Goal: Task Accomplishment & Management: Use online tool/utility

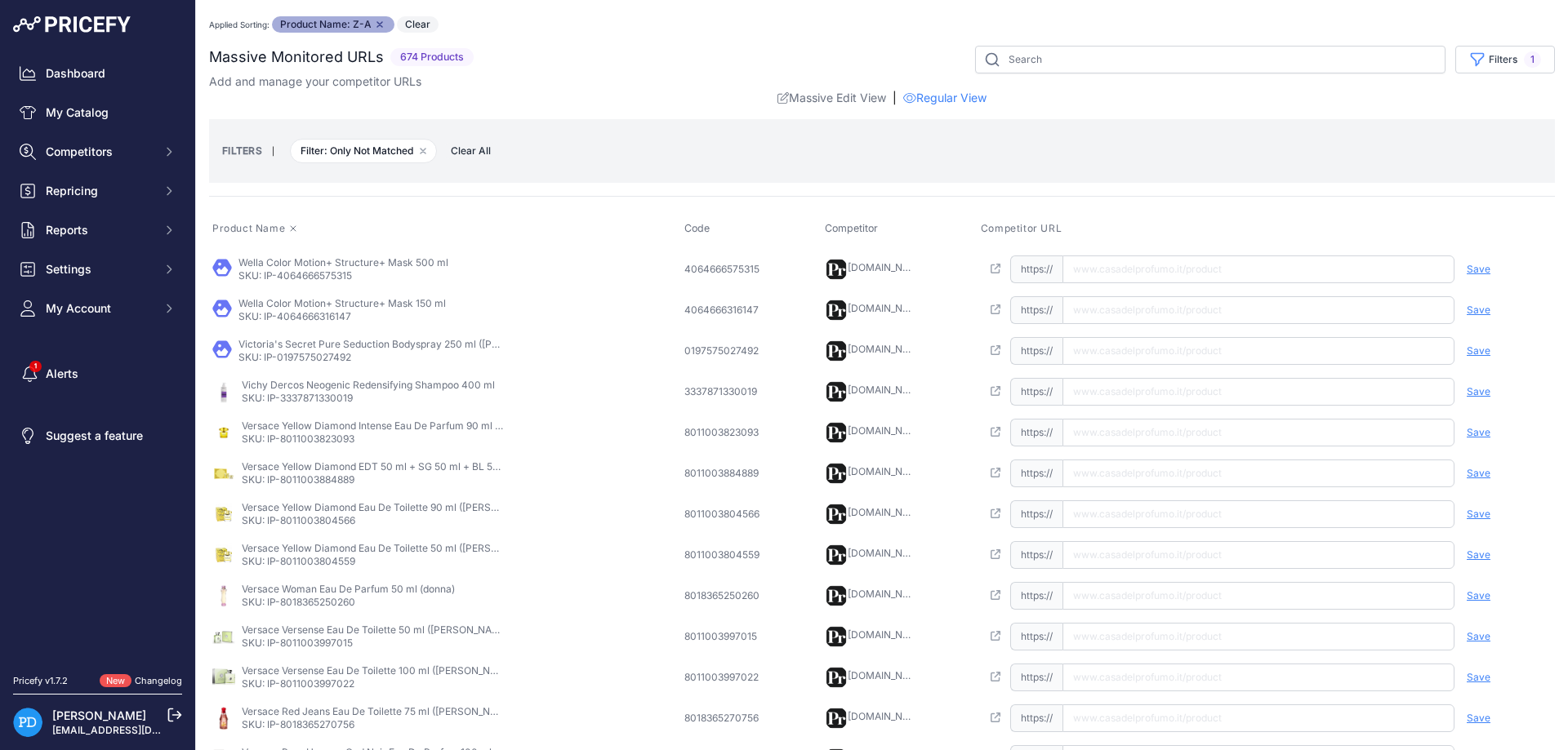
click at [294, 226] on icon at bounding box center [293, 229] width 9 height 9
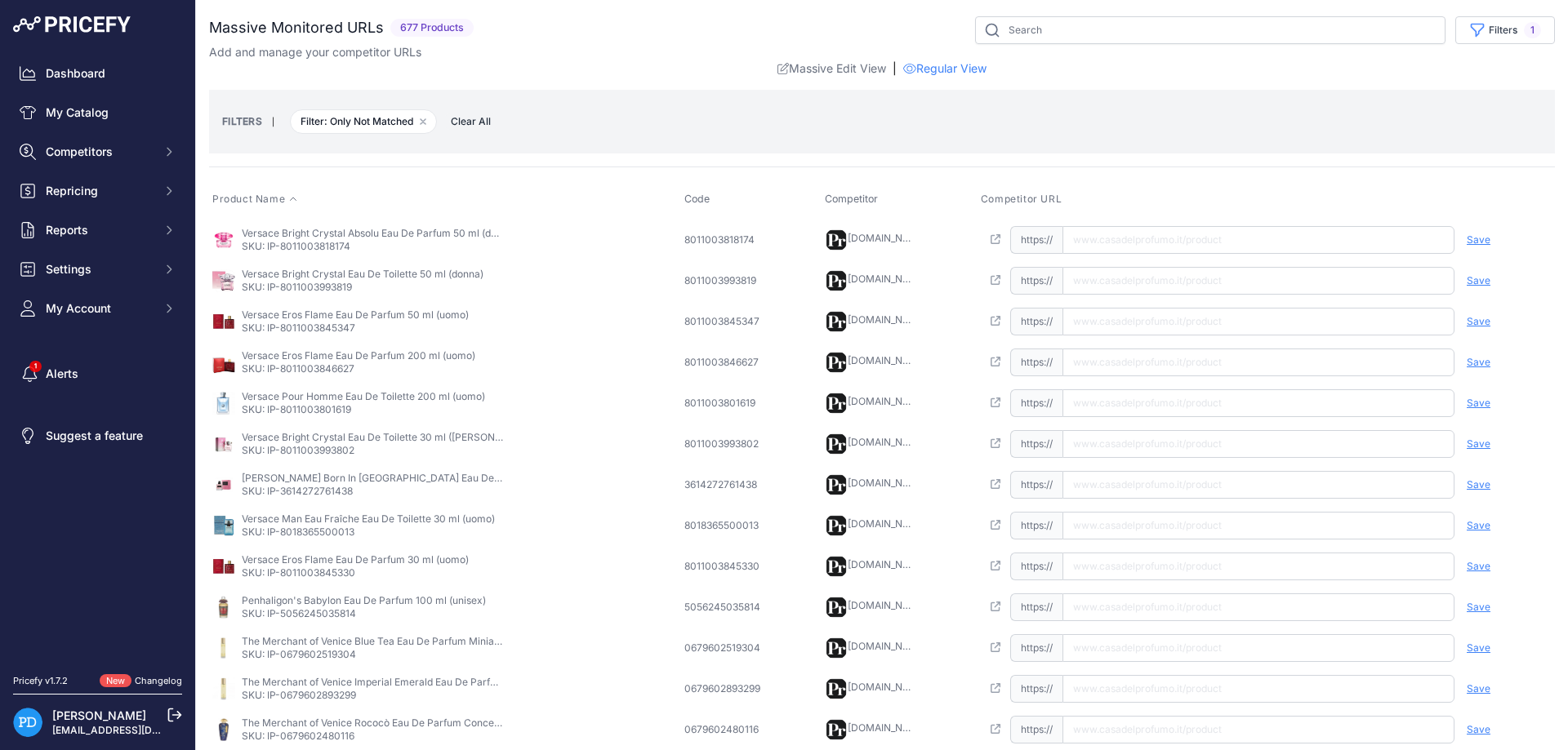
click at [295, 196] on icon at bounding box center [293, 199] width 9 height 9
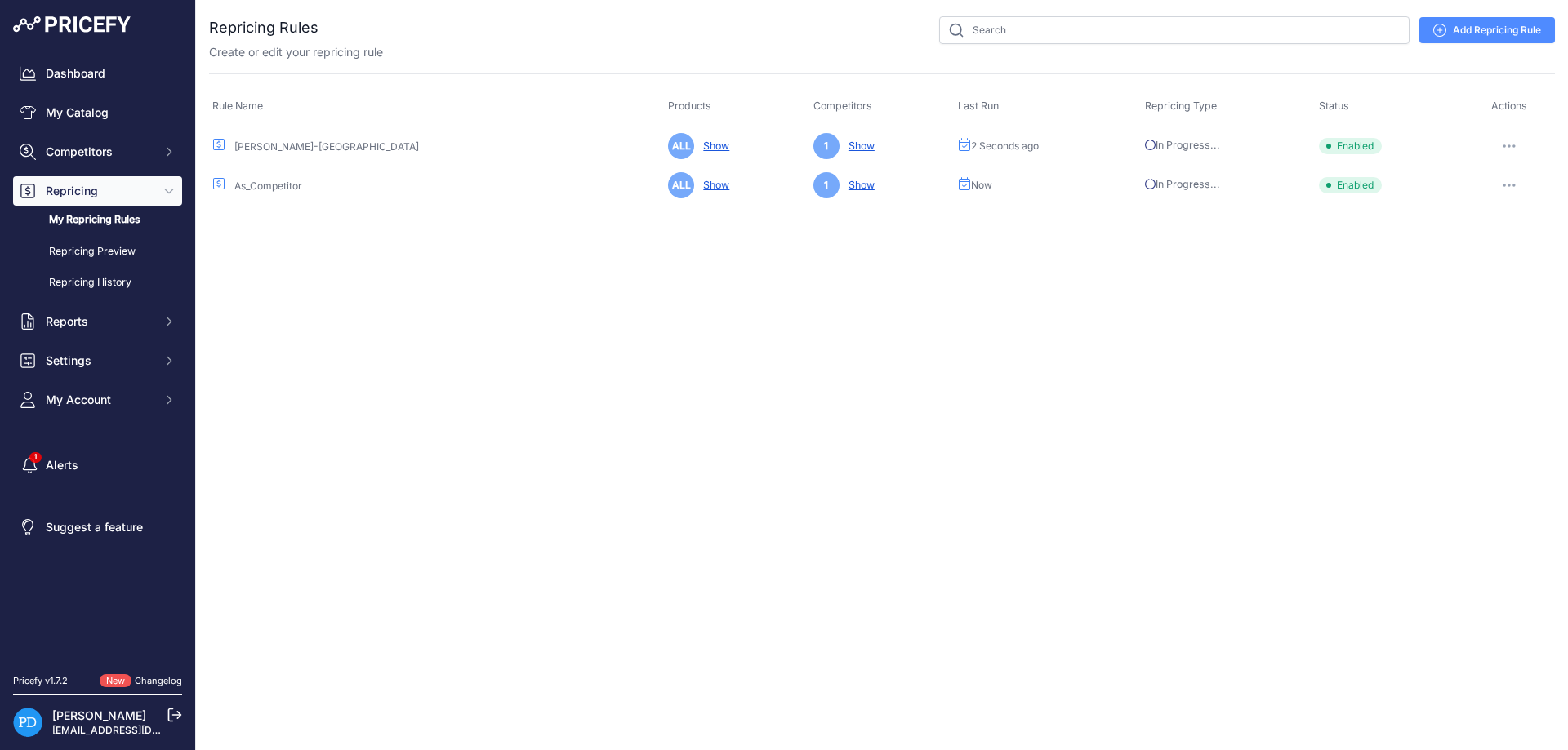
click at [73, 194] on span "Repricing" at bounding box center [99, 191] width 107 height 16
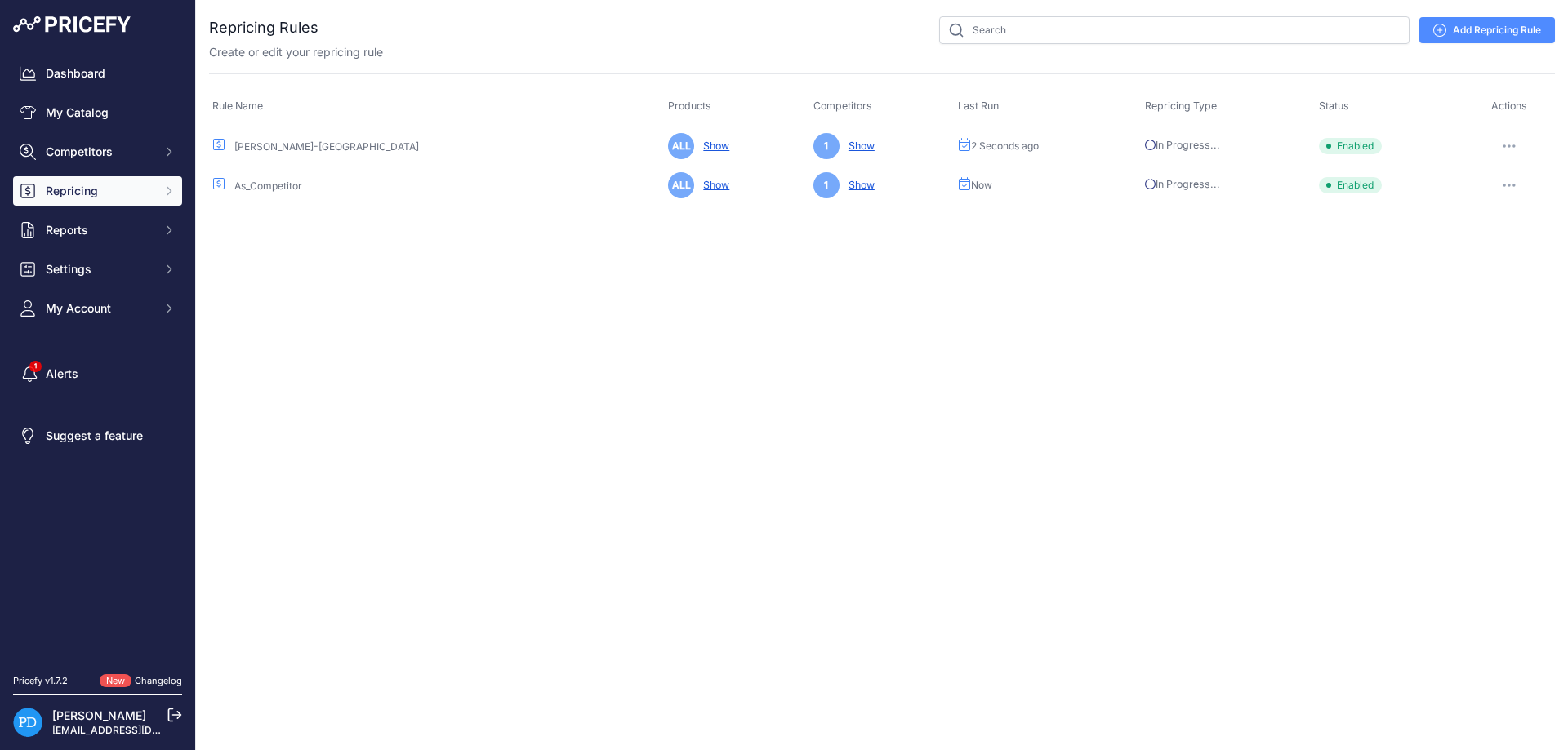
click at [73, 194] on span "Repricing" at bounding box center [99, 191] width 107 height 16
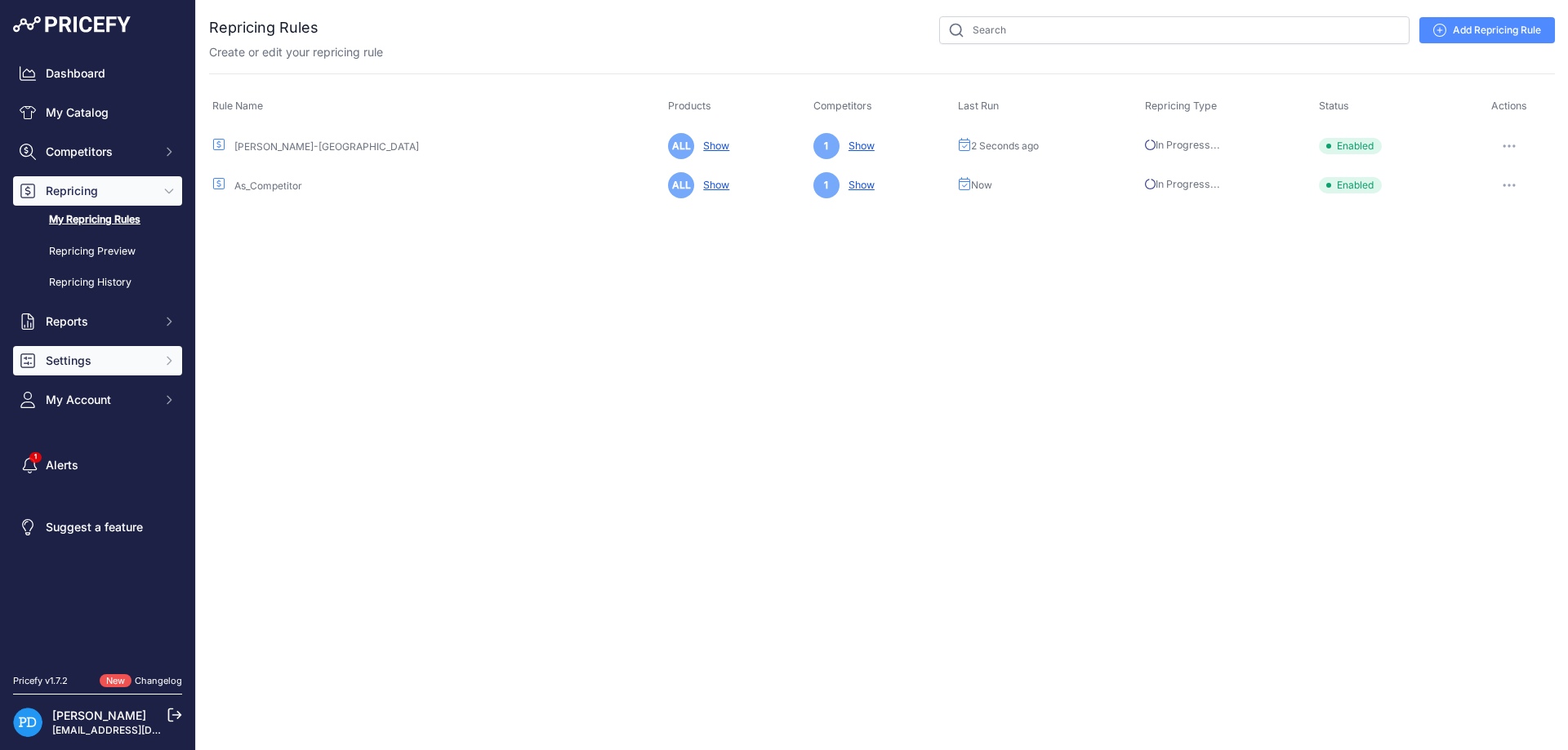
click at [74, 360] on span "Settings" at bounding box center [99, 361] width 107 height 16
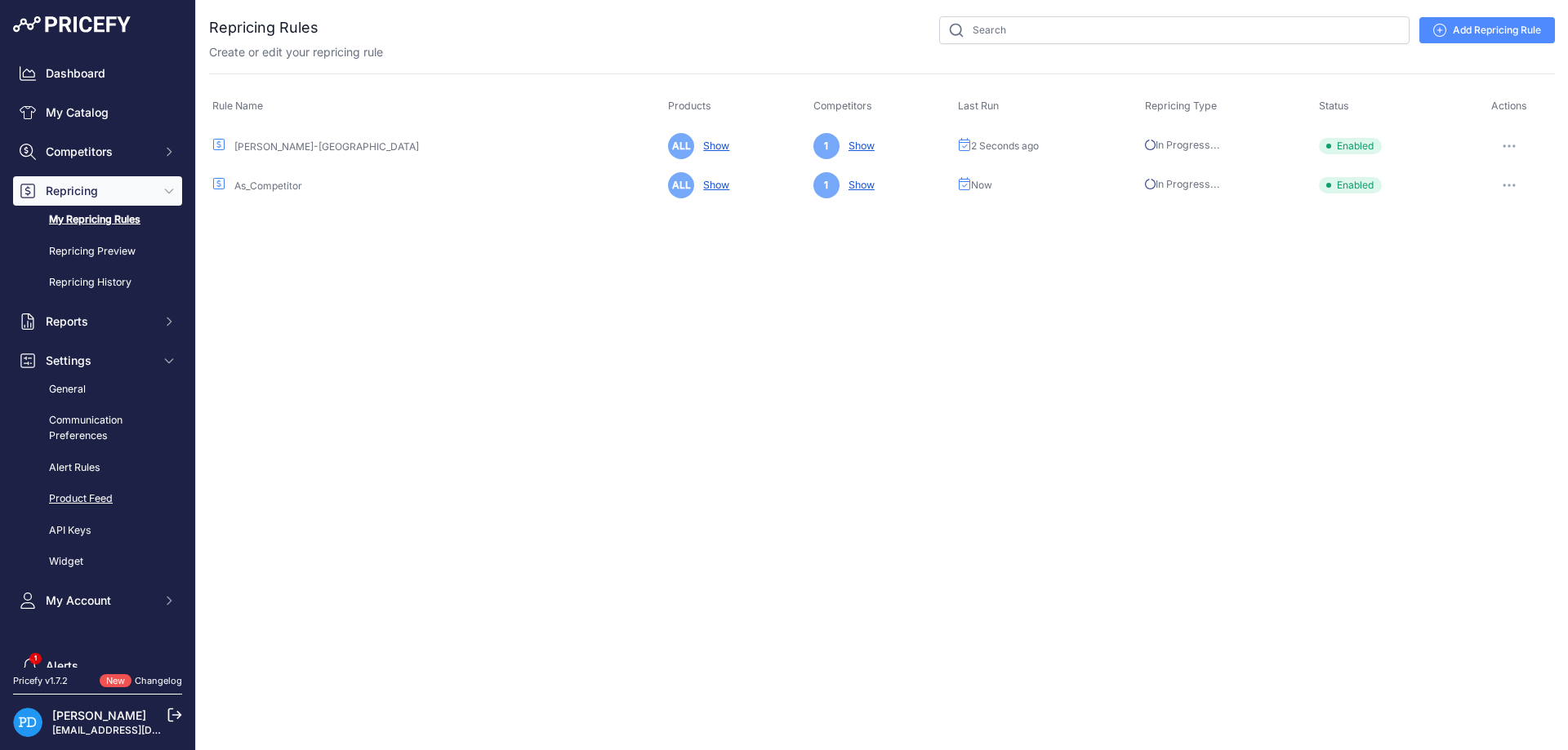
click at [69, 498] on link "Product Feed" at bounding box center [98, 499] width 169 height 28
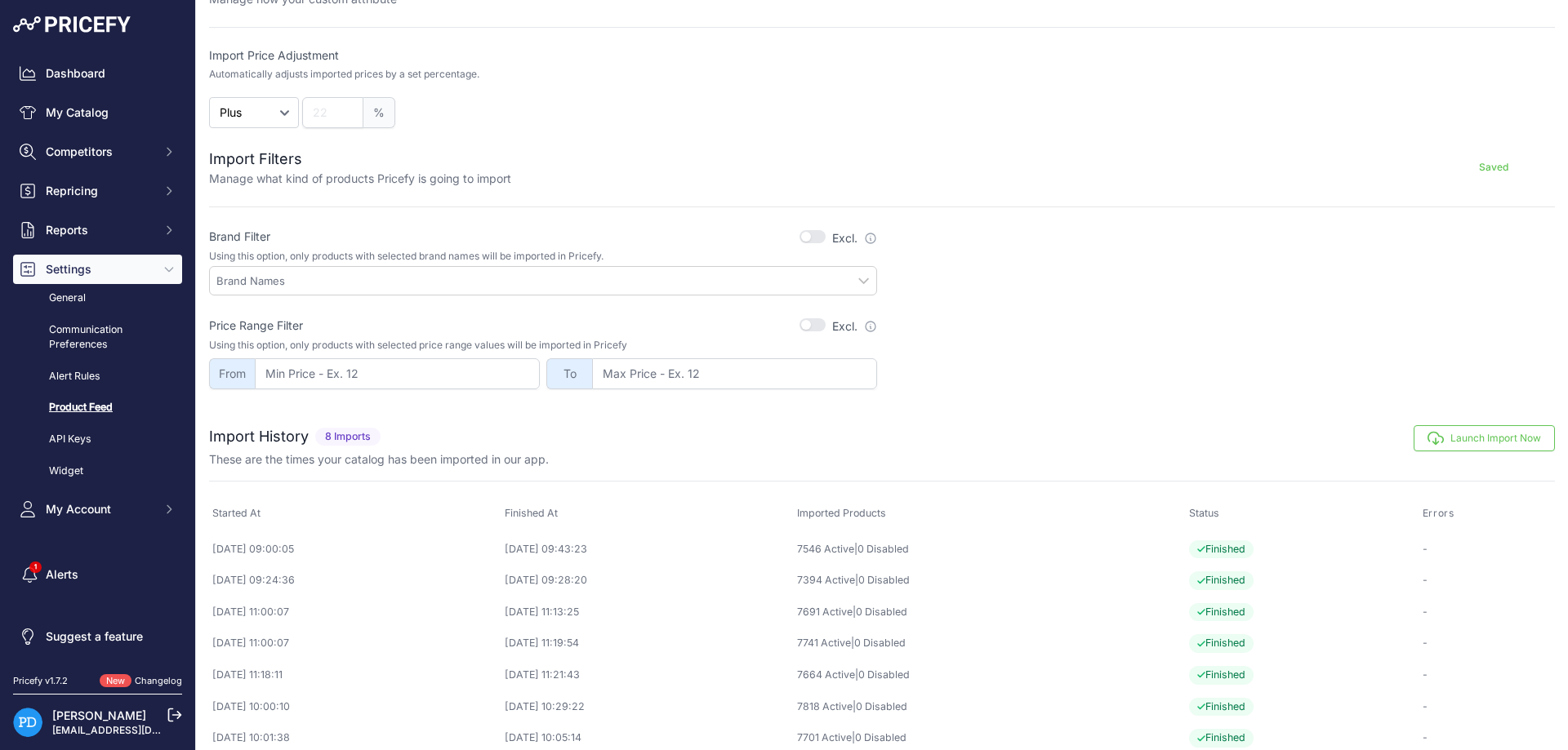
scroll to position [418, 0]
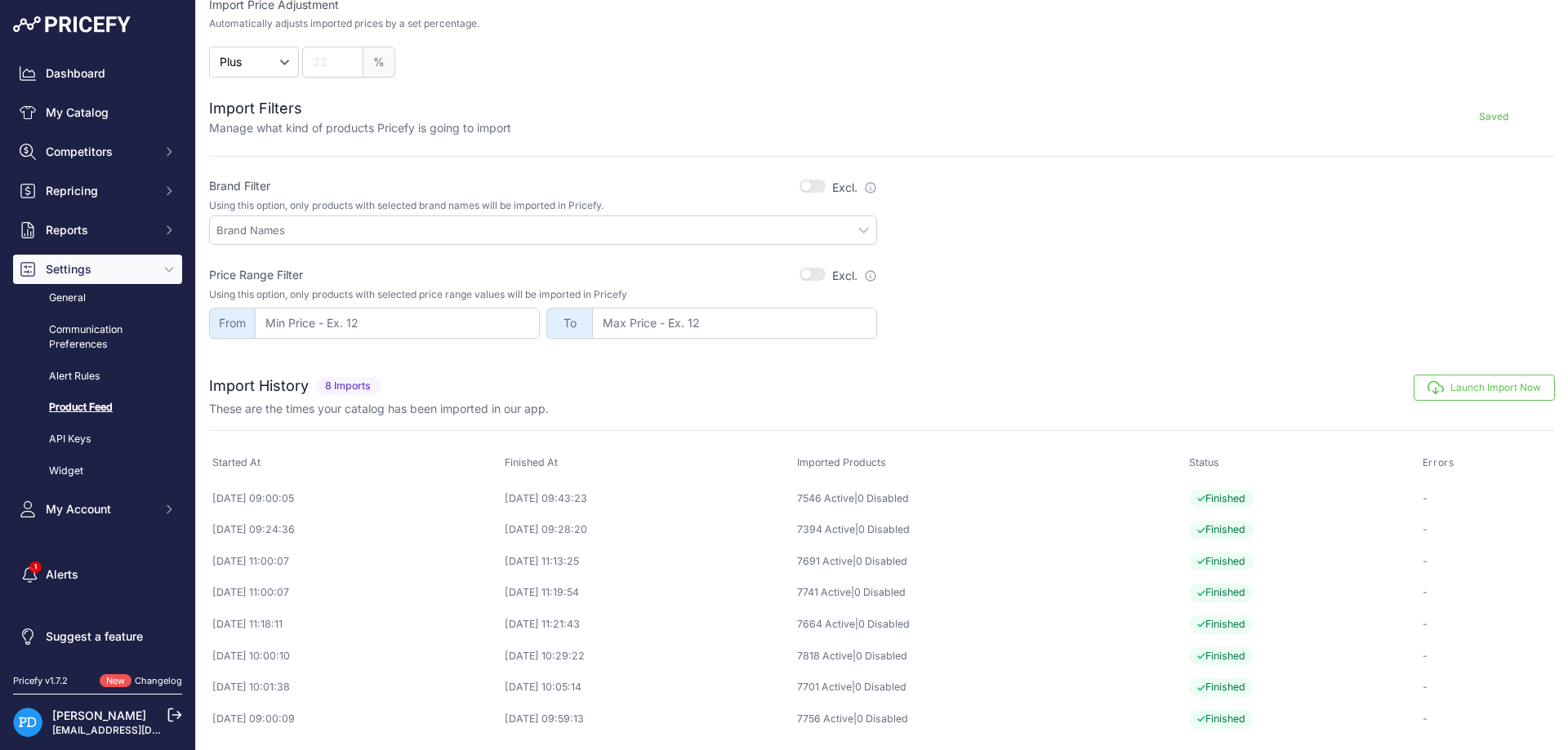
click at [1464, 383] on button "Launch Import Now" at bounding box center [1484, 388] width 142 height 27
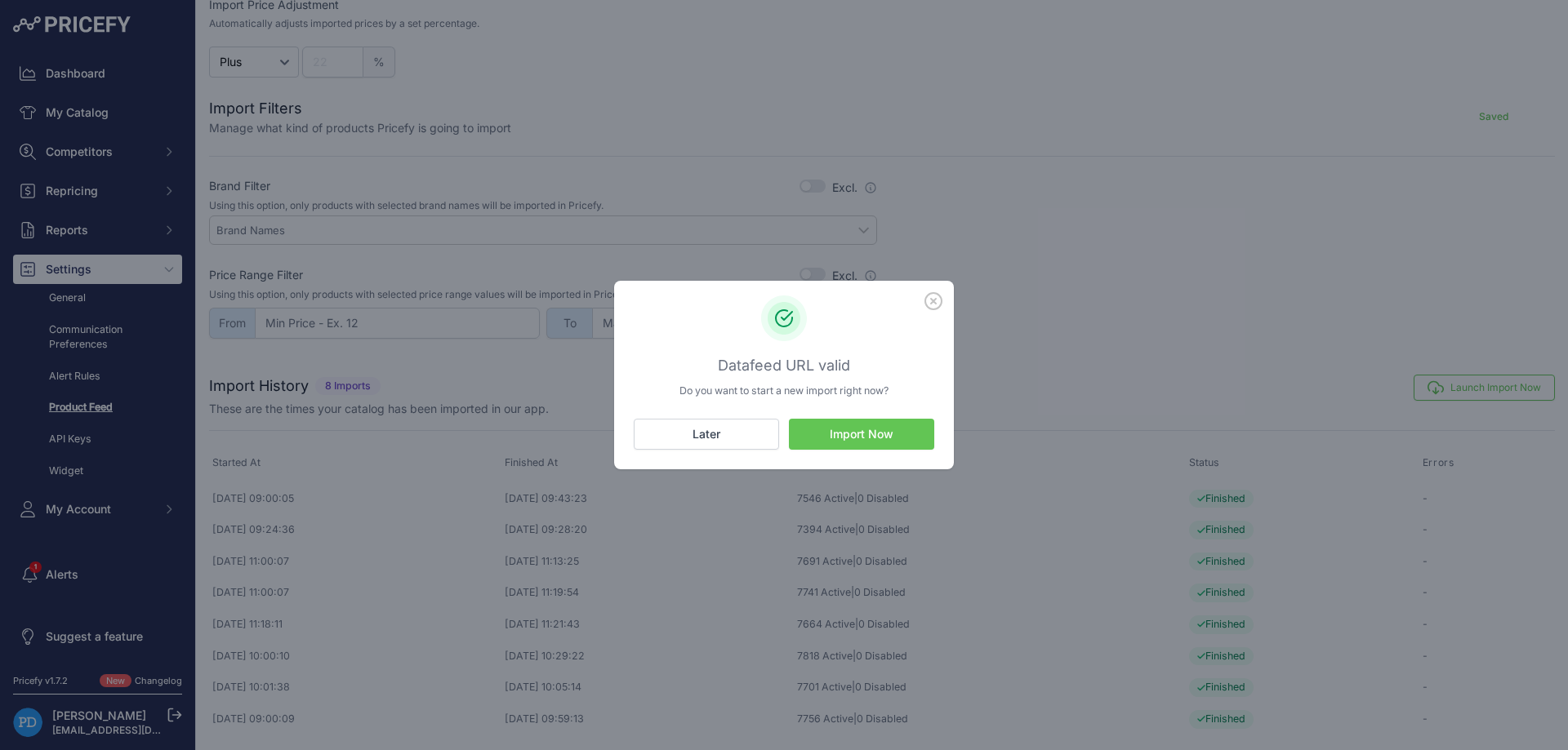
click at [884, 438] on button "Import Now" at bounding box center [861, 434] width 145 height 31
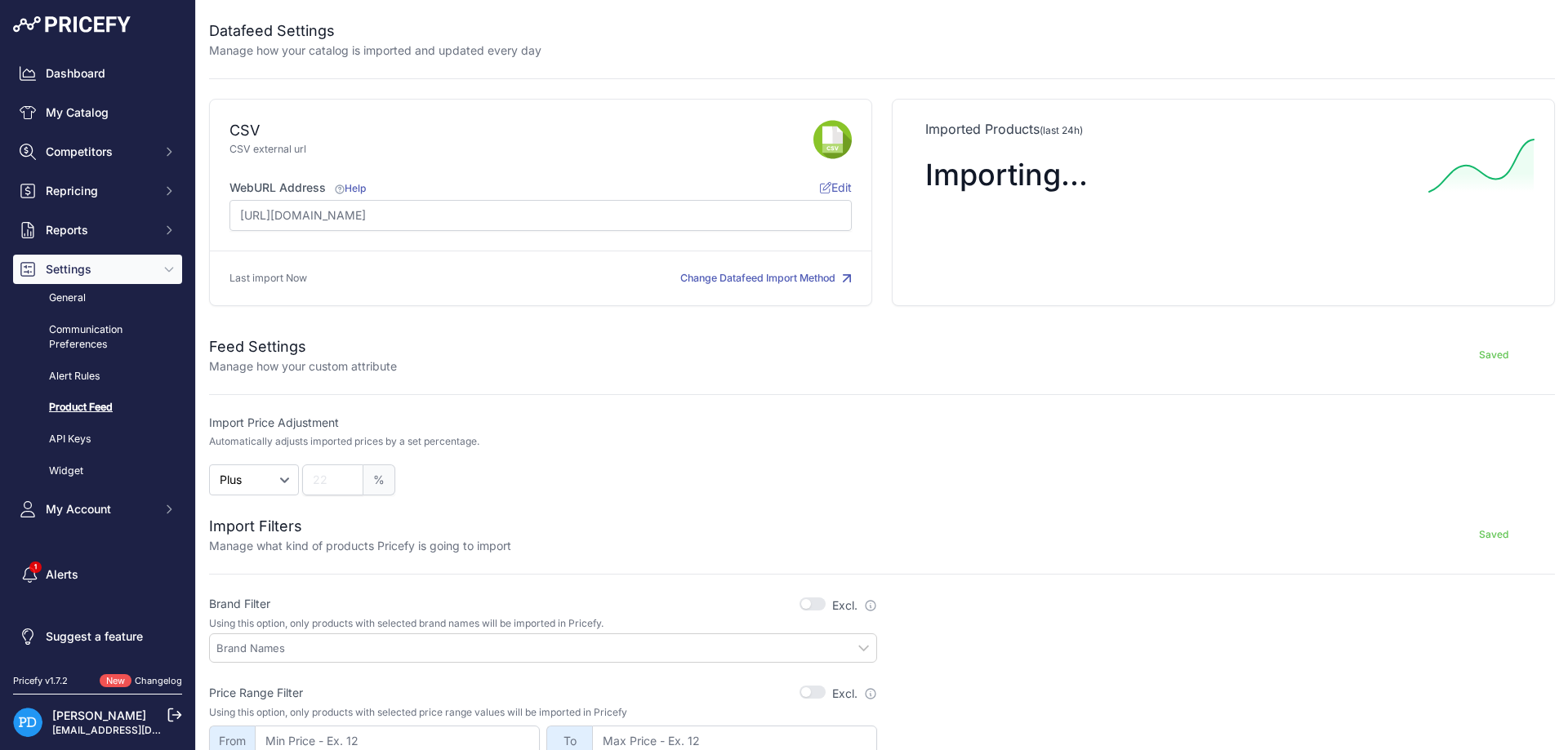
scroll to position [418, 0]
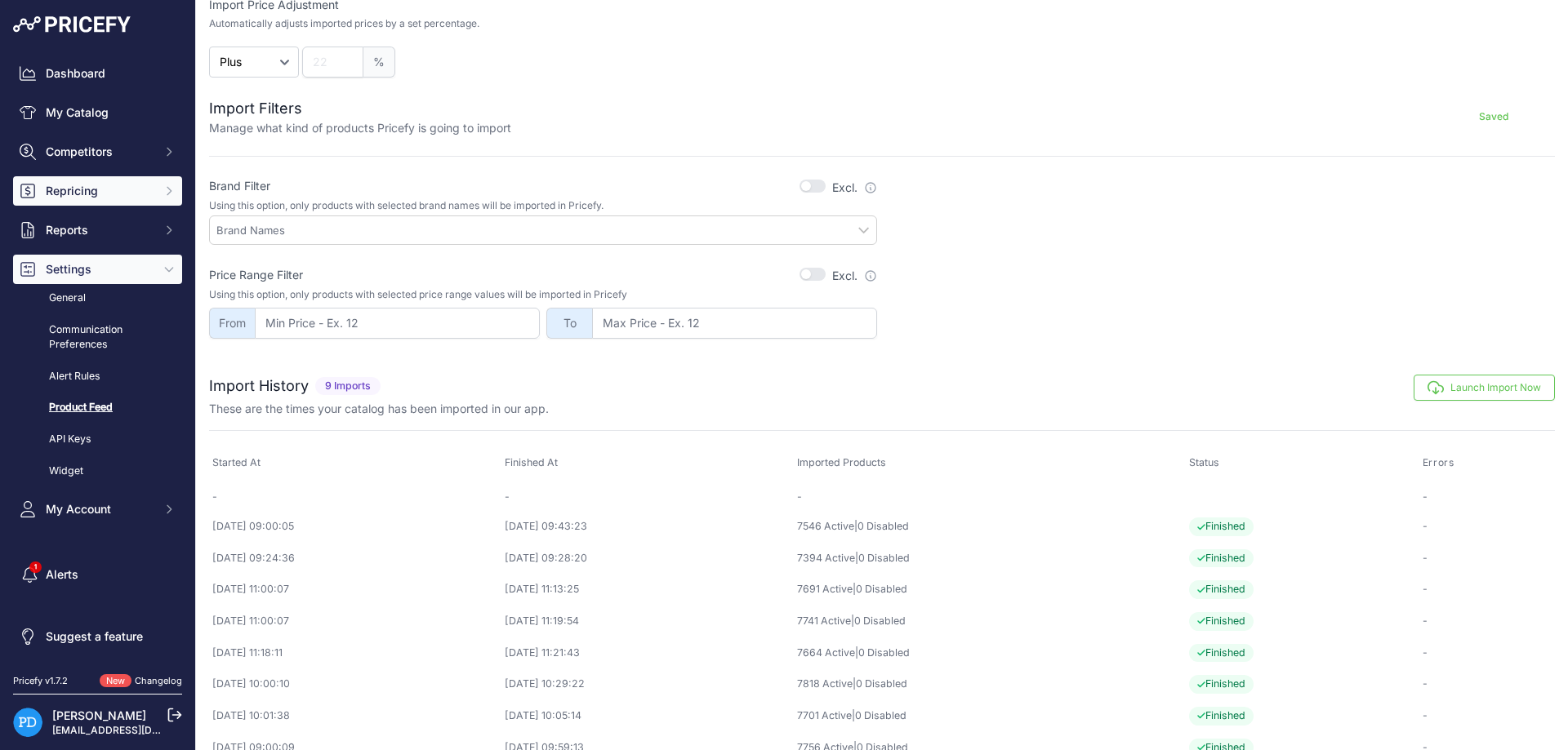
click at [114, 193] on span "Repricing" at bounding box center [99, 191] width 107 height 16
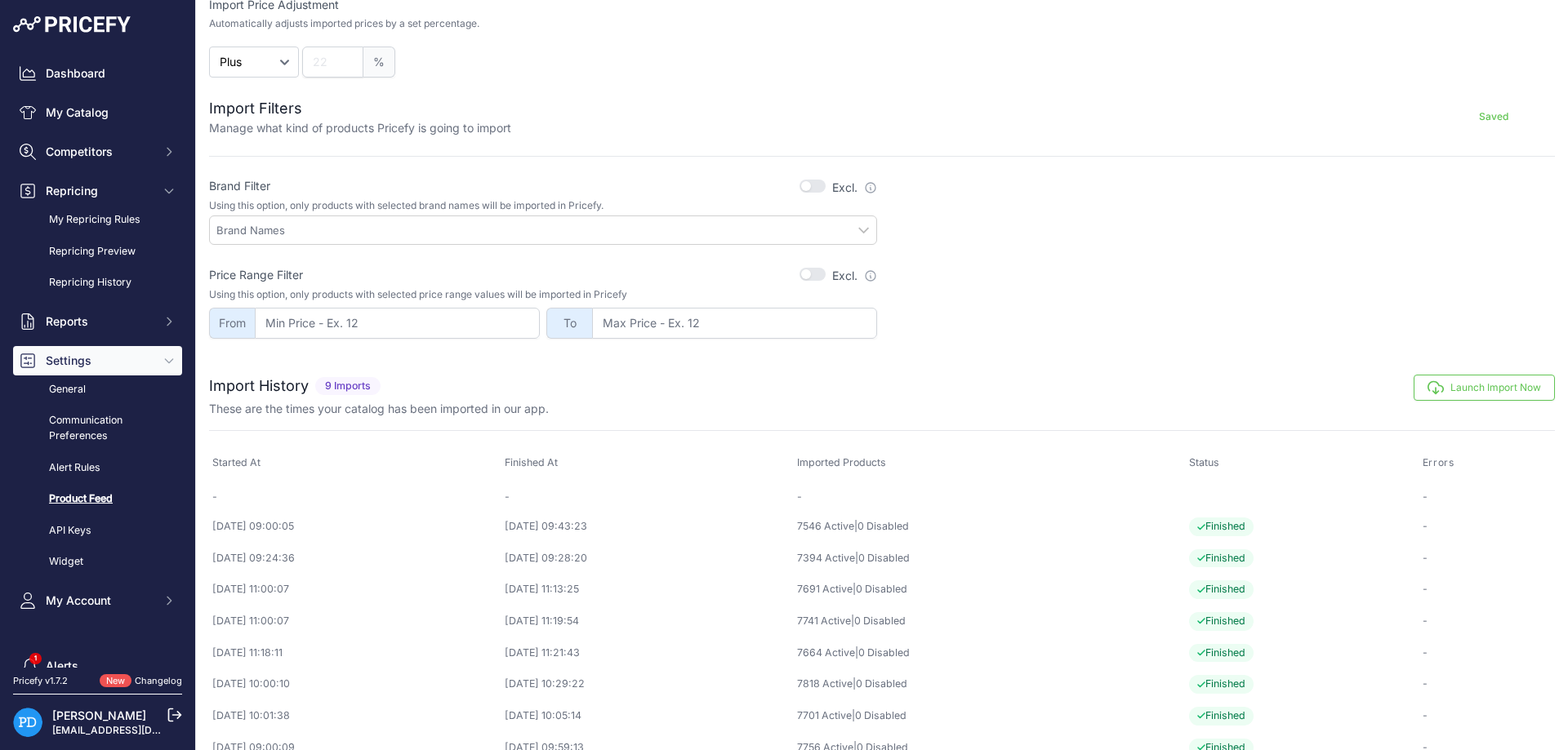
scroll to position [50, 0]
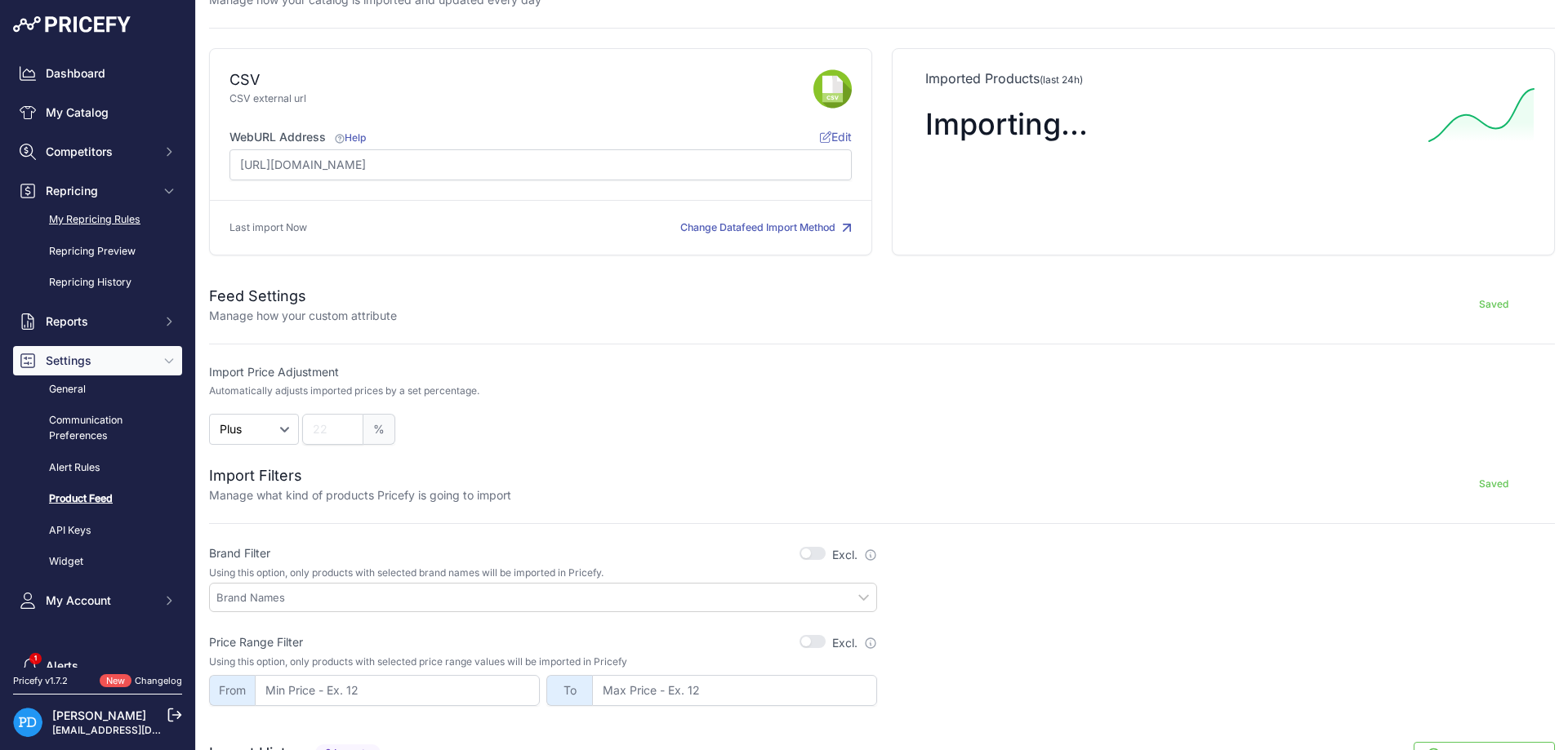
click at [92, 218] on link "My Repricing Rules" at bounding box center [98, 220] width 169 height 28
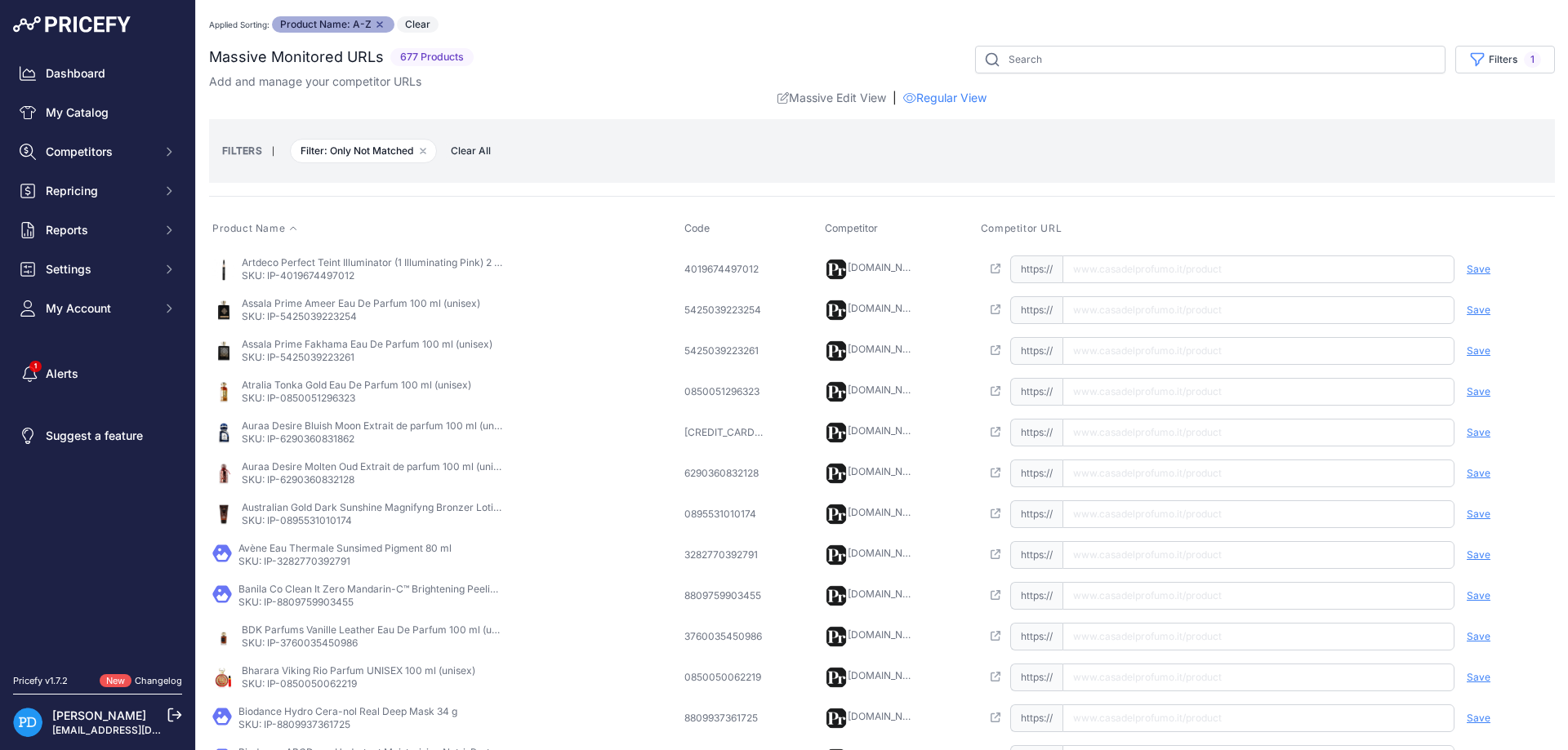
click at [343, 275] on p "SKU: IP-4019674497012" at bounding box center [372, 276] width 261 height 13
copy p "4019674497012"
click at [1123, 277] on input "text" at bounding box center [1258, 269] width 392 height 28
paste input "[URL][DOMAIN_NAME]"
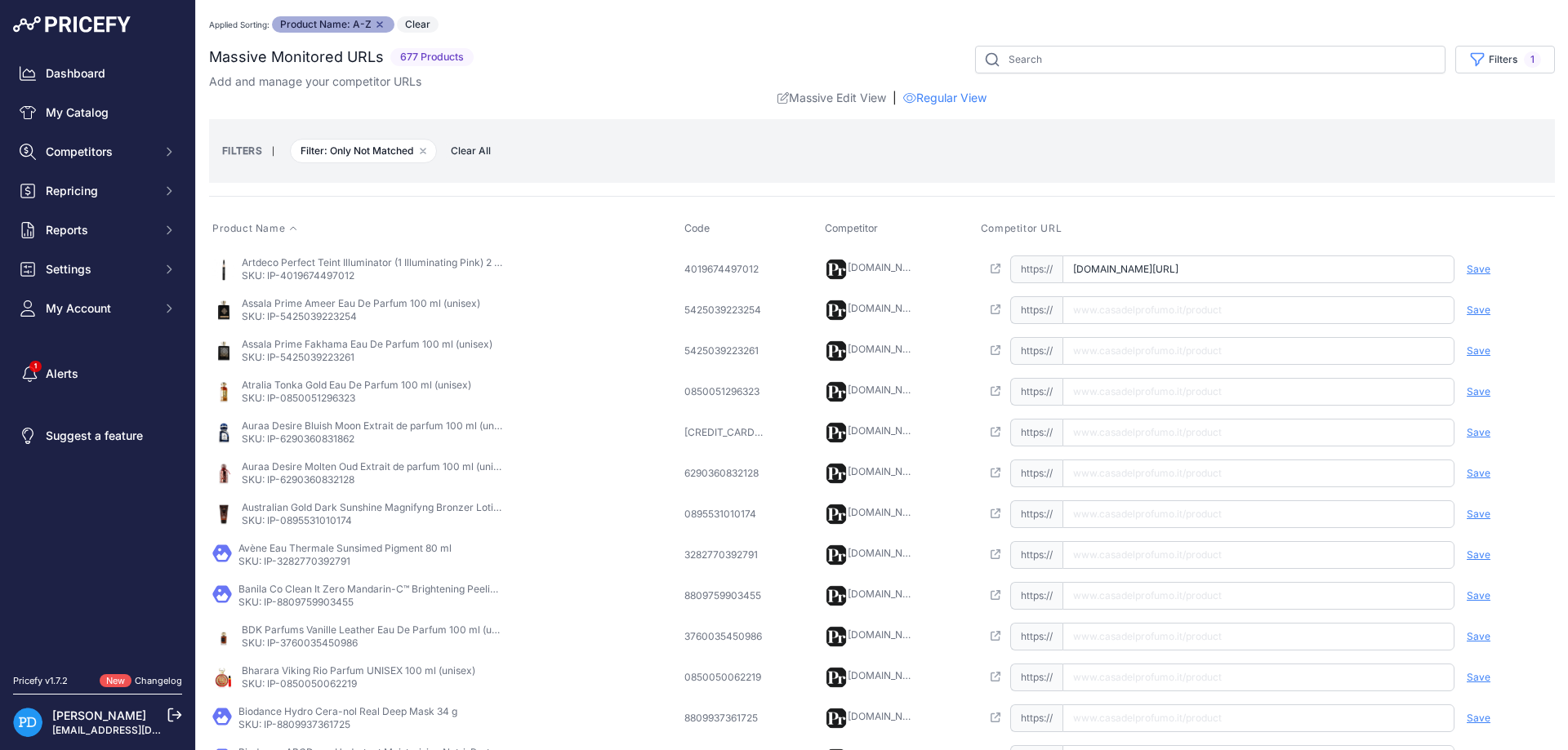
scroll to position [0, 12]
type input "[DOMAIN_NAME][URL]"
click at [1474, 266] on span "Save" at bounding box center [1479, 270] width 24 height 13
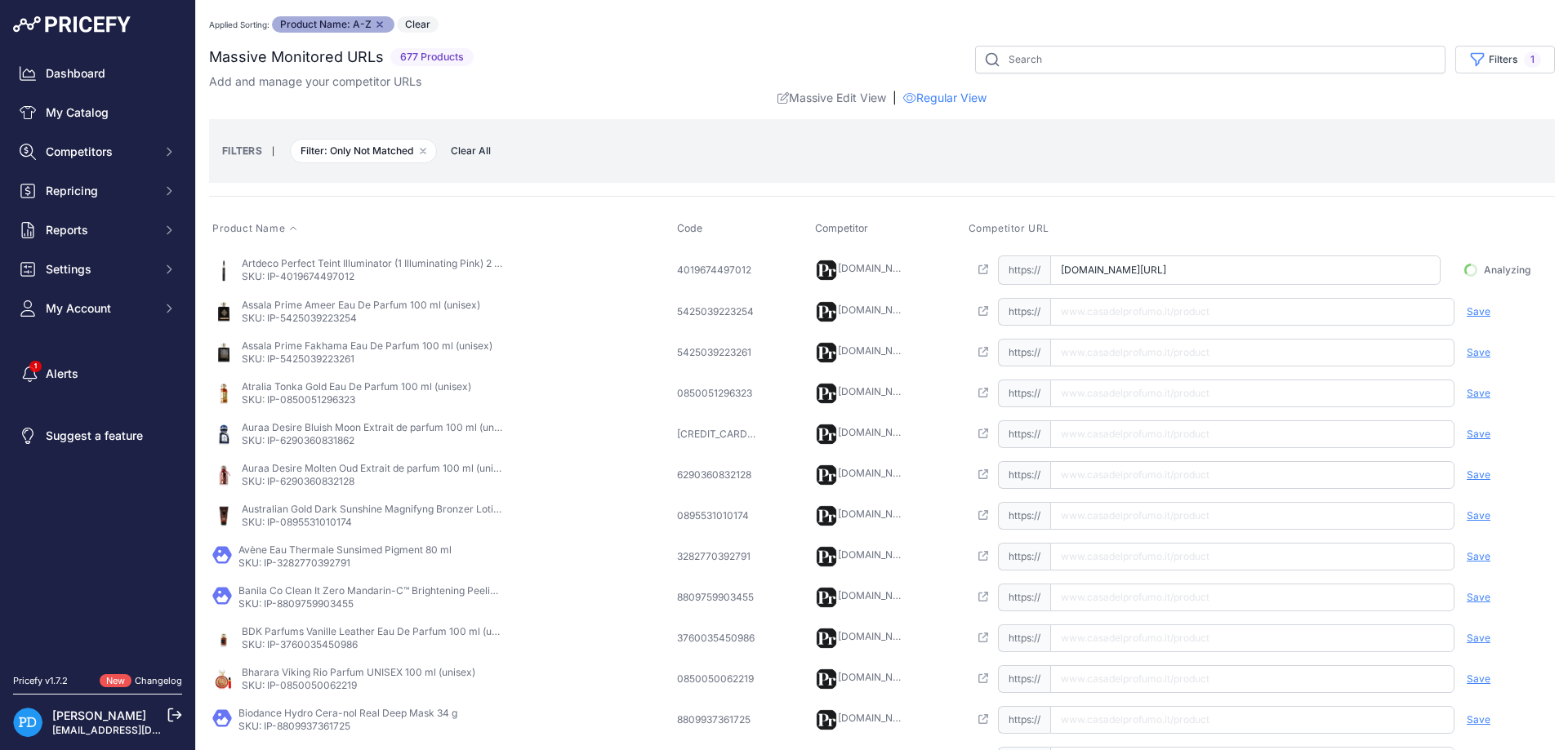
click at [341, 312] on p "SKU: IP-5425039223254" at bounding box center [361, 319] width 238 height 13
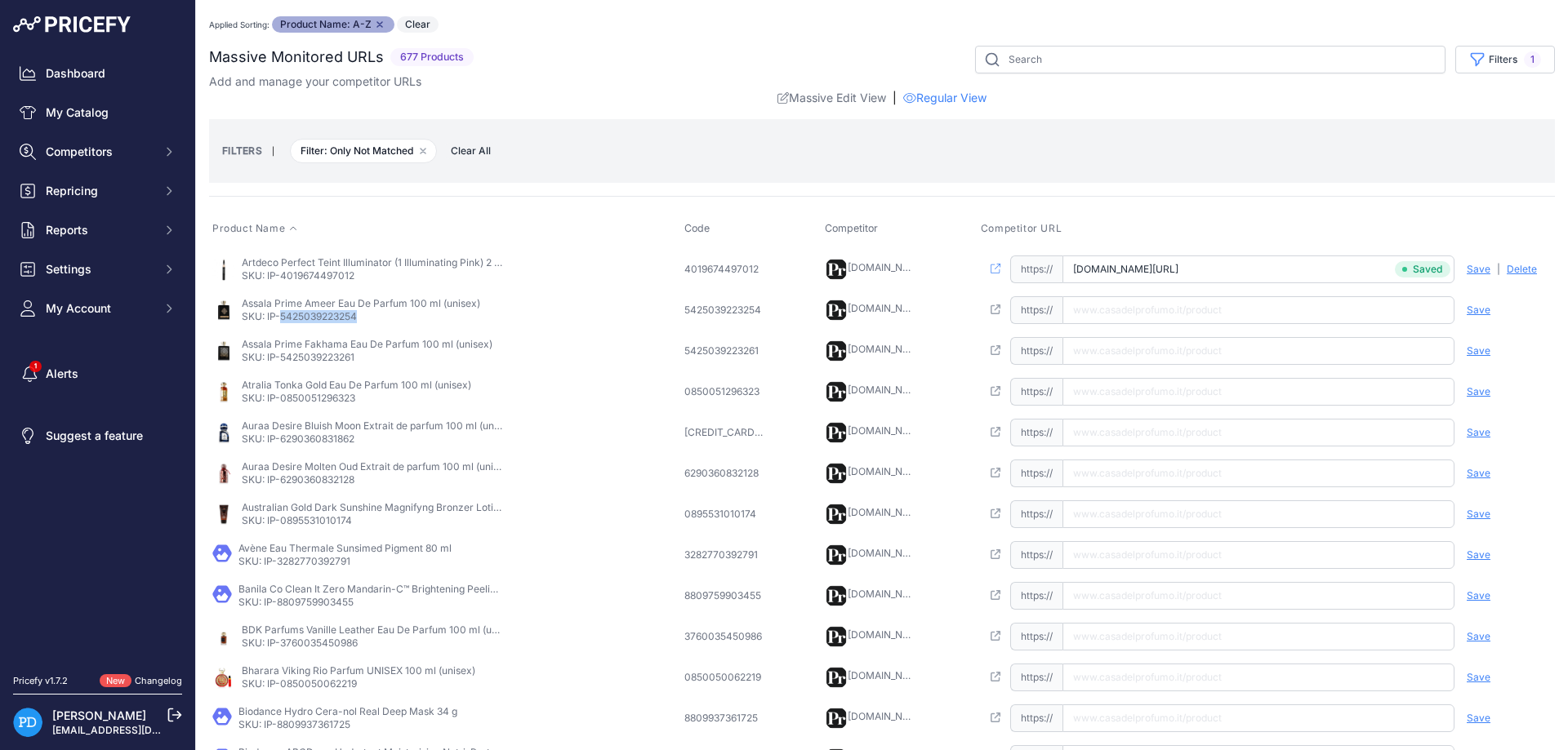
copy p "5425039223254"
drag, startPoint x: 1121, startPoint y: 311, endPoint x: 1238, endPoint y: 303, distance: 117.3
click at [1121, 310] on input "text" at bounding box center [1258, 309] width 392 height 28
paste input "[URL][DOMAIN_NAME]"
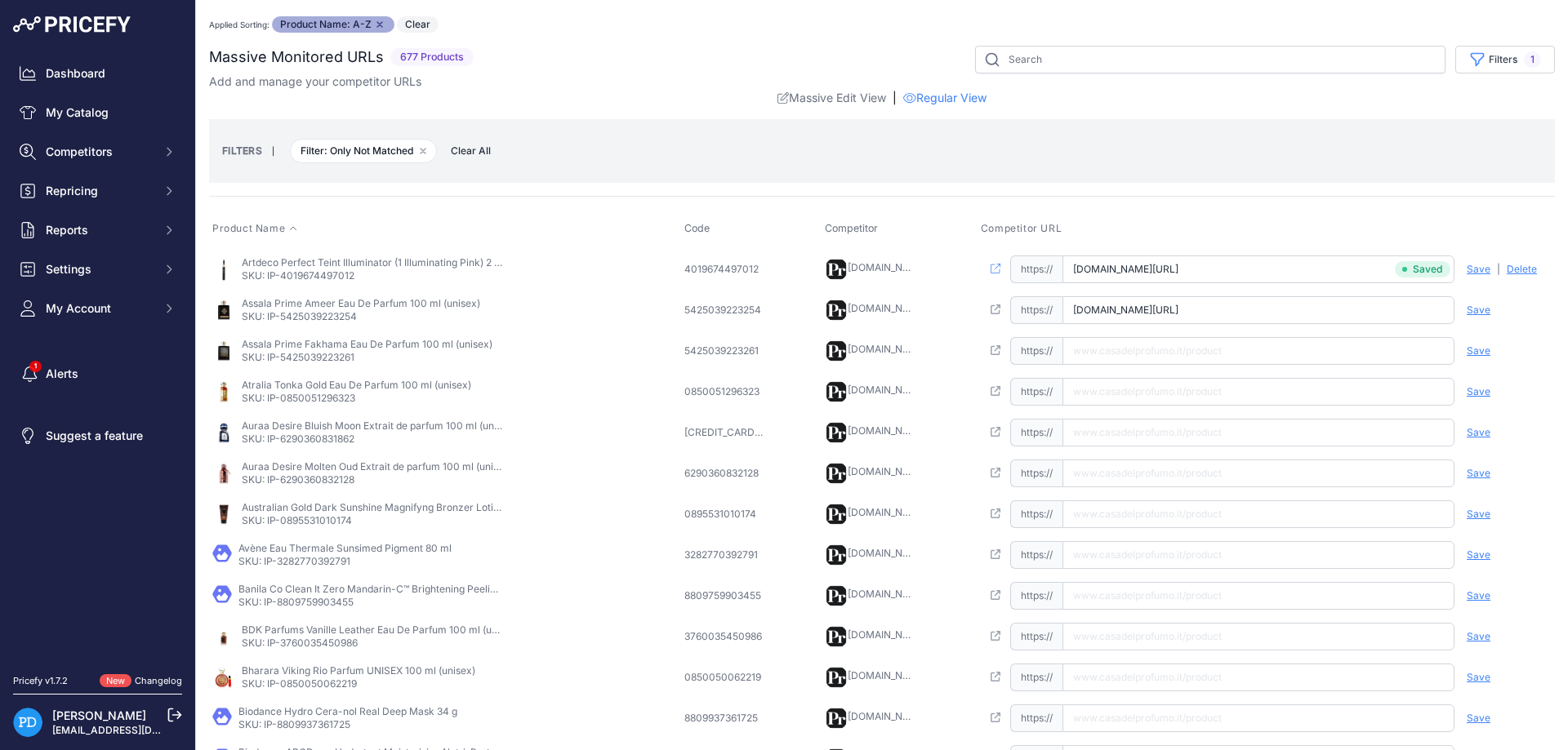
type input "[DOMAIN_NAME][URL]"
click at [1481, 312] on span "Save" at bounding box center [1479, 310] width 24 height 13
click at [341, 363] on p "SKU: IP-5425039223261" at bounding box center [368, 358] width 251 height 13
copy p "5425039223261"
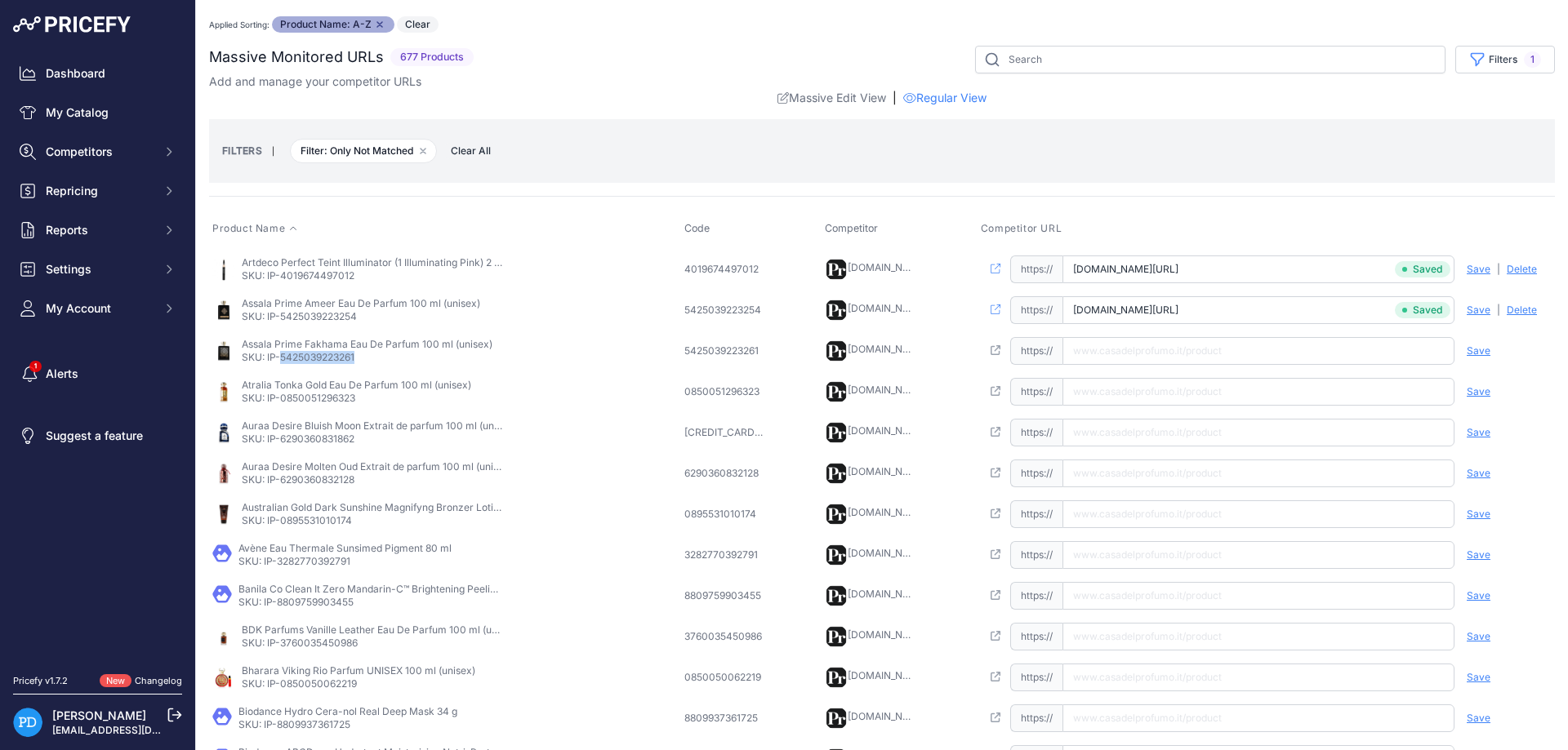
click at [1100, 354] on input "text" at bounding box center [1258, 350] width 392 height 28
paste input "[URL][DOMAIN_NAME]"
type input "[DOMAIN_NAME][URL]"
click at [1482, 350] on span "Save" at bounding box center [1479, 351] width 24 height 13
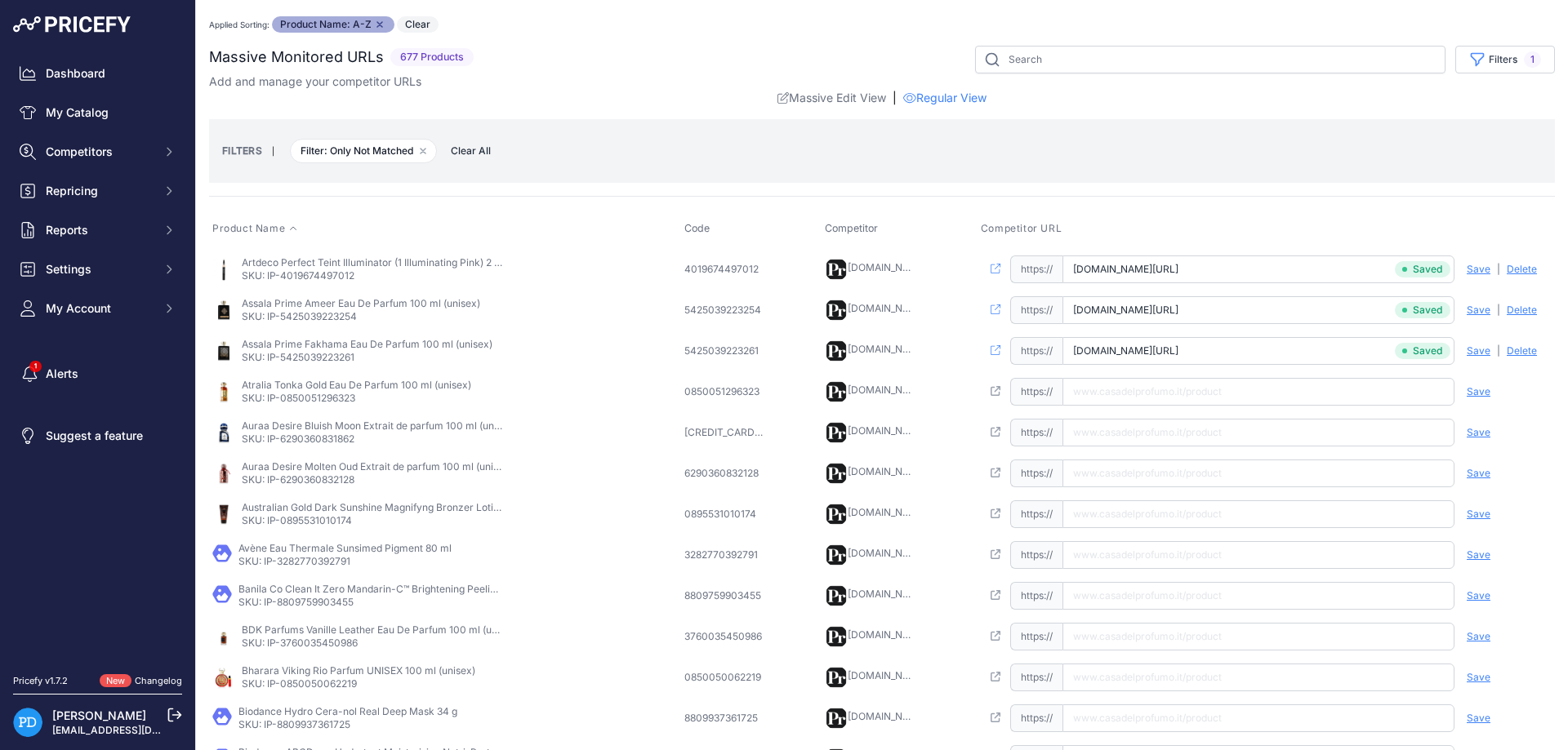
scroll to position [0, 49]
click at [344, 394] on p "SKU: IP-0850051296323" at bounding box center [357, 399] width 230 height 13
copy p "0850051296323"
click at [1108, 386] on input "text" at bounding box center [1258, 391] width 392 height 28
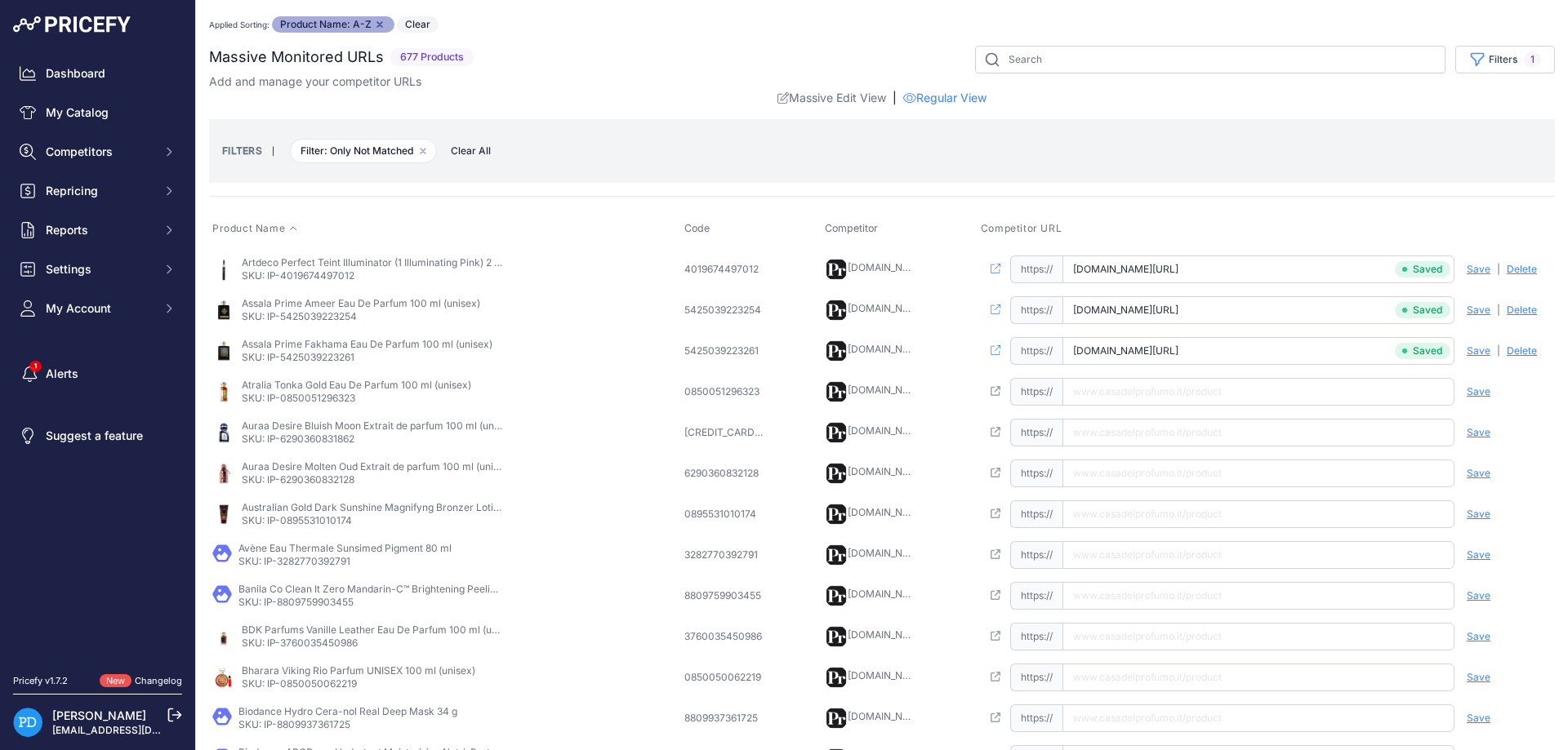
paste input "[URL][DOMAIN_NAME]"
type input "[DOMAIN_NAME][URL]"
click at [1480, 391] on span "Save" at bounding box center [1479, 392] width 24 height 13
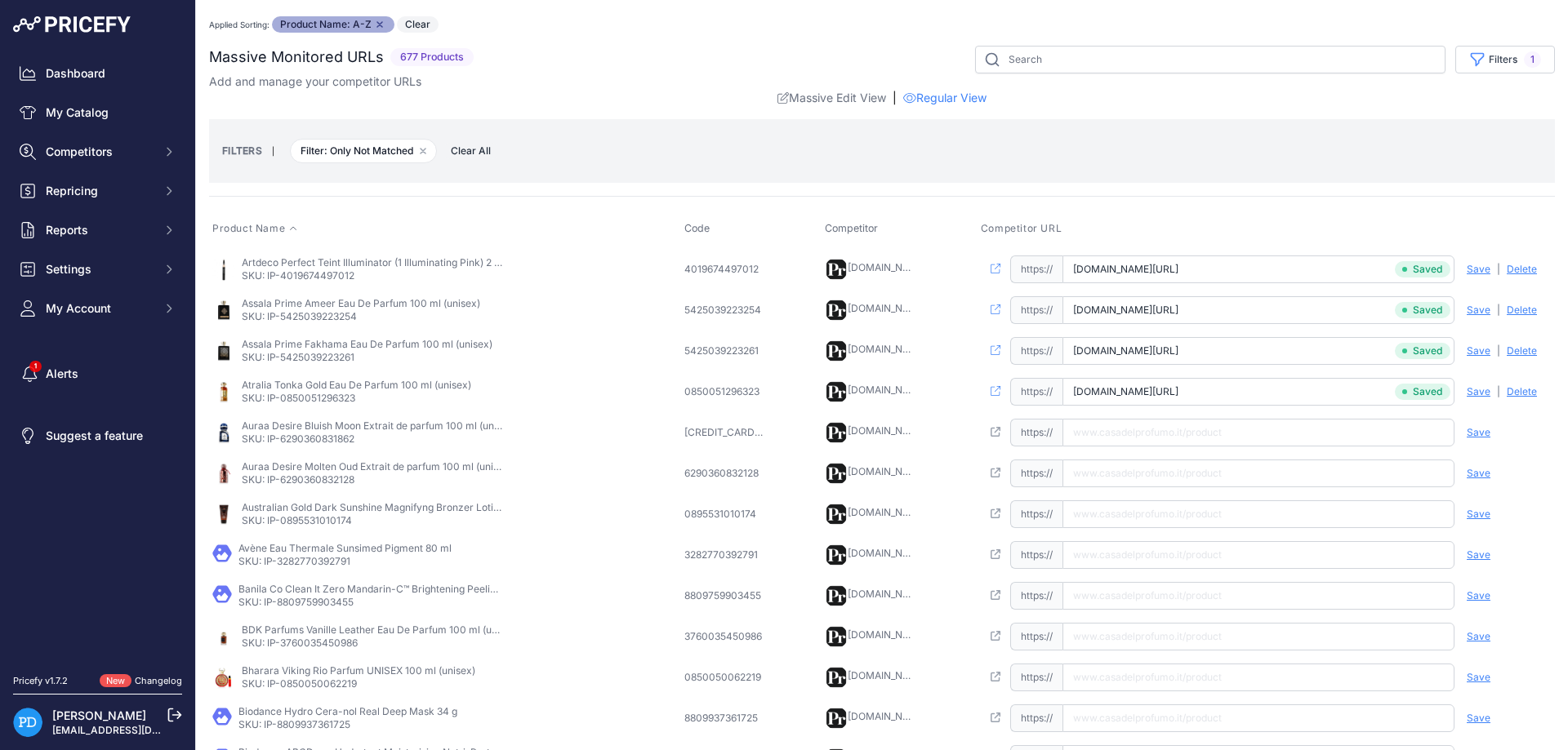
click at [336, 432] on p "Auraa Desire Bluish Moon Extrait de parfum 100 ml (unisex)" at bounding box center [372, 426] width 261 height 13
click at [312, 443] on p "SKU: IP-6290360831862" at bounding box center [372, 440] width 261 height 13
copy p "[CREDIT_CARD_NUMBER]"
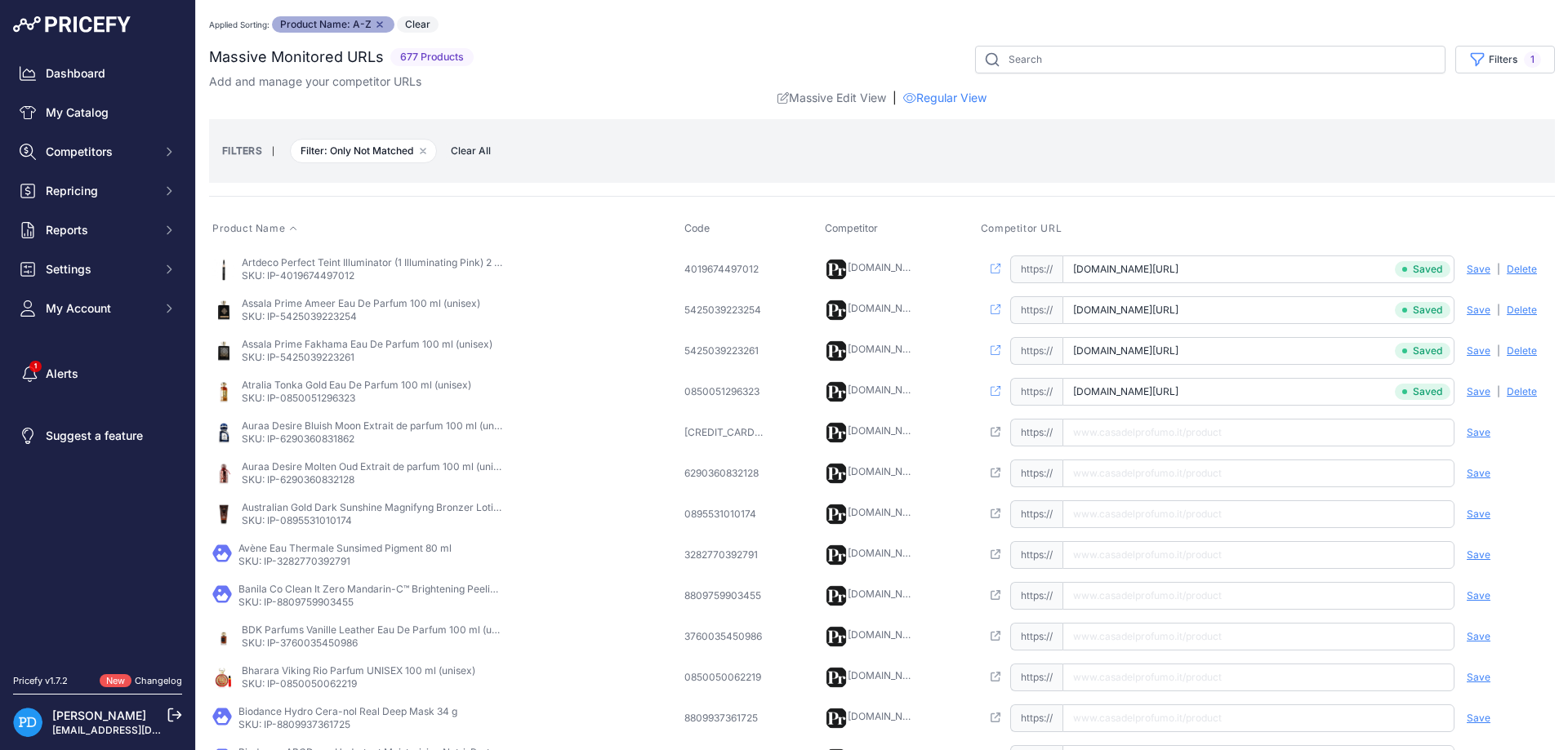
click at [1116, 431] on input "text" at bounding box center [1258, 432] width 392 height 28
paste input "[URL][DOMAIN_NAME]"
type input "[DOMAIN_NAME][URL]"
click at [1474, 437] on span "Save" at bounding box center [1479, 433] width 24 height 13
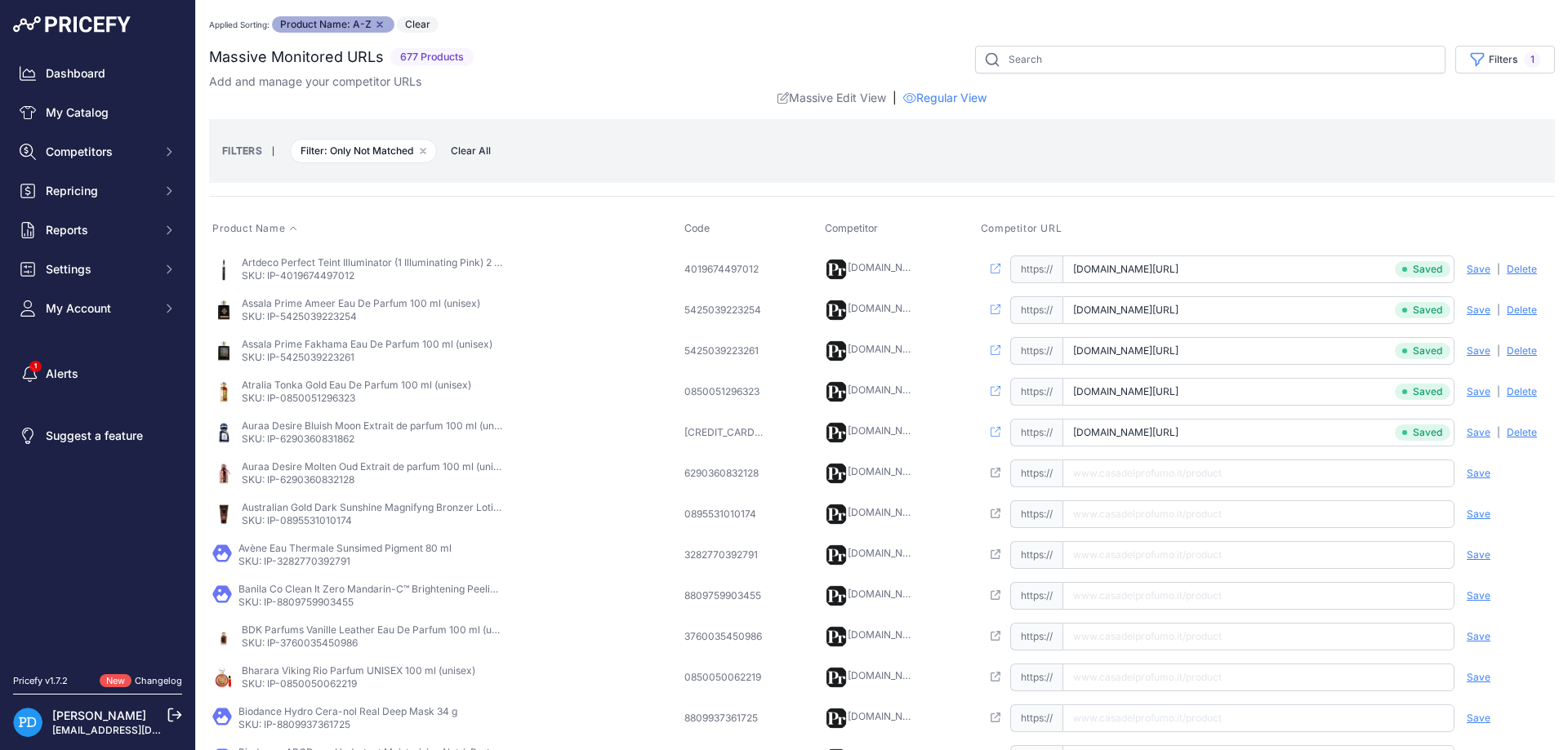
scroll to position [0, 79]
click at [324, 478] on p "SKU: IP-6290360832128" at bounding box center [372, 480] width 261 height 13
copy p "6290360832128"
click at [1117, 474] on input "text" at bounding box center [1258, 473] width 392 height 28
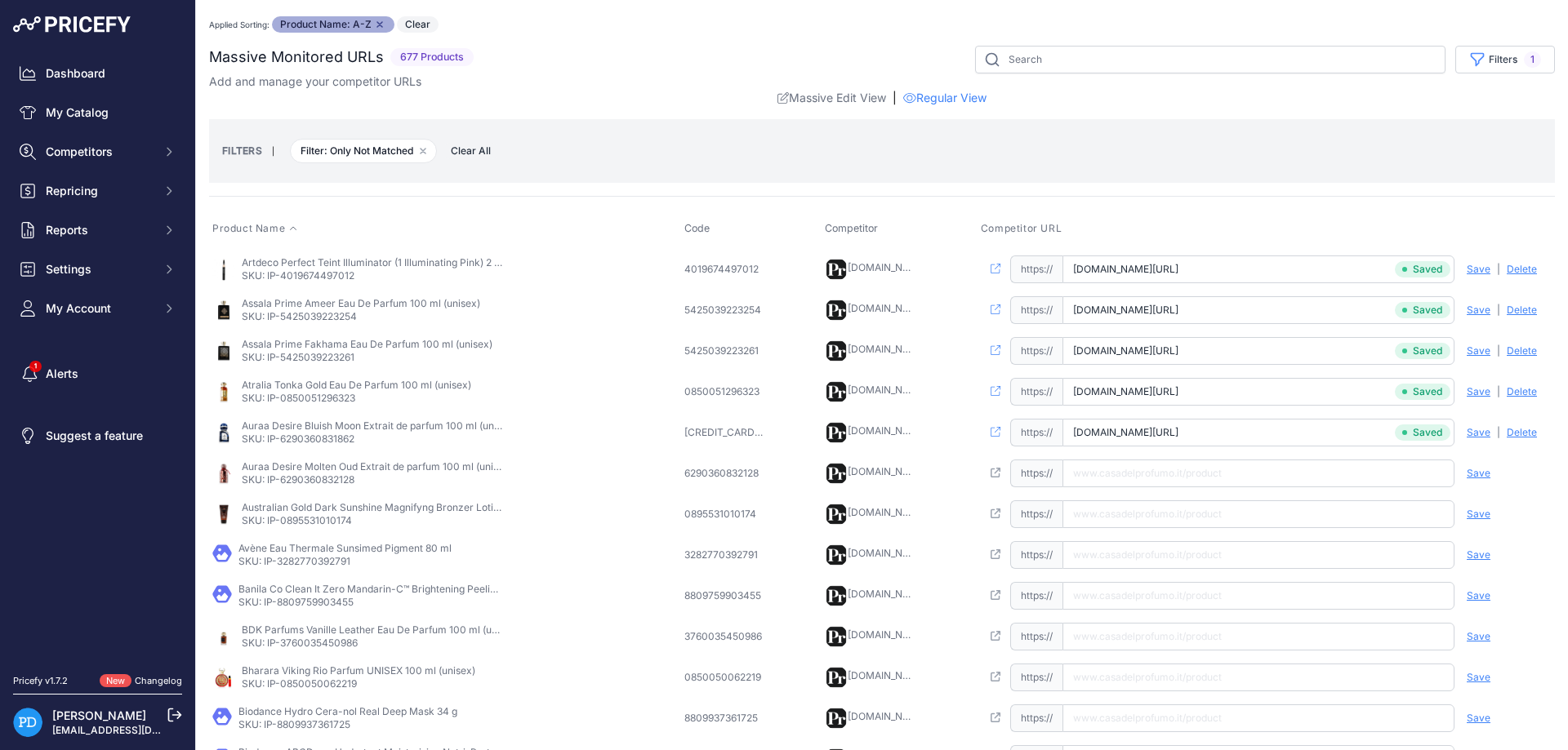
paste input "[URL][DOMAIN_NAME]"
type input "[DOMAIN_NAME][URL]"
click at [1482, 467] on span "Save" at bounding box center [1479, 474] width 24 height 13
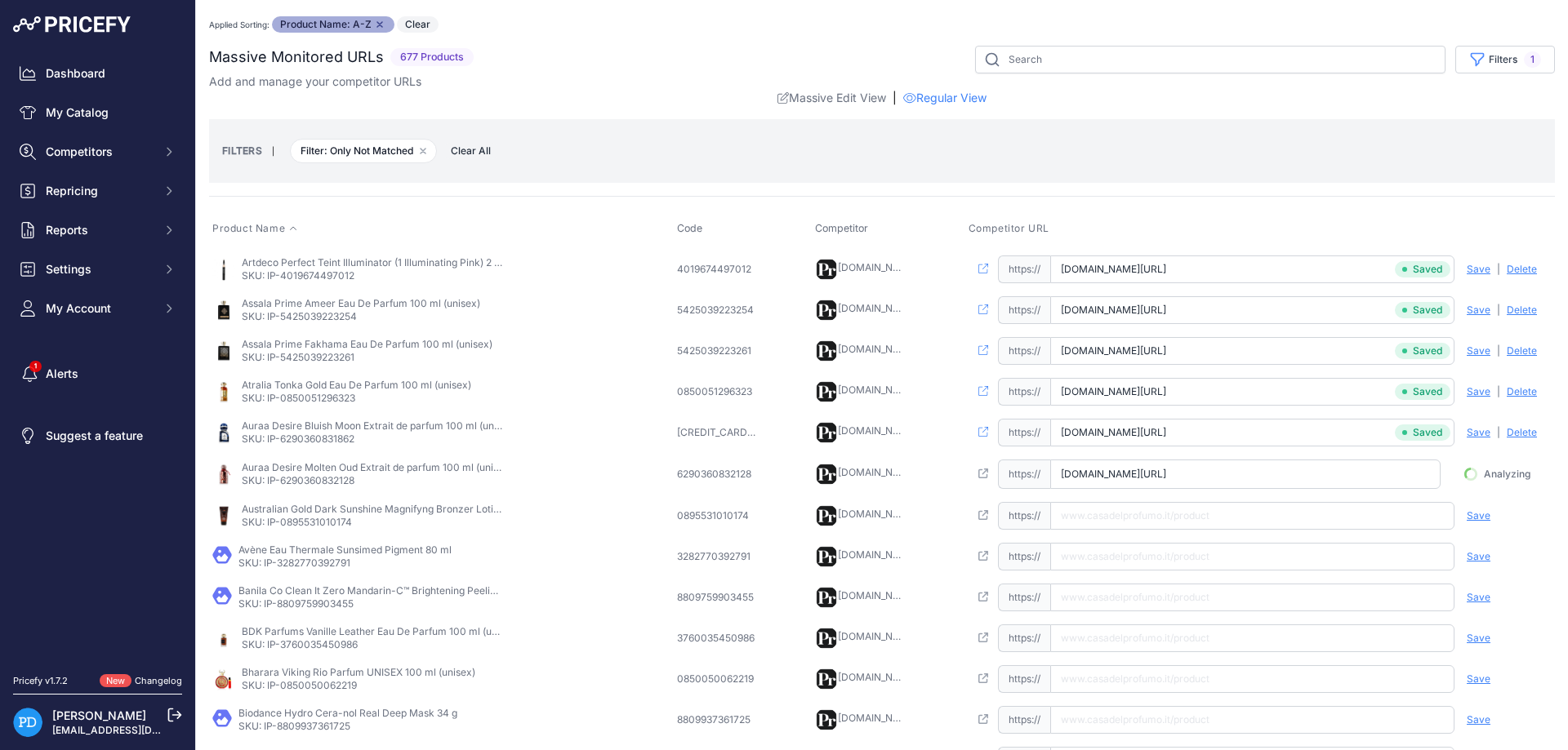
scroll to position [147, 0]
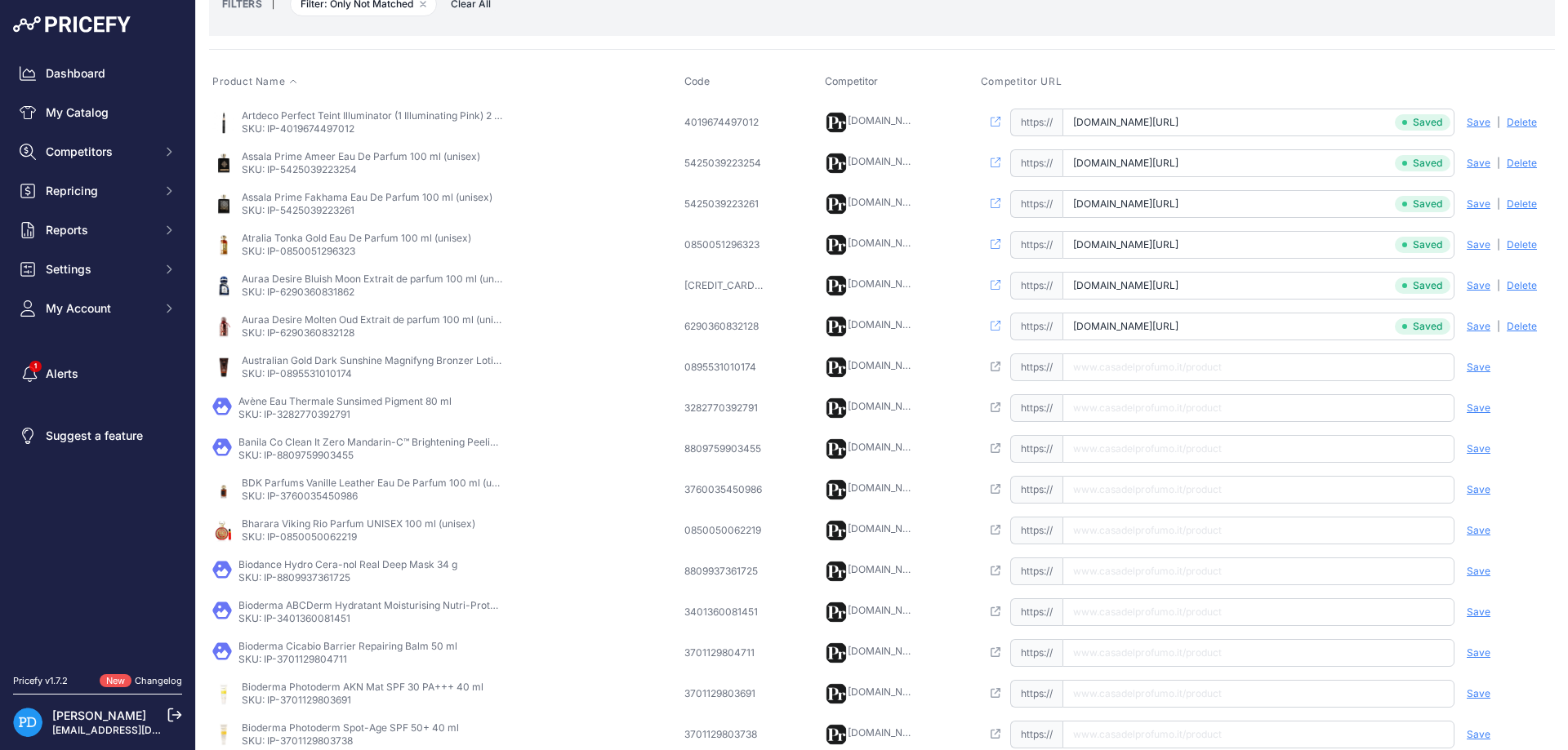
click at [329, 372] on p "SKU: IP-0895531010174" at bounding box center [372, 374] width 261 height 13
copy p "0895531010174"
paste input "[URL][DOMAIN_NAME]"
click at [1168, 371] on input "[URL][DOMAIN_NAME]" at bounding box center [1258, 366] width 392 height 28
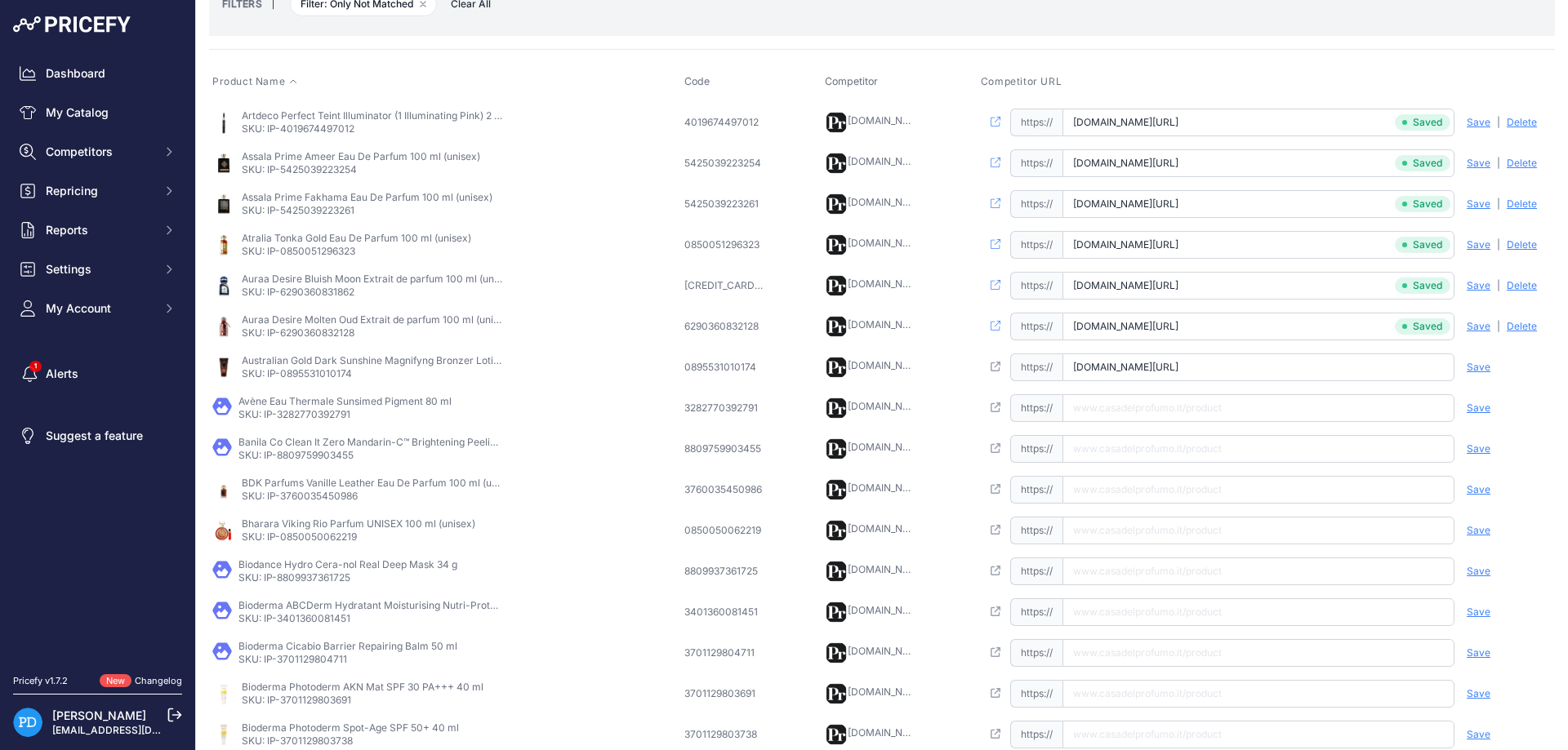
scroll to position [0, 103]
type input "[DOMAIN_NAME][URL]"
click at [1477, 366] on span "Save" at bounding box center [1479, 367] width 24 height 13
click at [311, 411] on p "SKU: IP-3282770392791" at bounding box center [345, 415] width 213 height 13
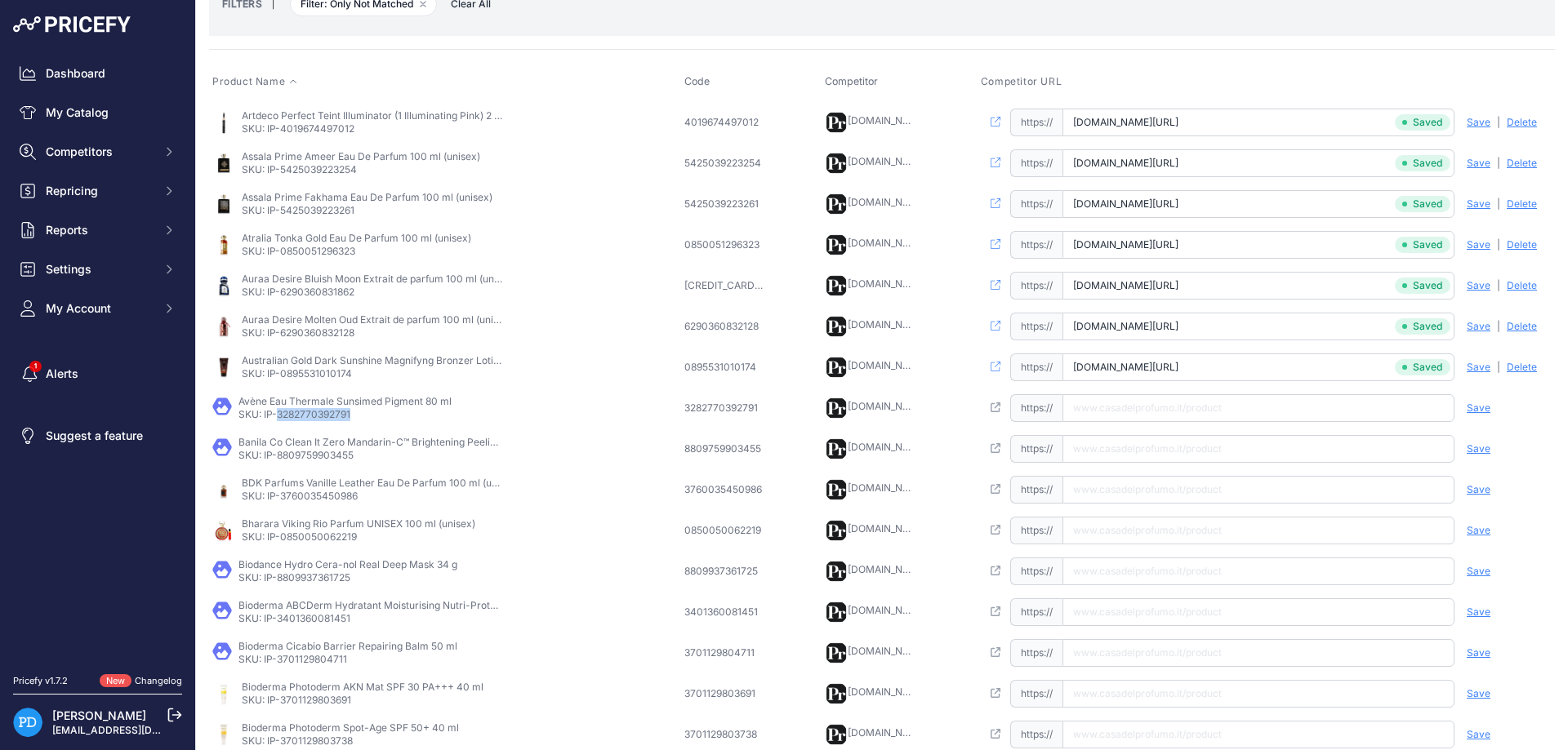
click at [311, 411] on p "SKU: IP-3282770392791" at bounding box center [345, 415] width 213 height 13
copy p "3282770392791"
click at [1138, 421] on input "text" at bounding box center [1258, 407] width 392 height 28
paste input "[URL][DOMAIN_NAME]"
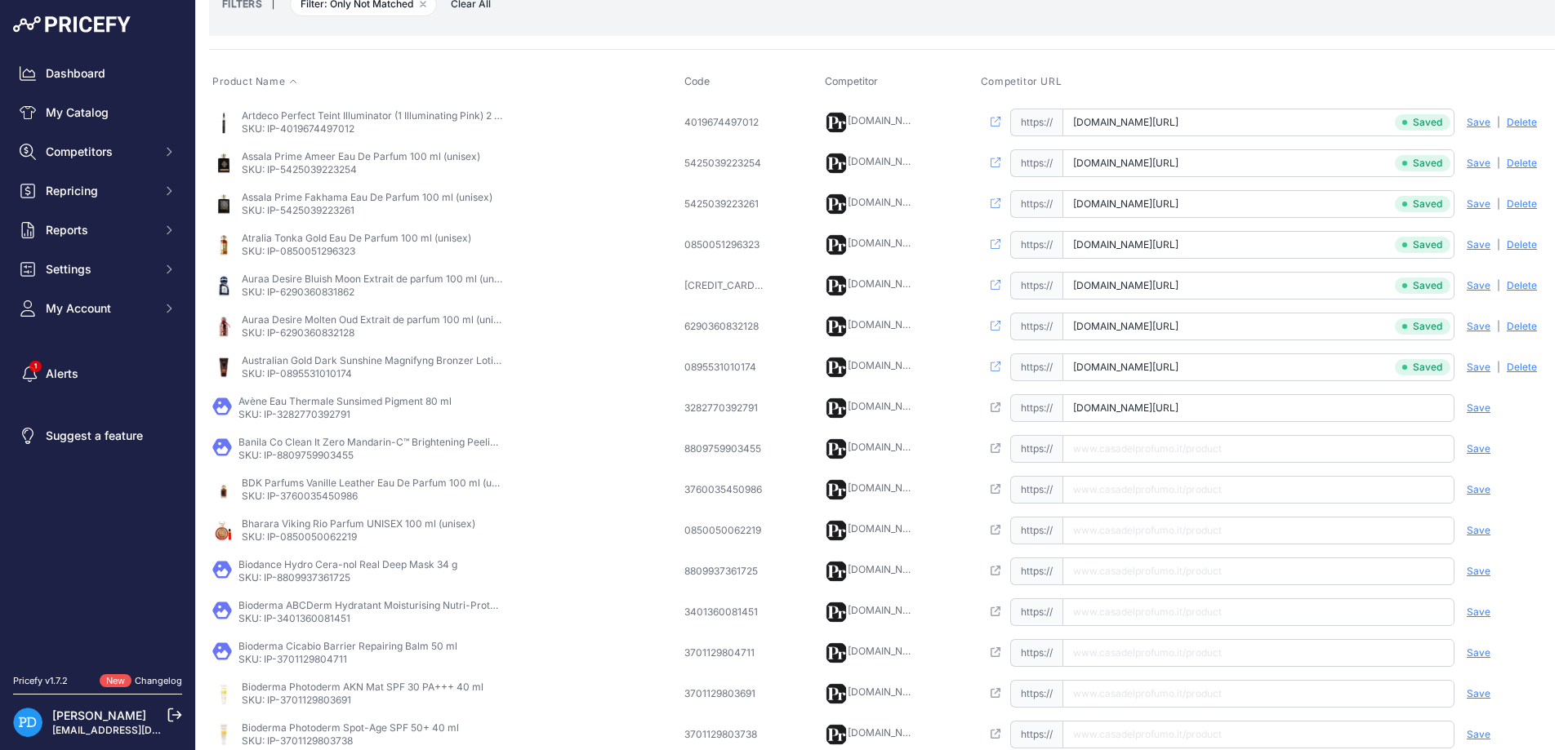
type input "[DOMAIN_NAME][URL]"
click at [1476, 408] on span "Save" at bounding box center [1479, 408] width 24 height 13
click at [311, 454] on p "SKU: IP-8809759903455" at bounding box center [368, 456] width 261 height 13
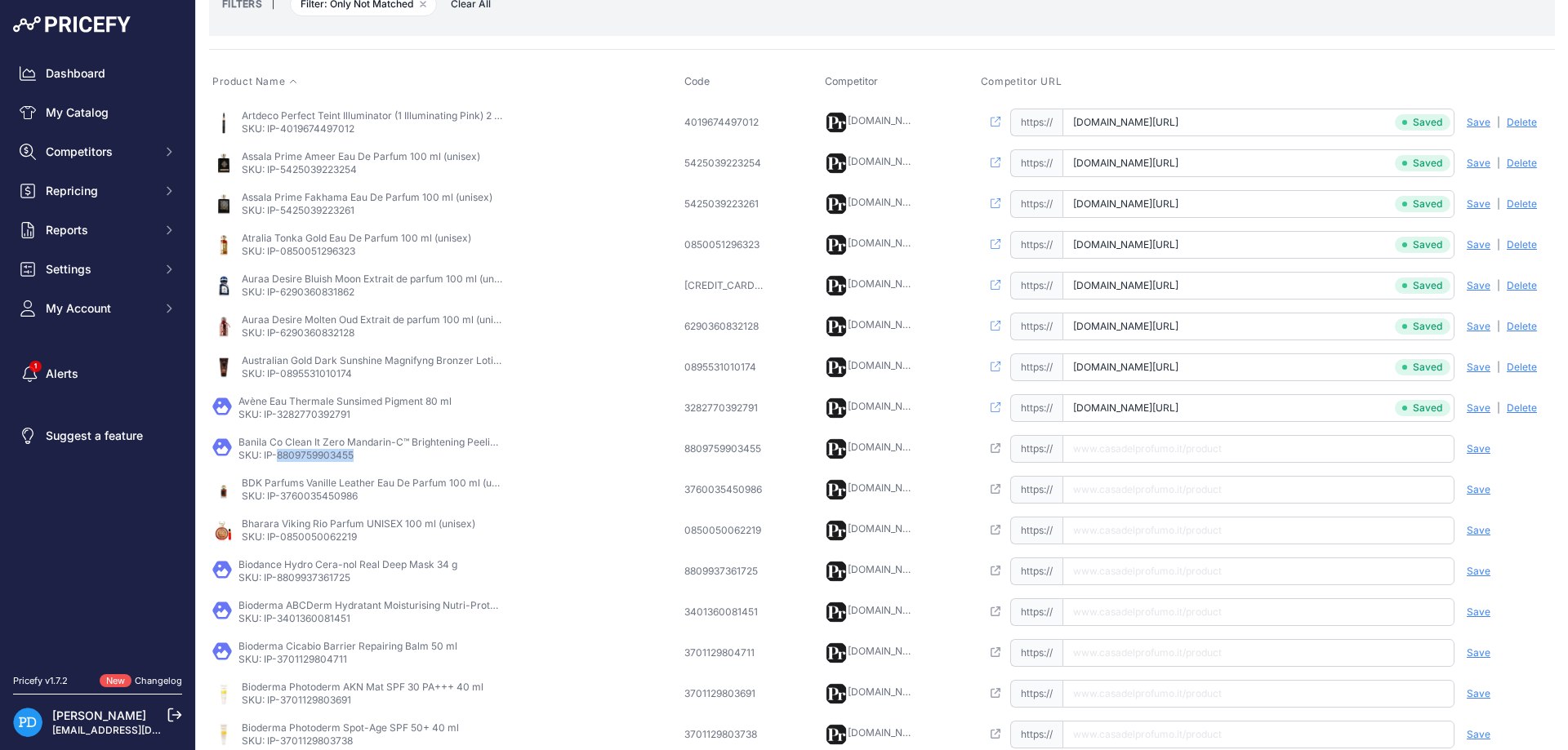
copy p "8809759903455"
click at [1188, 438] on input "text" at bounding box center [1258, 448] width 392 height 28
paste input "[URL][DOMAIN_NAME]"
type input "[DOMAIN_NAME][URL]"
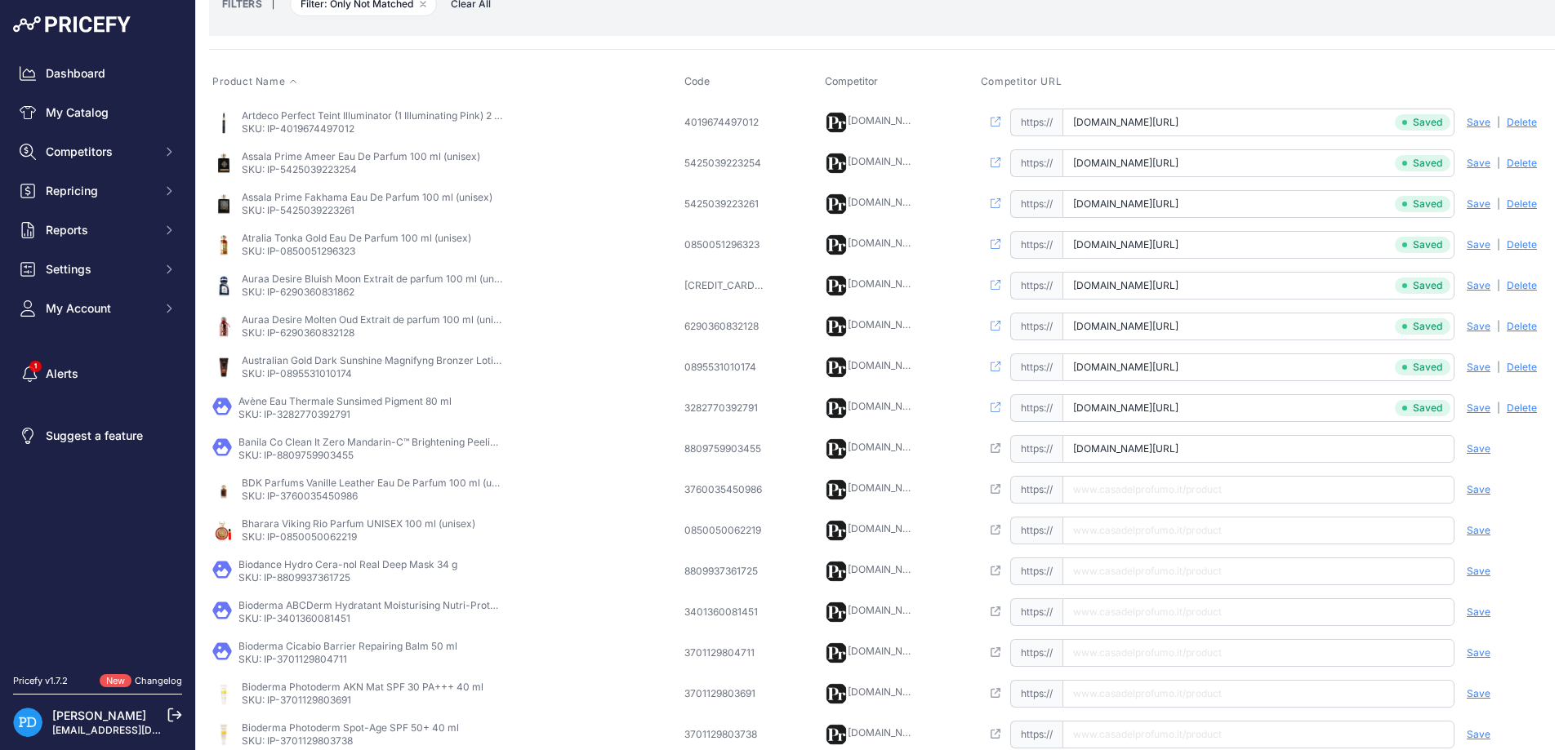
click at [1471, 449] on span "Save" at bounding box center [1479, 449] width 24 height 13
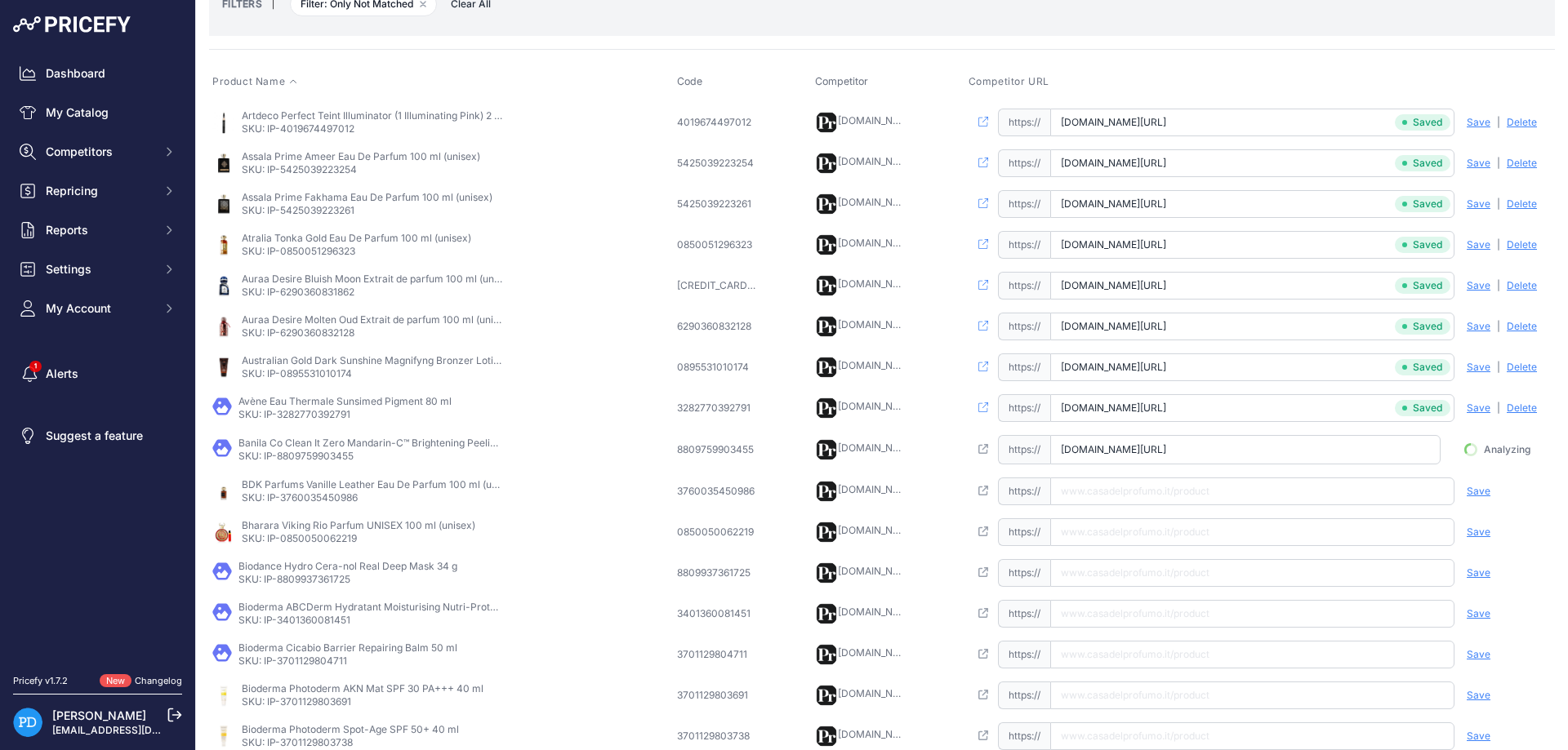
scroll to position [0, 110]
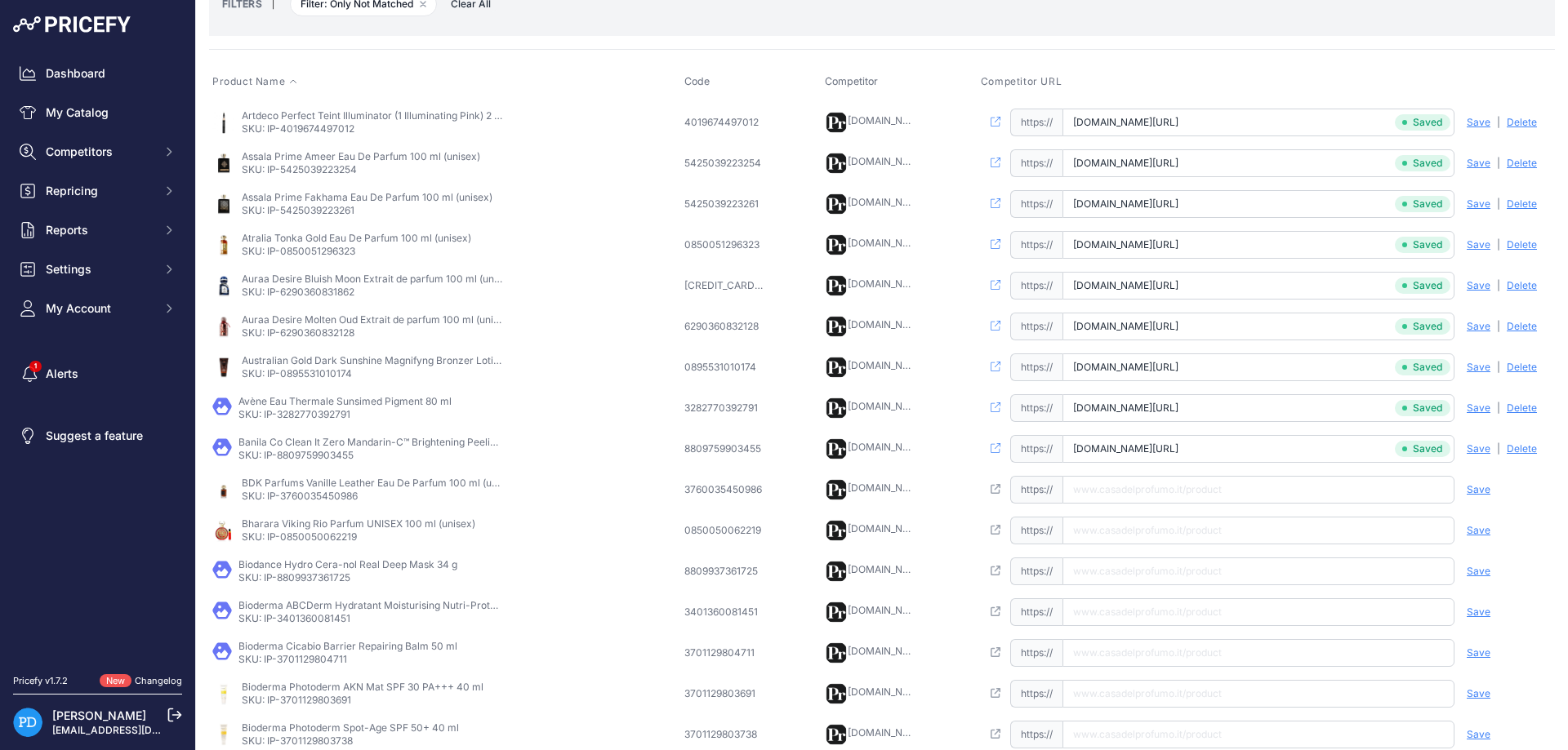
click at [330, 496] on p "SKU: IP-3760035450986" at bounding box center [372, 497] width 261 height 13
copy p "3760035450986"
click at [1200, 487] on input "text" at bounding box center [1258, 489] width 392 height 28
paste input "[URL][DOMAIN_NAME]"
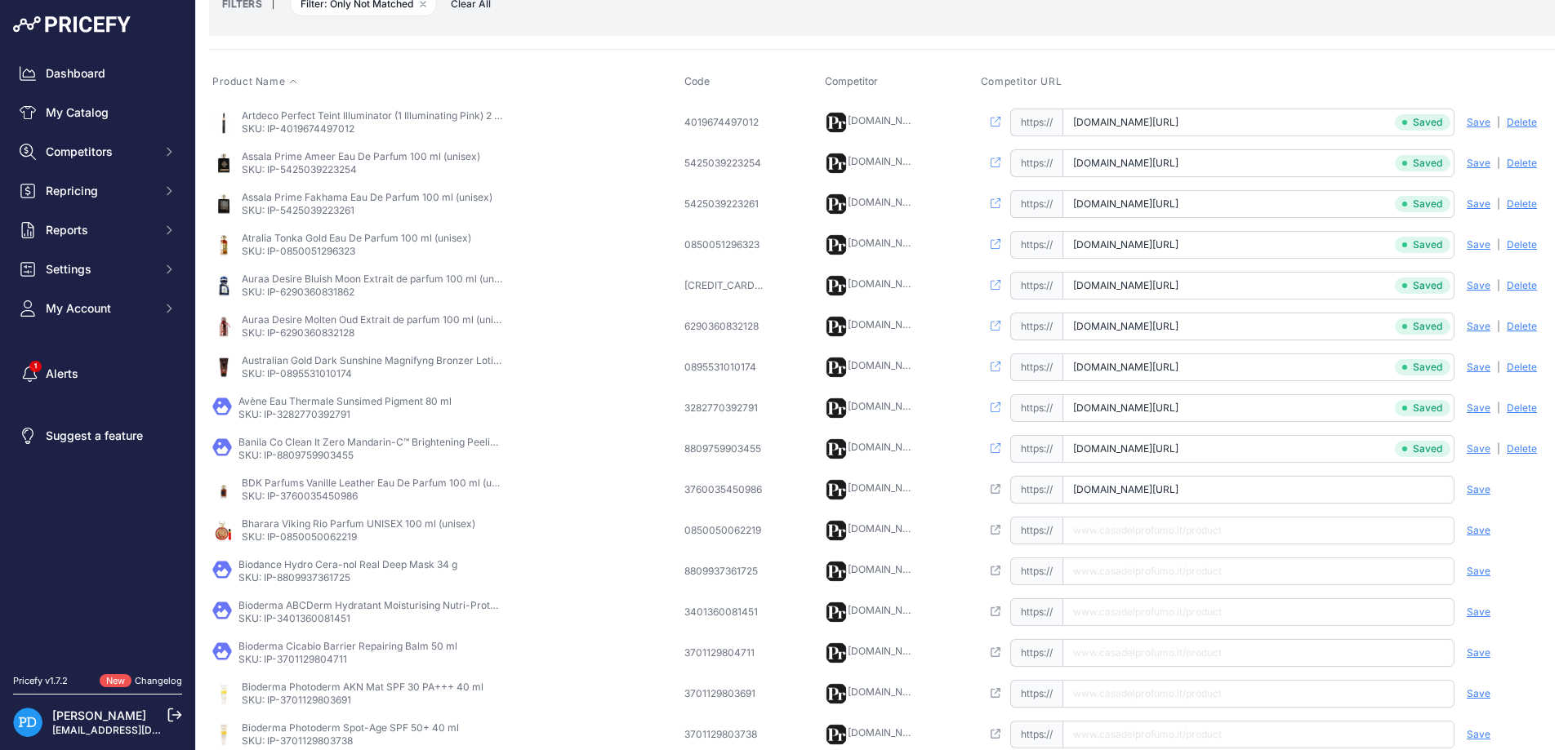
scroll to position [0, 80]
type input "[DOMAIN_NAME][URL]"
click at [1489, 491] on span "Save" at bounding box center [1479, 490] width 24 height 13
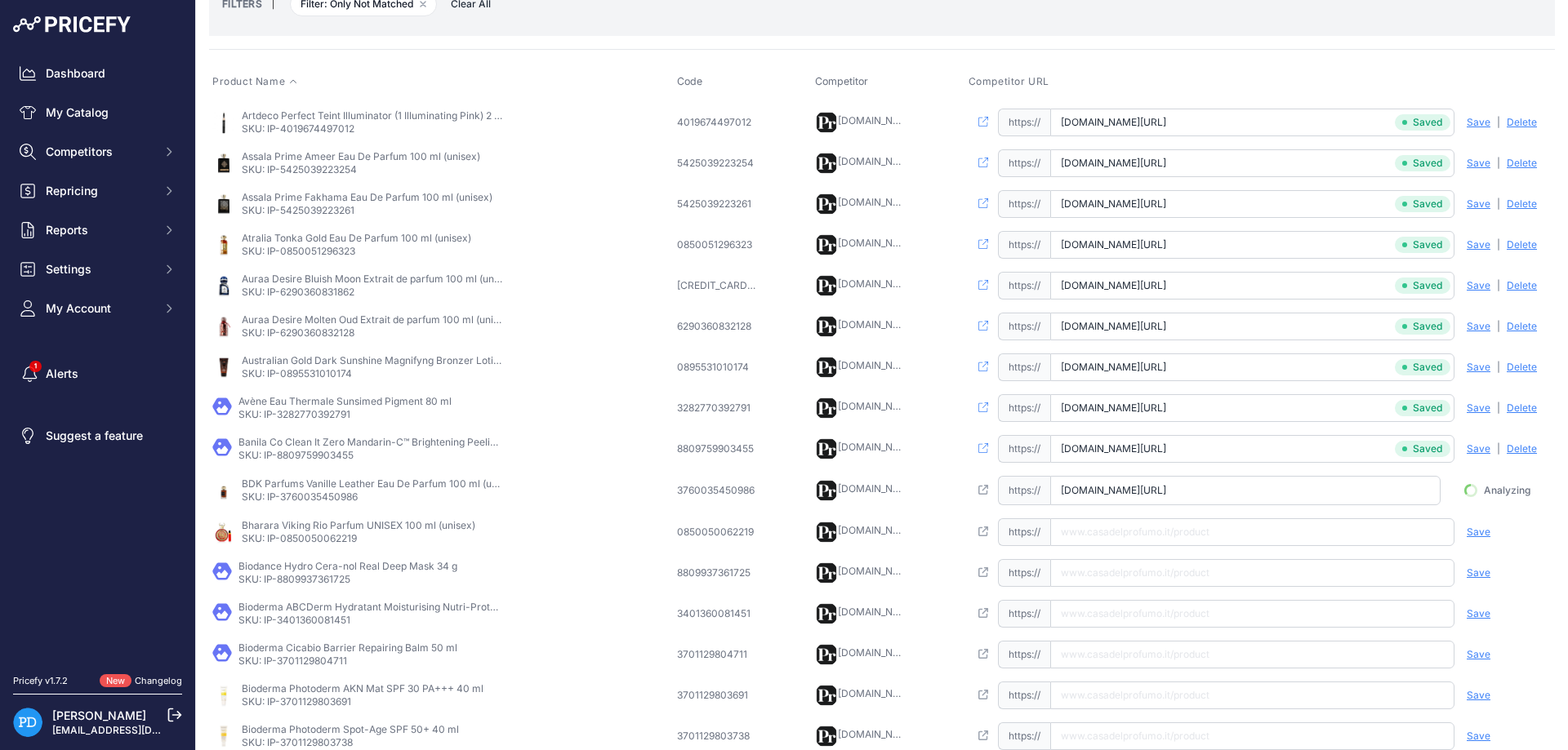
scroll to position [0, 70]
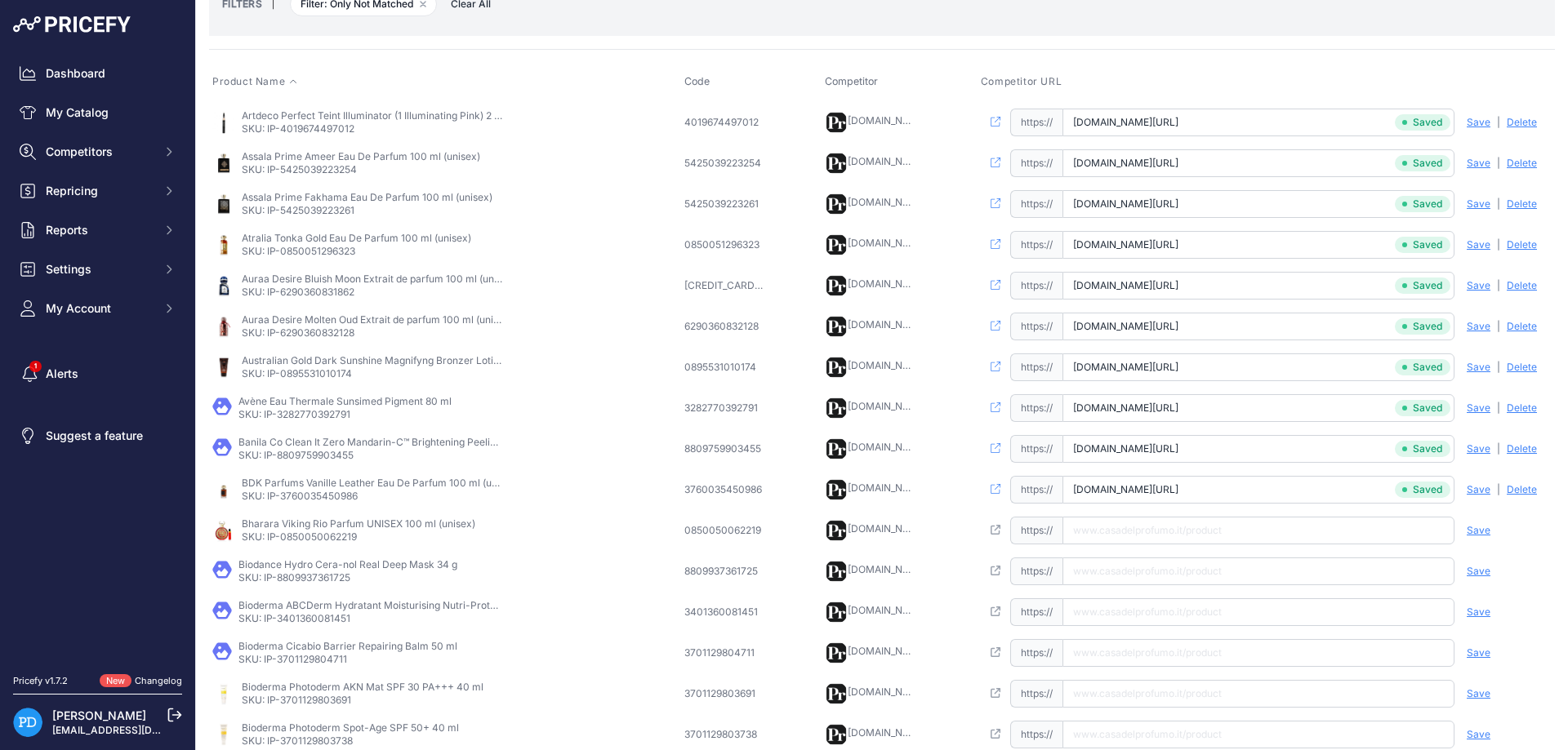
click at [334, 539] on p "SKU: IP-0850050062219" at bounding box center [359, 537] width 234 height 13
click at [1112, 535] on input "text" at bounding box center [1258, 530] width 392 height 28
paste input "[URL][DOMAIN_NAME]"
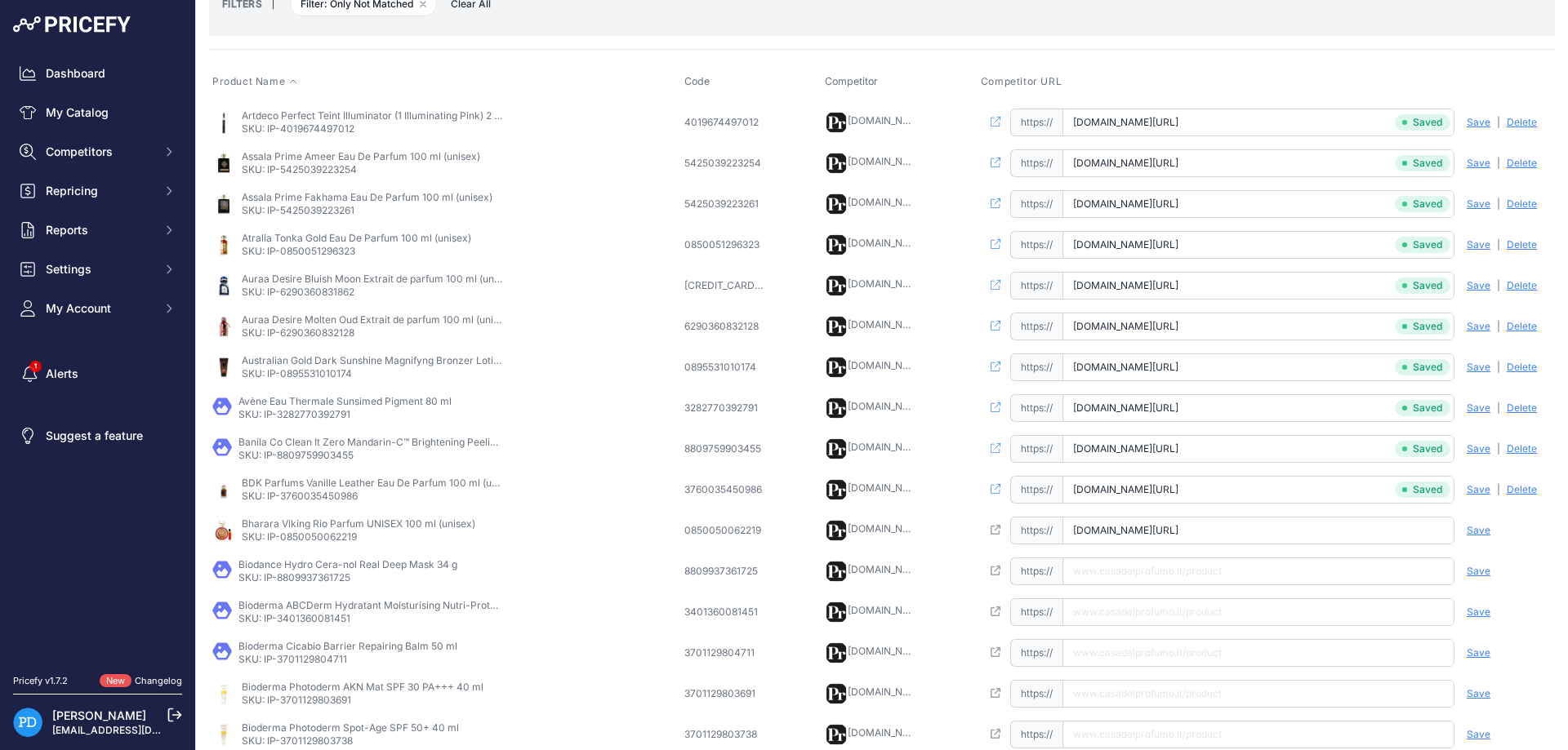
type input "[DOMAIN_NAME][URL]"
click at [1480, 531] on span "Save" at bounding box center [1479, 531] width 24 height 13
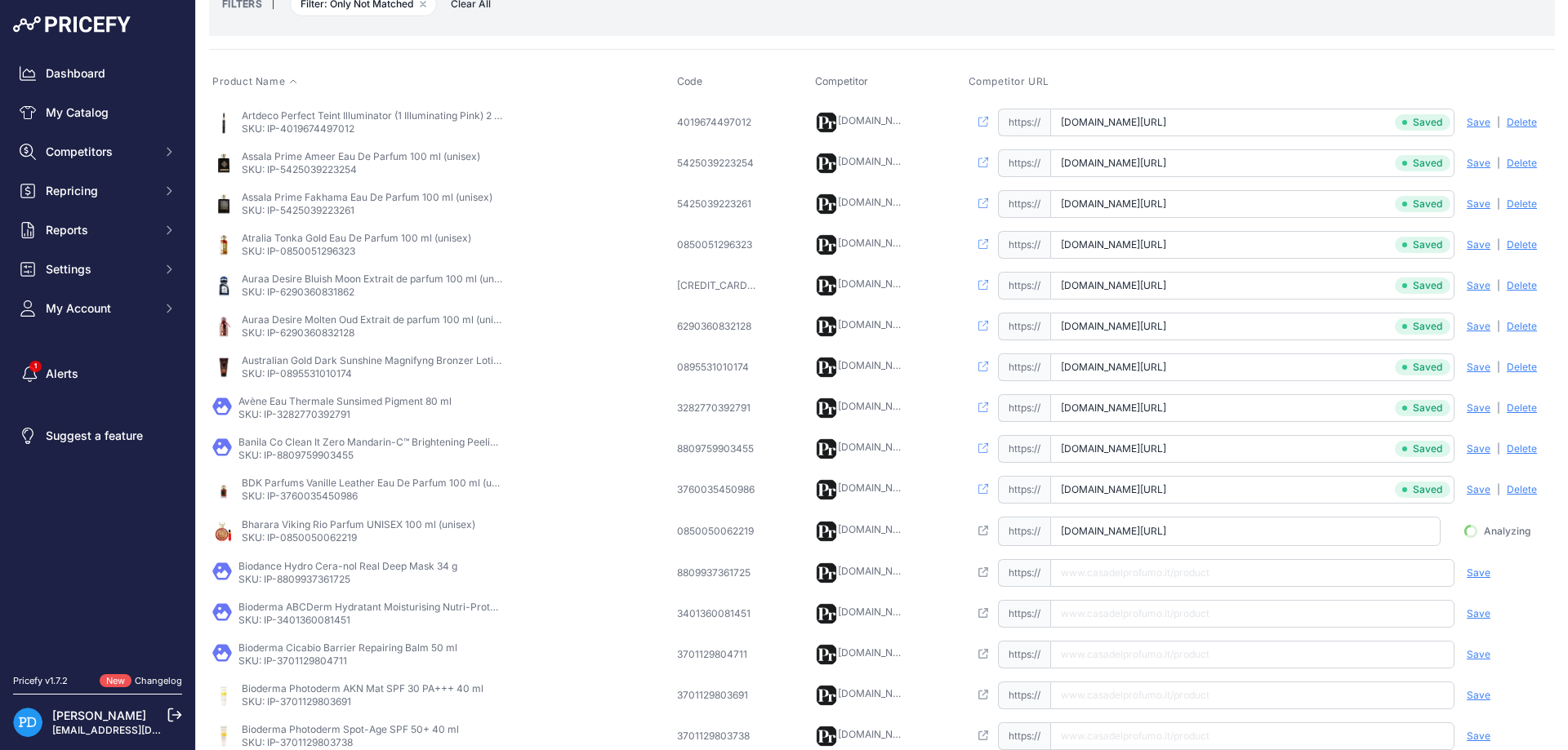
scroll to position [294, 0]
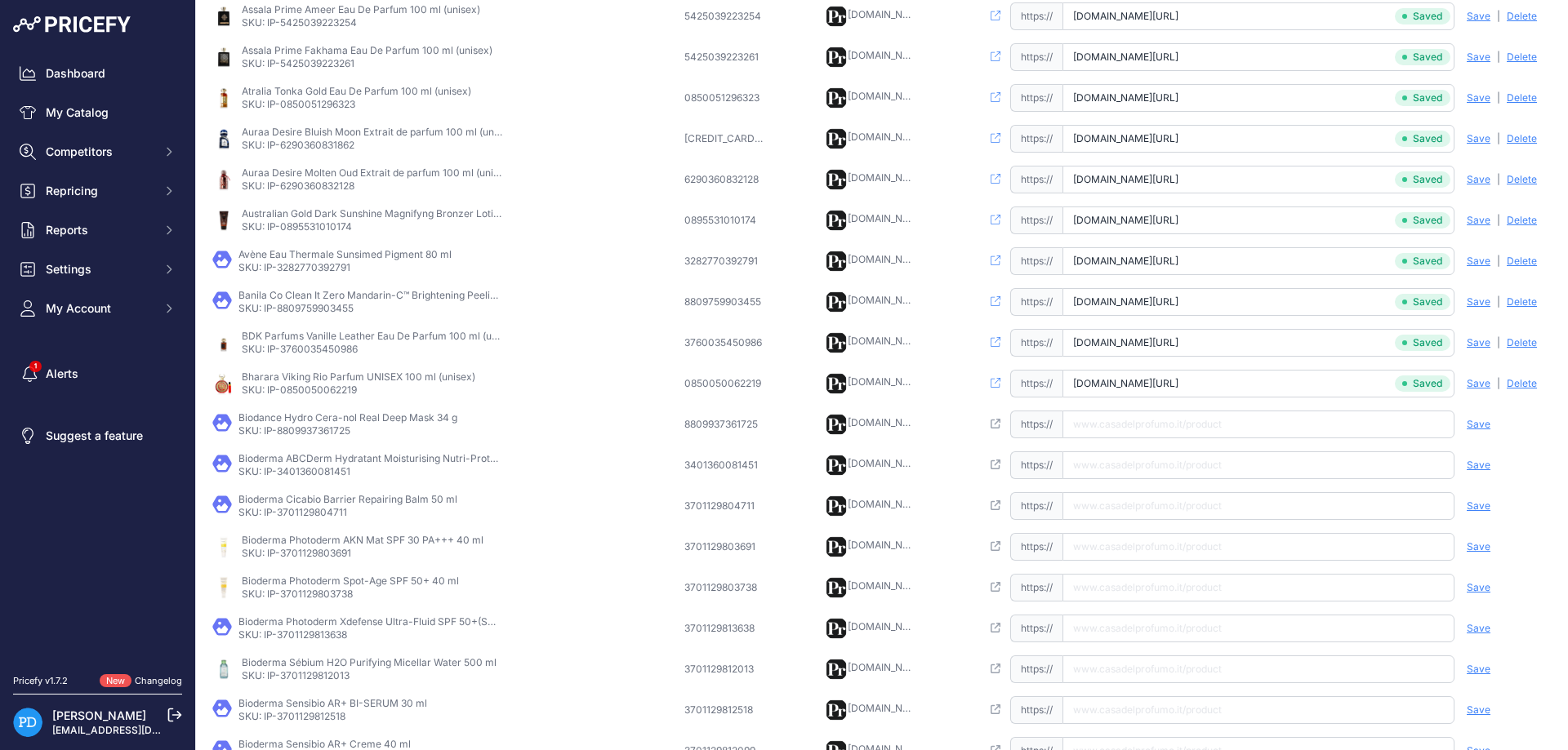
click at [326, 436] on p "SKU: IP-8809937361725" at bounding box center [348, 431] width 218 height 13
click at [1113, 430] on input "text" at bounding box center [1258, 424] width 392 height 28
paste input "[URL][DOMAIN_NAME]"
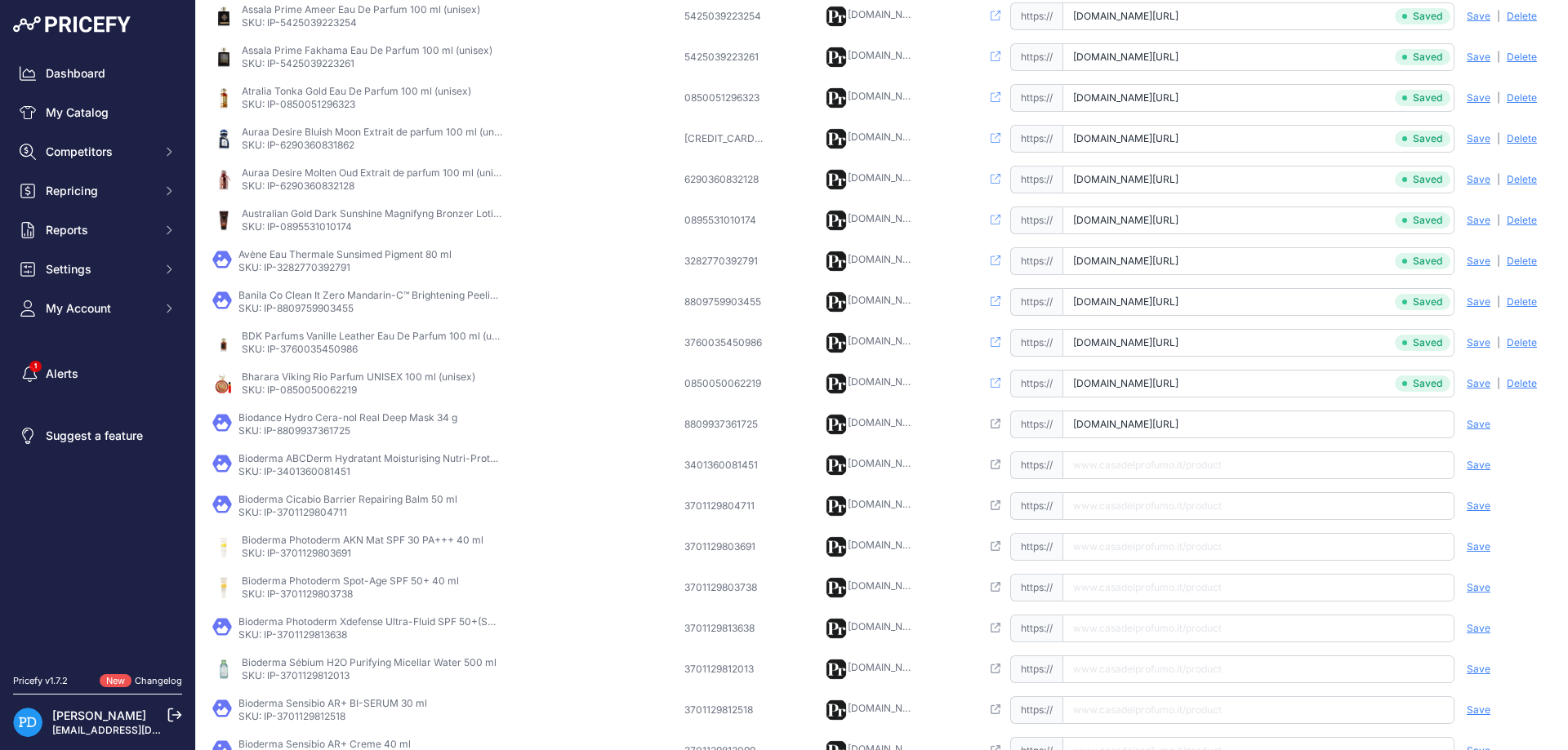
type input "[DOMAIN_NAME][URL]"
click at [1483, 429] on span "Save" at bounding box center [1479, 424] width 24 height 13
click at [345, 470] on p "SKU: IP-3401360081451" at bounding box center [368, 472] width 261 height 13
click at [1097, 451] on td "Open this link https:// Saved false Save Analyzing | [GEOGRAPHIC_DATA] Deleting" at bounding box center [1266, 465] width 577 height 41
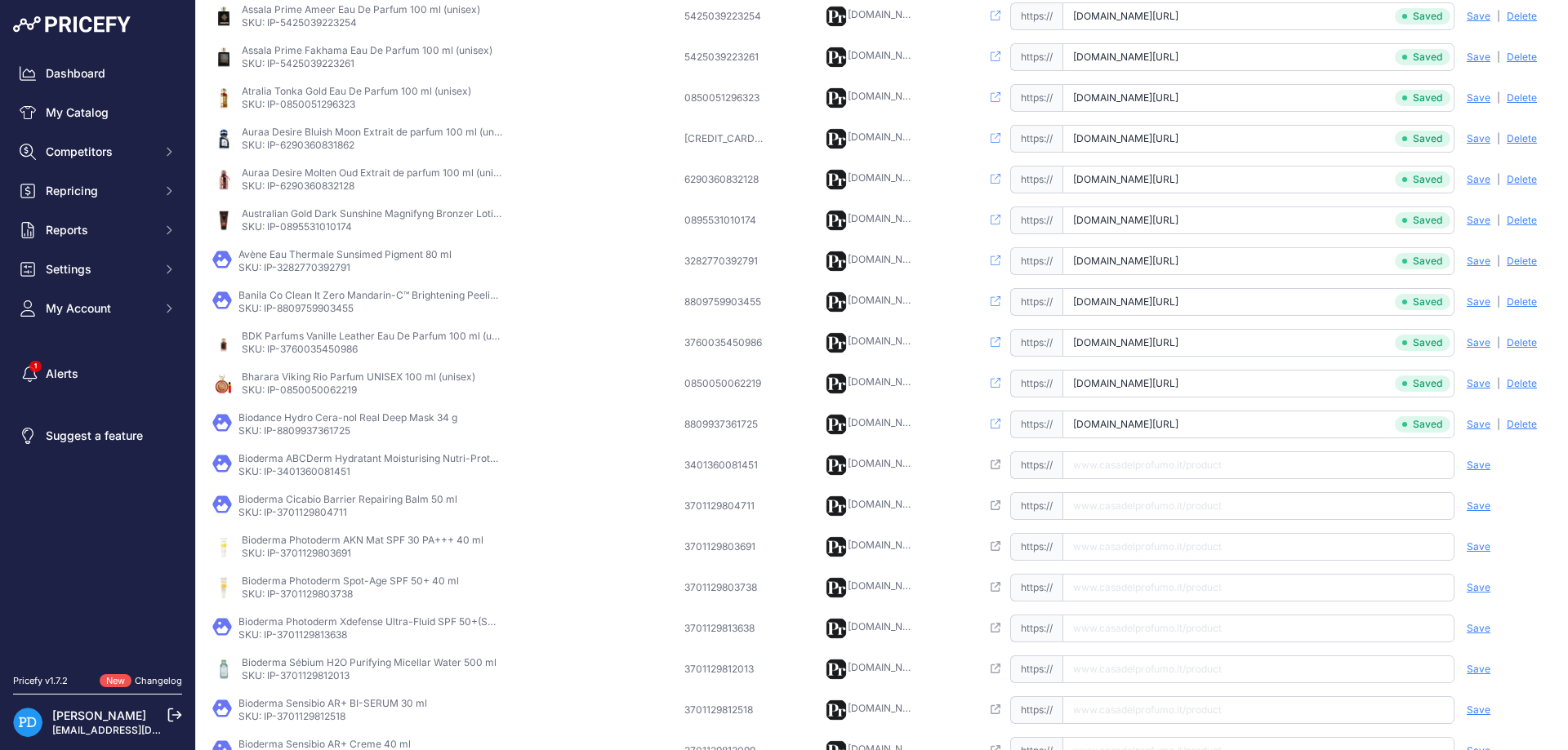
click at [1154, 465] on input "text" at bounding box center [1258, 465] width 392 height 28
paste input "[URL][DOMAIN_NAME]"
type input "[DOMAIN_NAME][URL]"
click at [1479, 458] on div "Save Analyzing | [GEOGRAPHIC_DATA] Deleting" at bounding box center [1502, 465] width 98 height 28
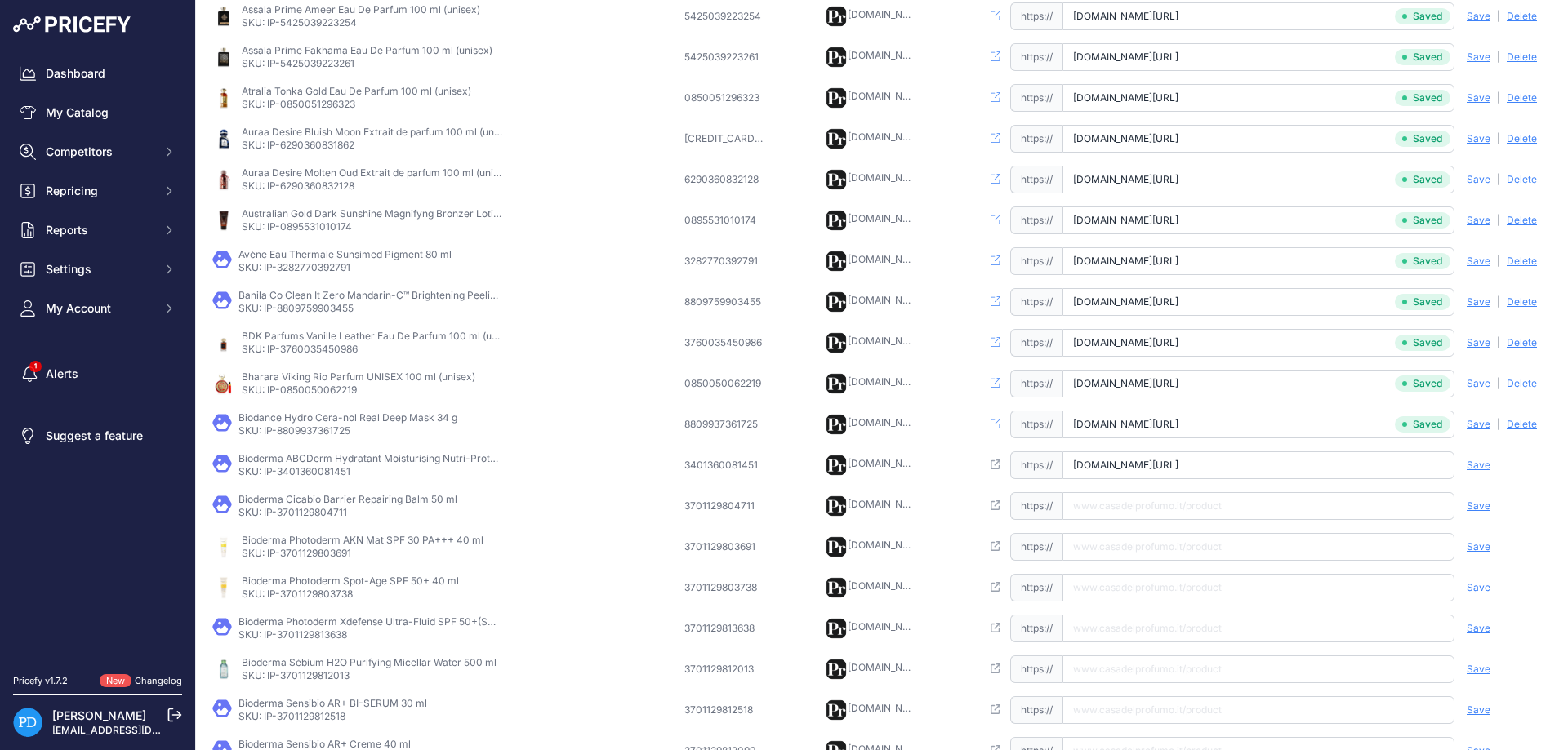
click at [1481, 461] on span "Save" at bounding box center [1479, 465] width 24 height 13
click at [303, 519] on td "Bioderma Cicabio Barrier Repairing Balm 50 ml SKU: IP-3701129804711" at bounding box center [444, 506] width 472 height 41
click at [1142, 511] on input "text" at bounding box center [1258, 506] width 392 height 28
paste input "[URL][DOMAIN_NAME]"
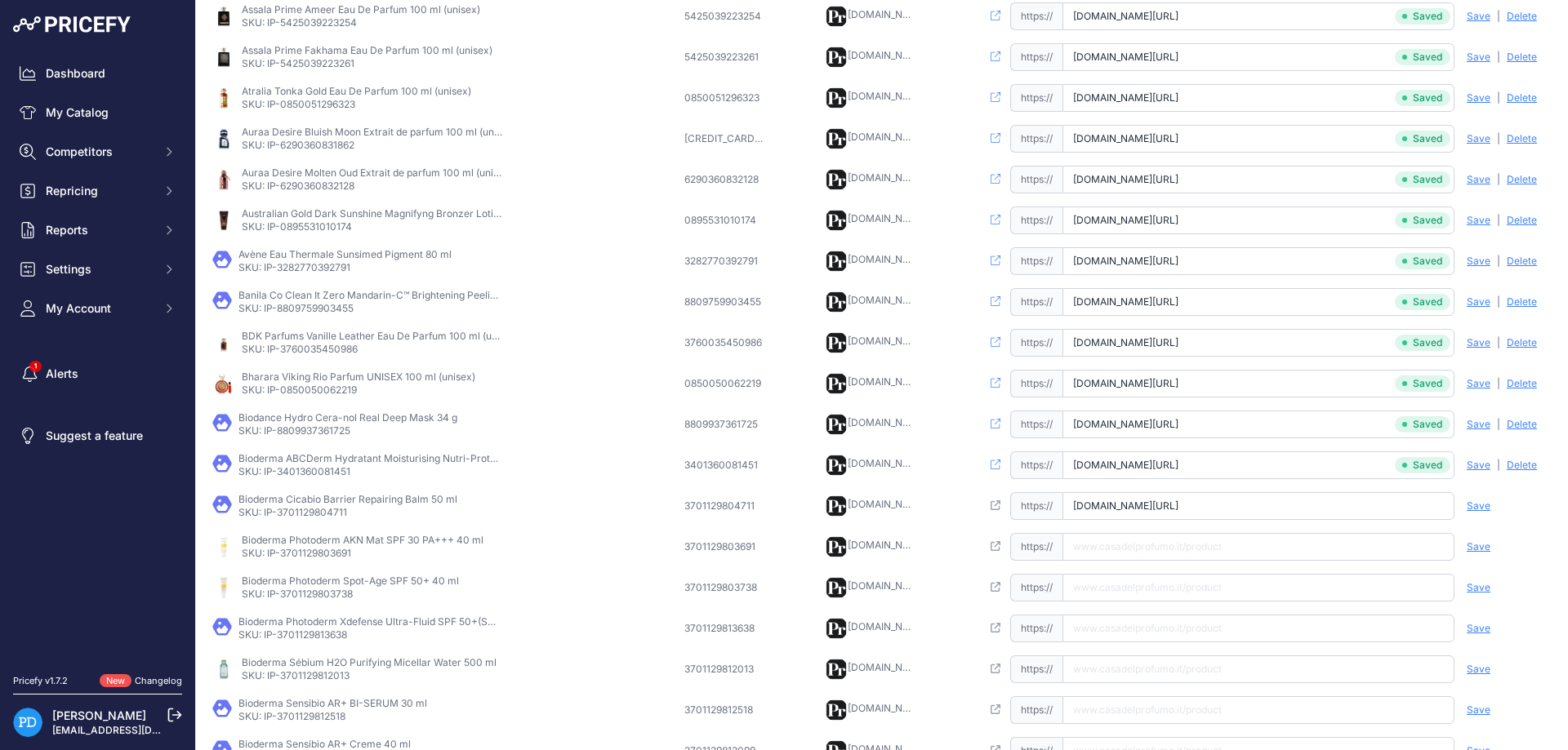
scroll to position [0, 28]
type input "[DOMAIN_NAME][URL]"
click at [1473, 510] on span "Save" at bounding box center [1479, 506] width 24 height 13
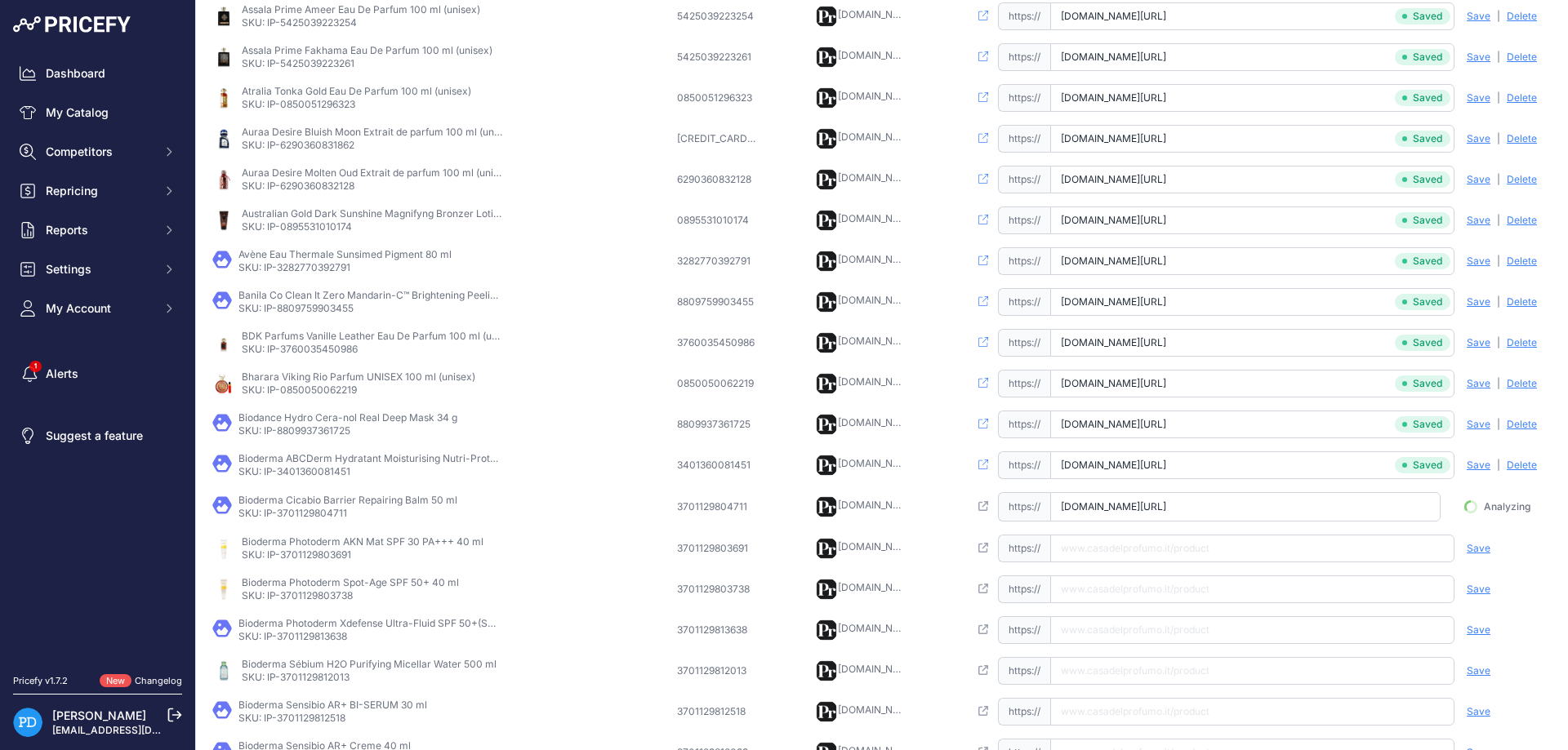
scroll to position [0, 127]
click at [308, 557] on p "SKU: IP-3701129803691" at bounding box center [363, 555] width 242 height 13
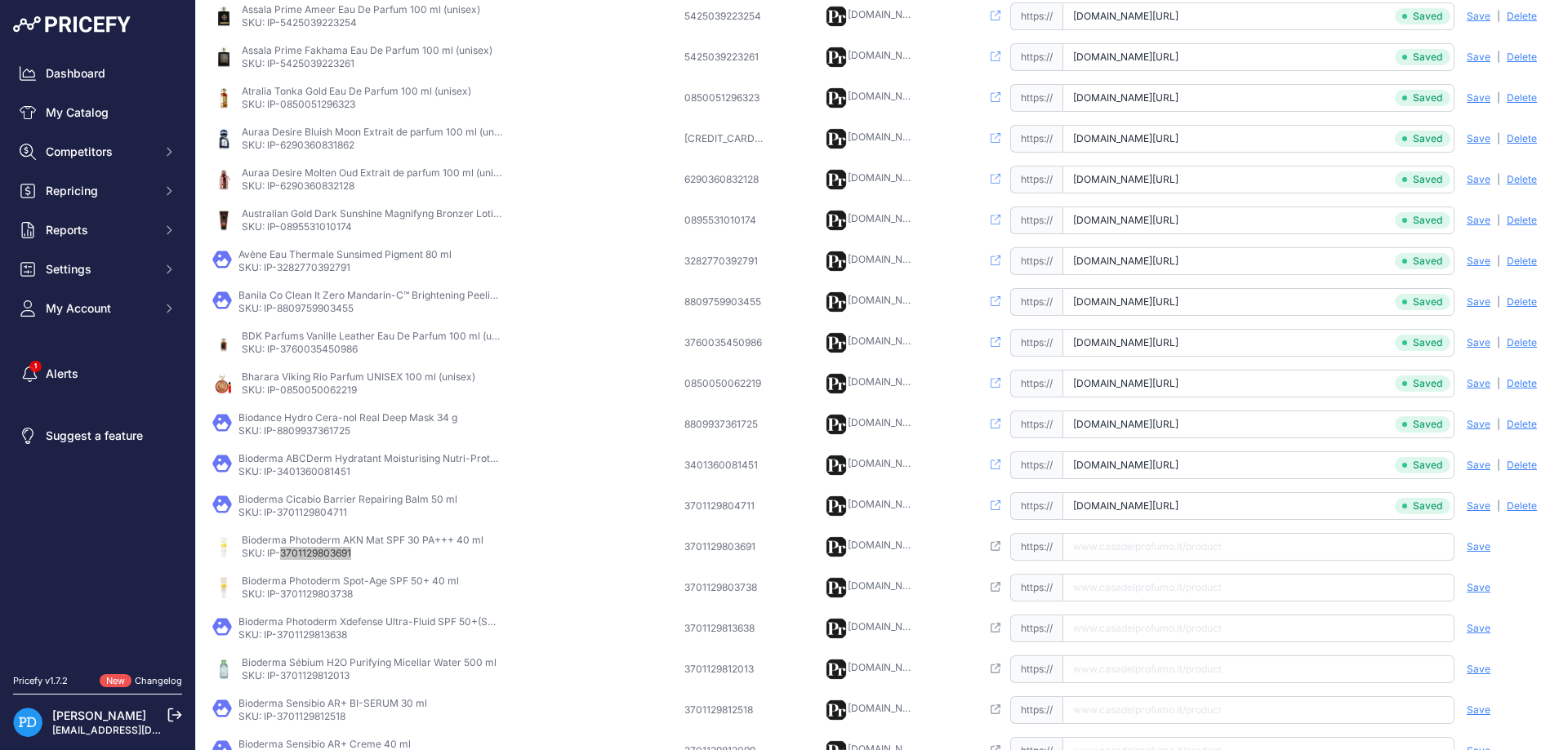
scroll to position [0, 28]
click at [1196, 550] on input "text" at bounding box center [1258, 547] width 392 height 28
paste input "[URL][DOMAIN_NAME]"
type input "[DOMAIN_NAME][URL]"
click at [1488, 546] on span "Save" at bounding box center [1479, 547] width 24 height 13
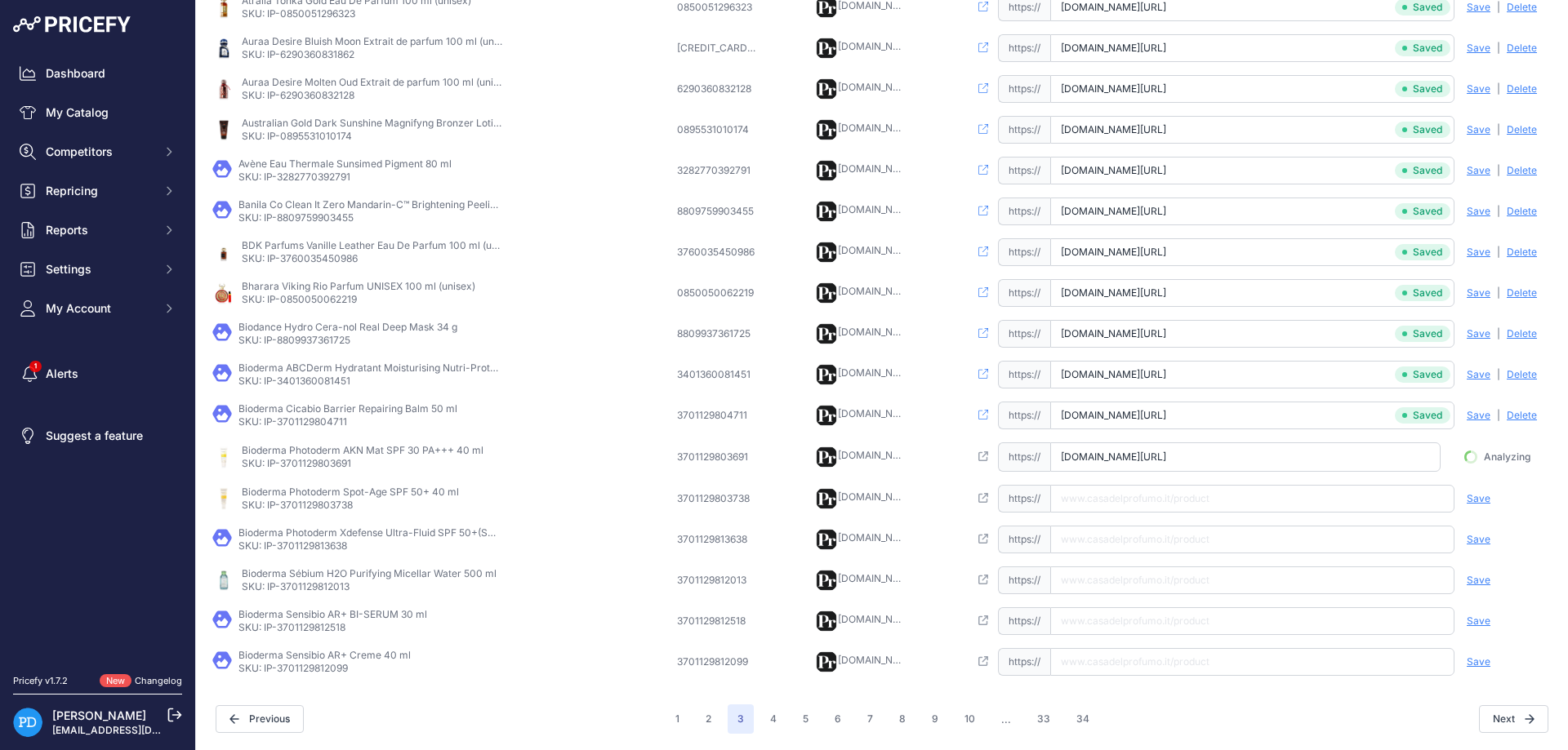
scroll to position [383, 0]
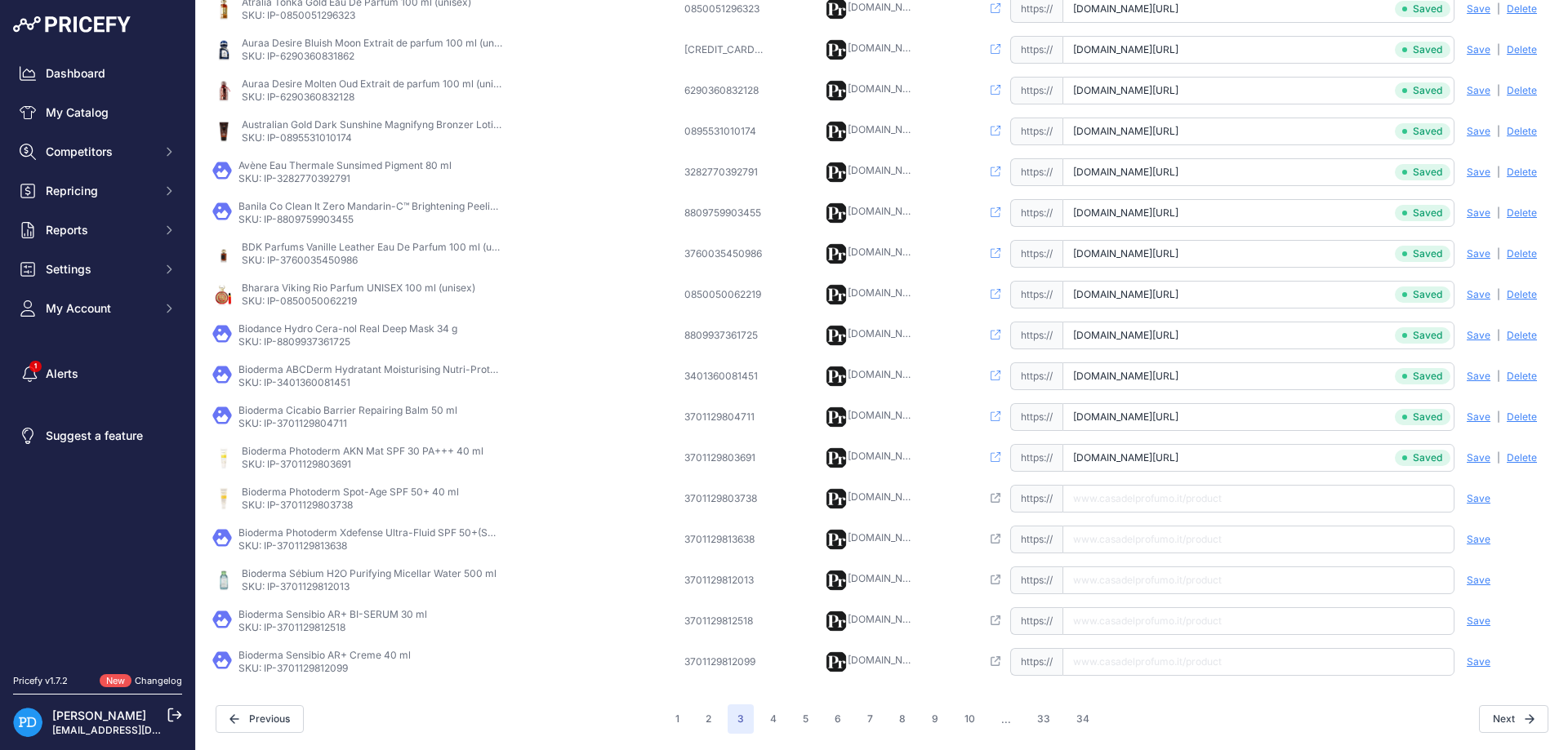
click at [325, 505] on p "SKU: IP-3701129803738" at bounding box center [350, 505] width 217 height 13
drag, startPoint x: 1127, startPoint y: 511, endPoint x: 1234, endPoint y: 509, distance: 107.0
click at [1127, 510] on input "text" at bounding box center [1258, 498] width 392 height 28
paste input "[URL][DOMAIN_NAME]"
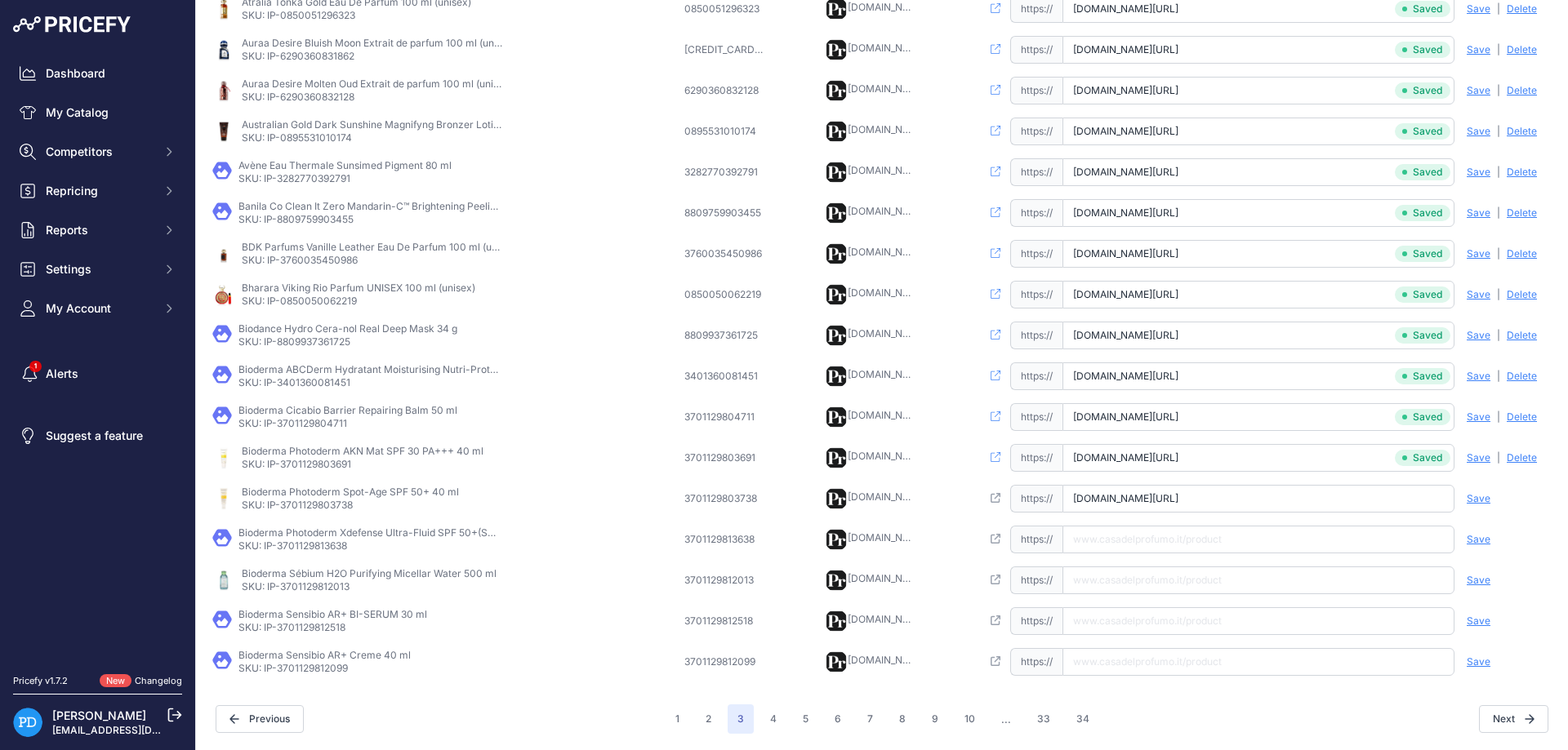
scroll to position [0, 16]
type input "[DOMAIN_NAME][URL]"
click at [1483, 498] on span "Save" at bounding box center [1479, 499] width 24 height 13
click at [326, 541] on p "SKU: IP-3701129813638" at bounding box center [368, 546] width 261 height 13
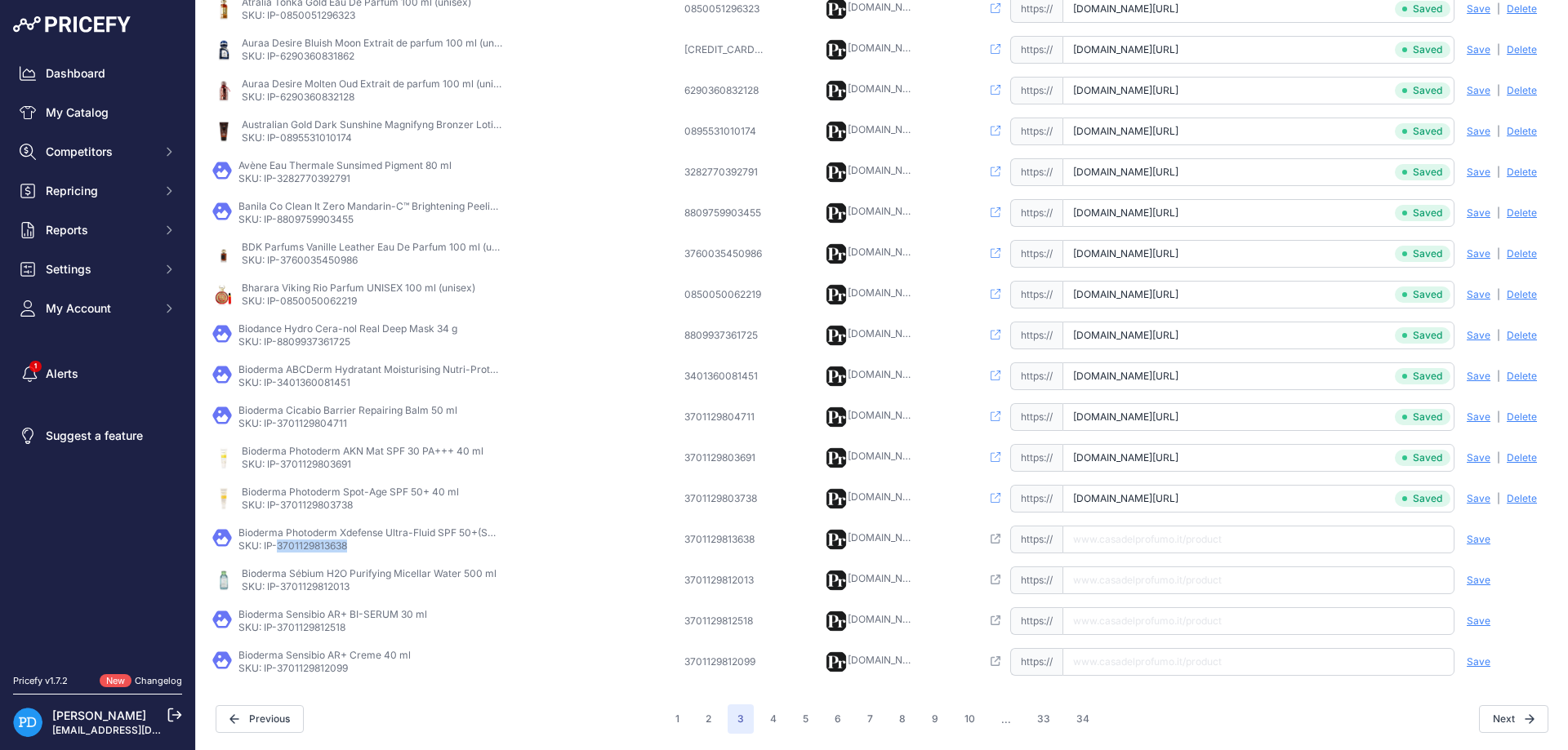
click at [326, 541] on p "SKU: IP-3701129813638" at bounding box center [368, 546] width 261 height 13
click at [1122, 534] on input "text" at bounding box center [1258, 539] width 392 height 28
paste input "[URL][DOMAIN_NAME]"
type input "[DOMAIN_NAME][URL]"
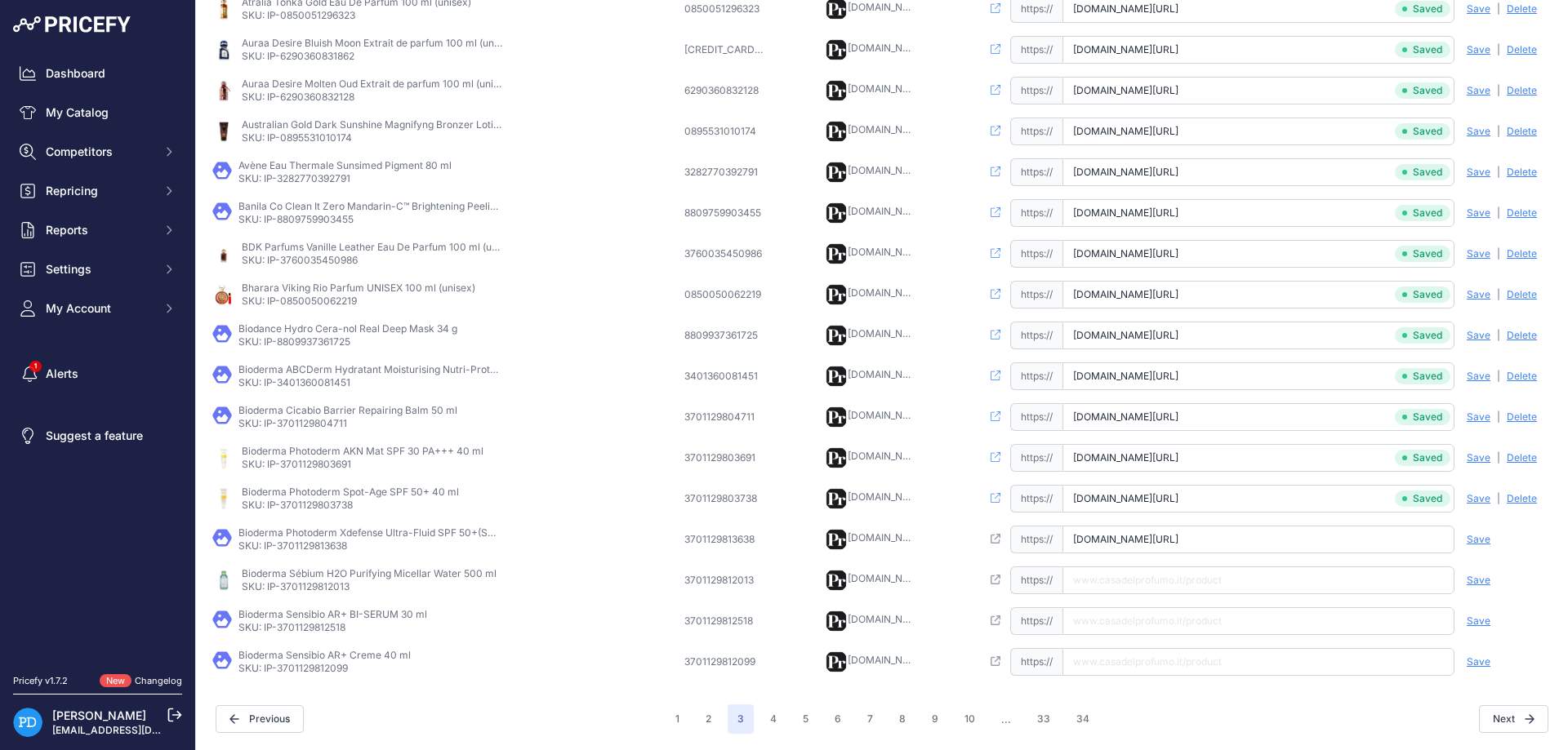
click at [1485, 537] on span "Save" at bounding box center [1479, 540] width 24 height 13
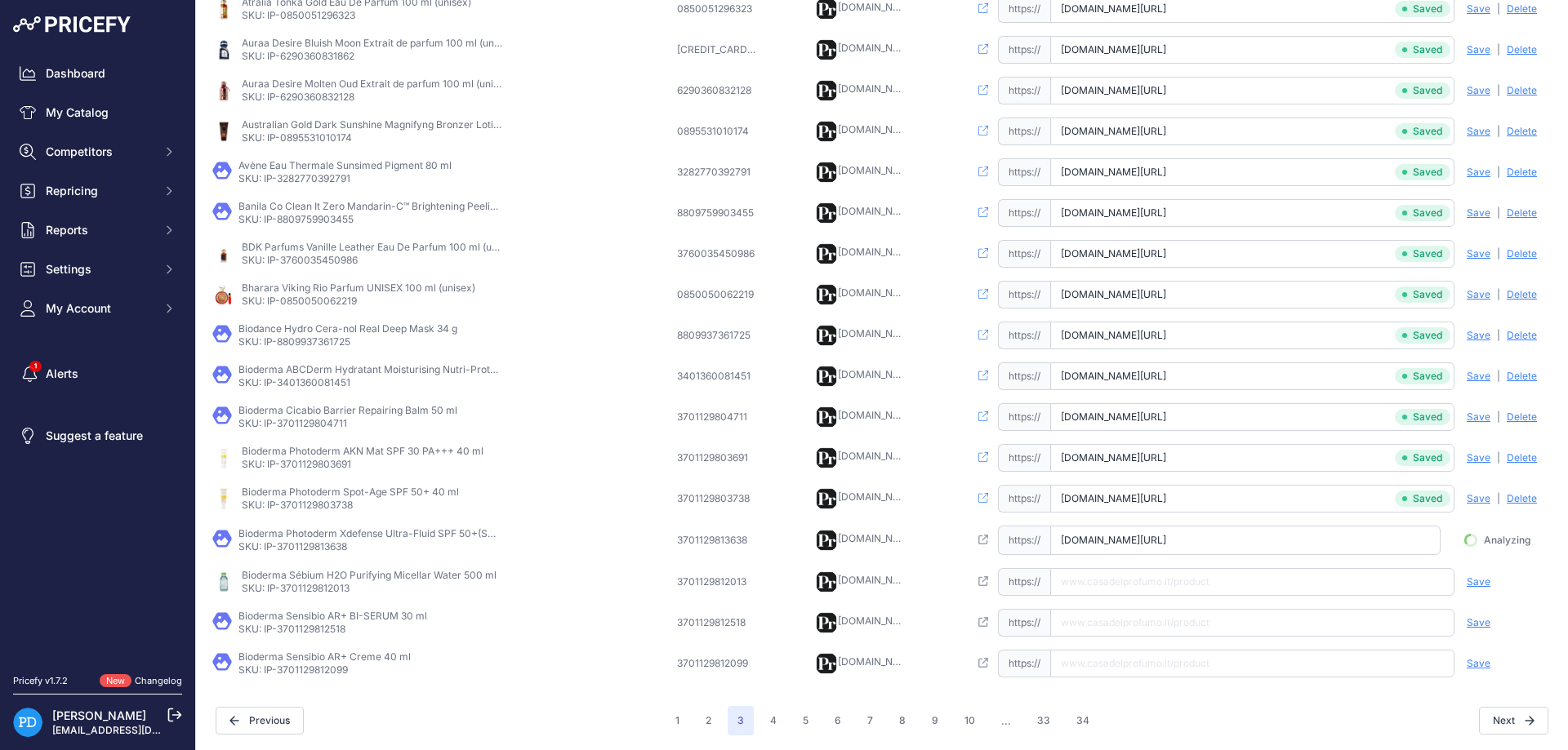
scroll to position [0, 102]
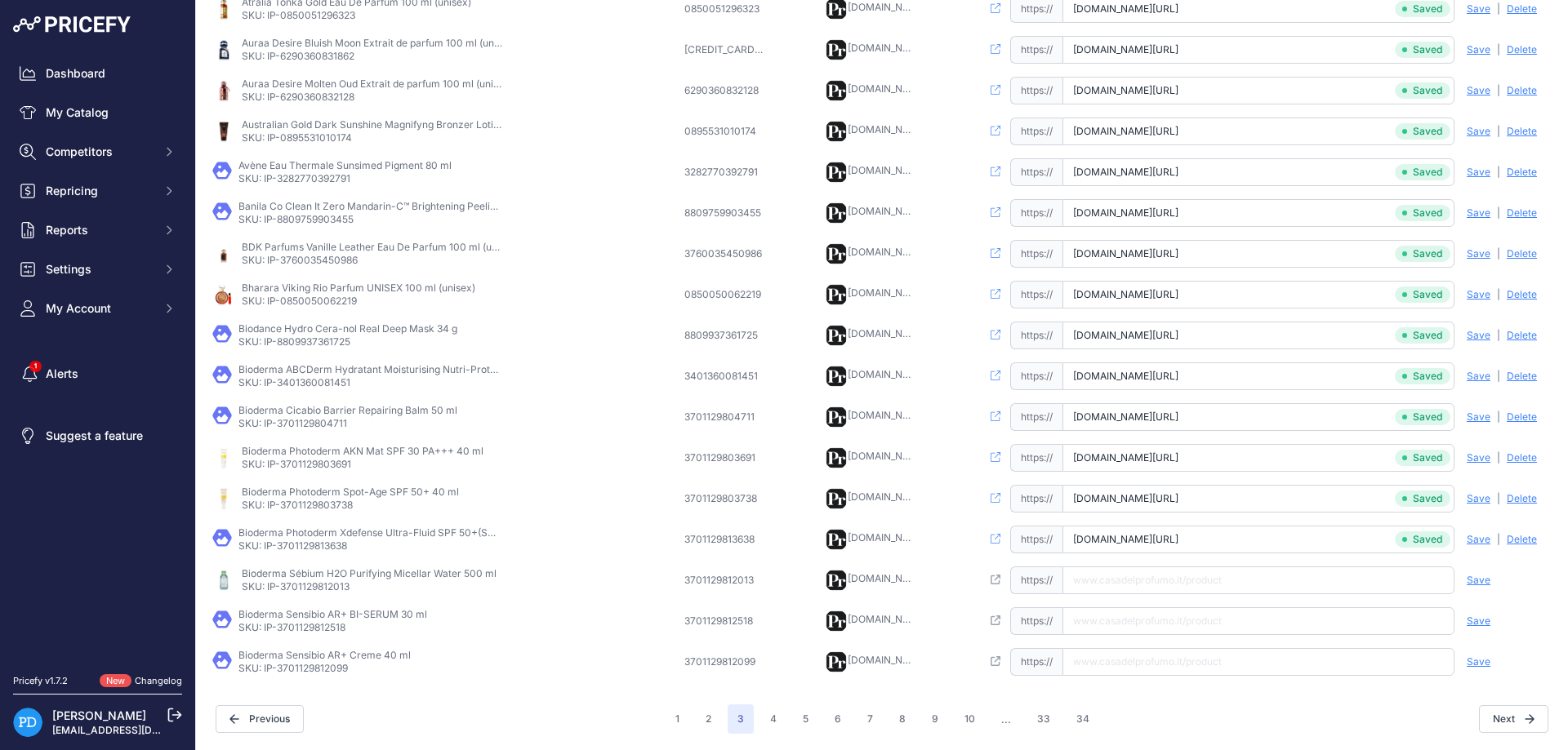
click at [321, 583] on p "SKU: IP-3701129812013" at bounding box center [369, 587] width 255 height 13
click at [1181, 587] on input "text" at bounding box center [1258, 580] width 392 height 28
paste input "[URL][DOMAIN_NAME]"
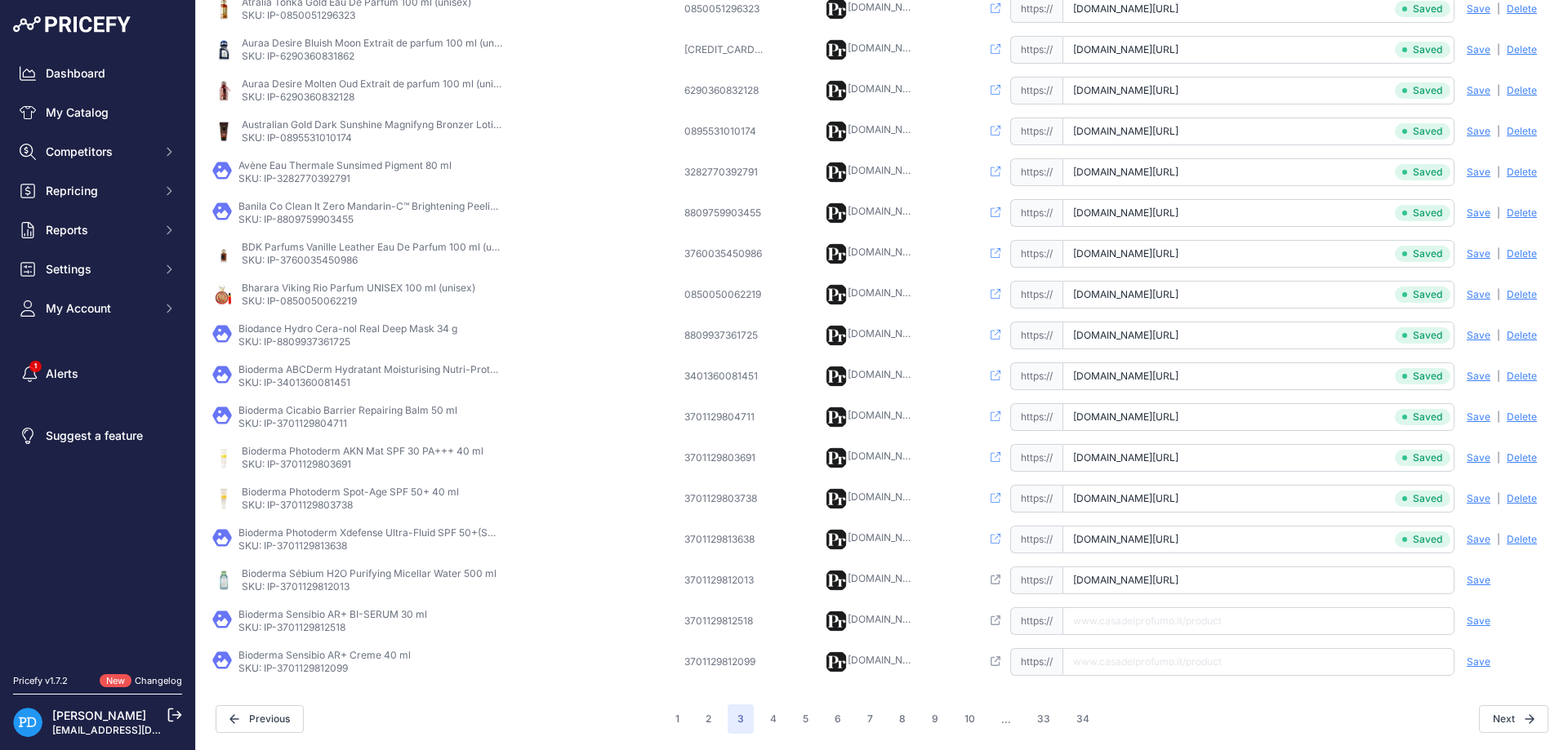
type input "[DOMAIN_NAME][URL]"
click at [1475, 577] on span "Save" at bounding box center [1479, 581] width 24 height 13
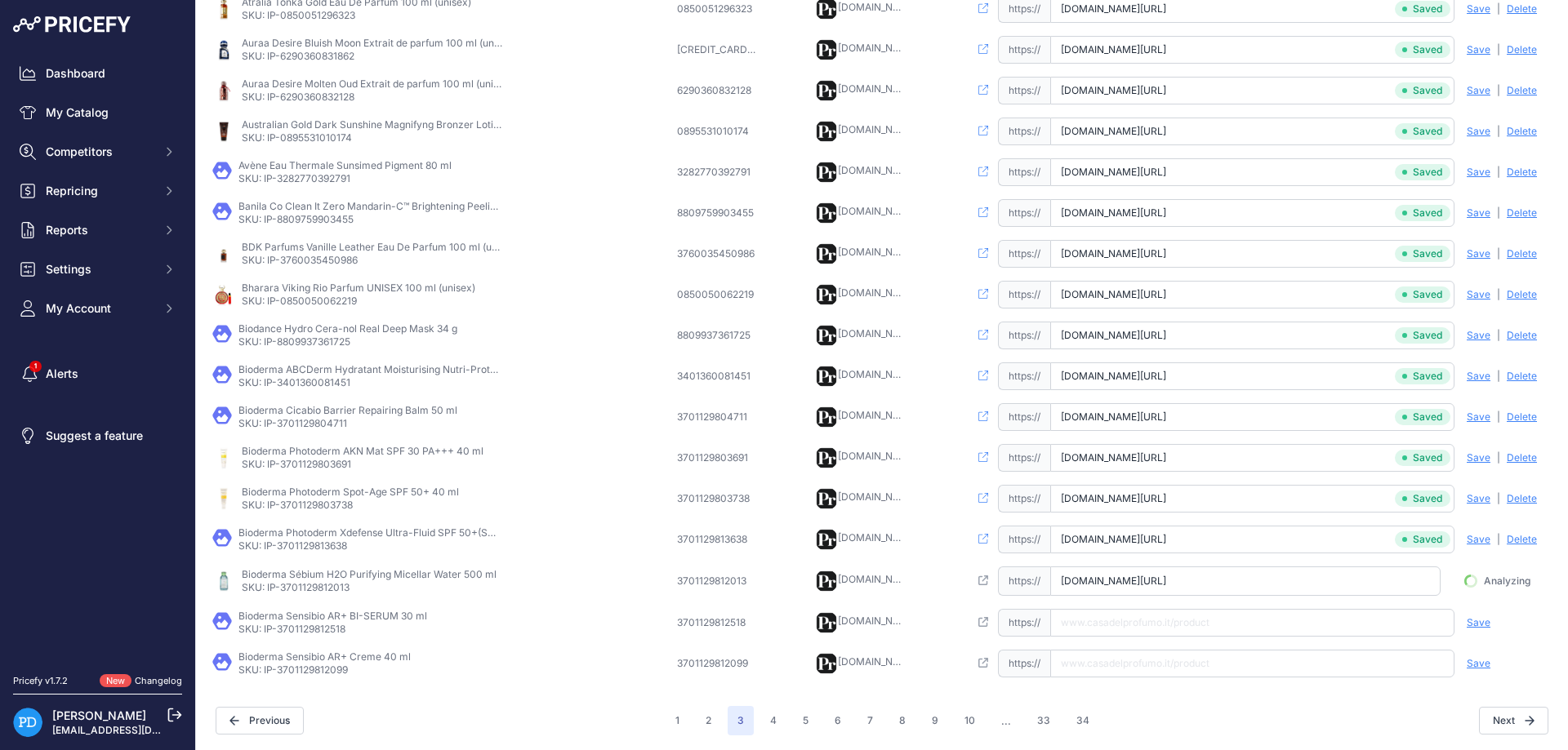
scroll to position [0, 56]
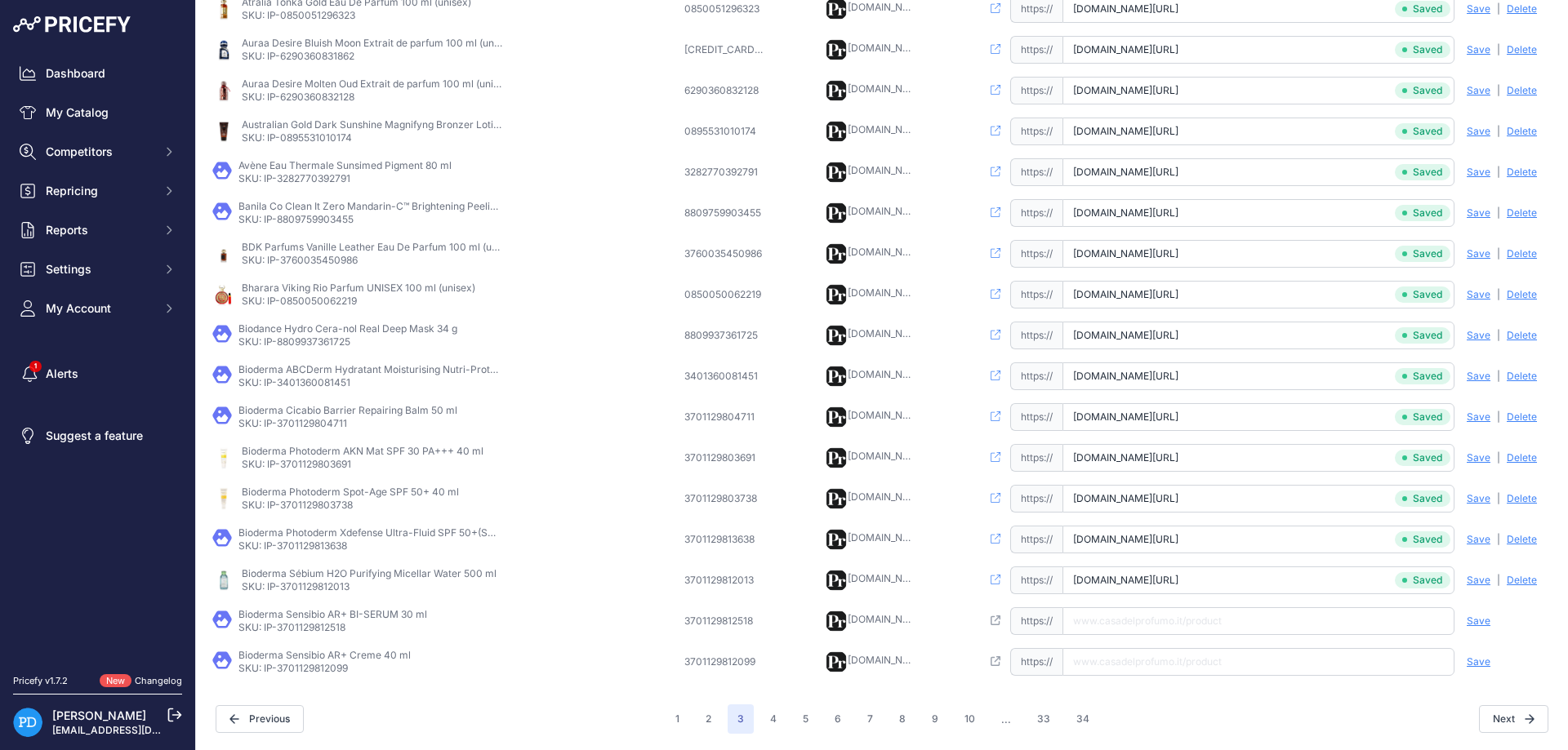
click at [301, 630] on p "SKU: IP-3701129812518" at bounding box center [332, 628] width 189 height 13
click at [1184, 633] on input "text" at bounding box center [1258, 621] width 392 height 28
paste input "[URL][DOMAIN_NAME]"
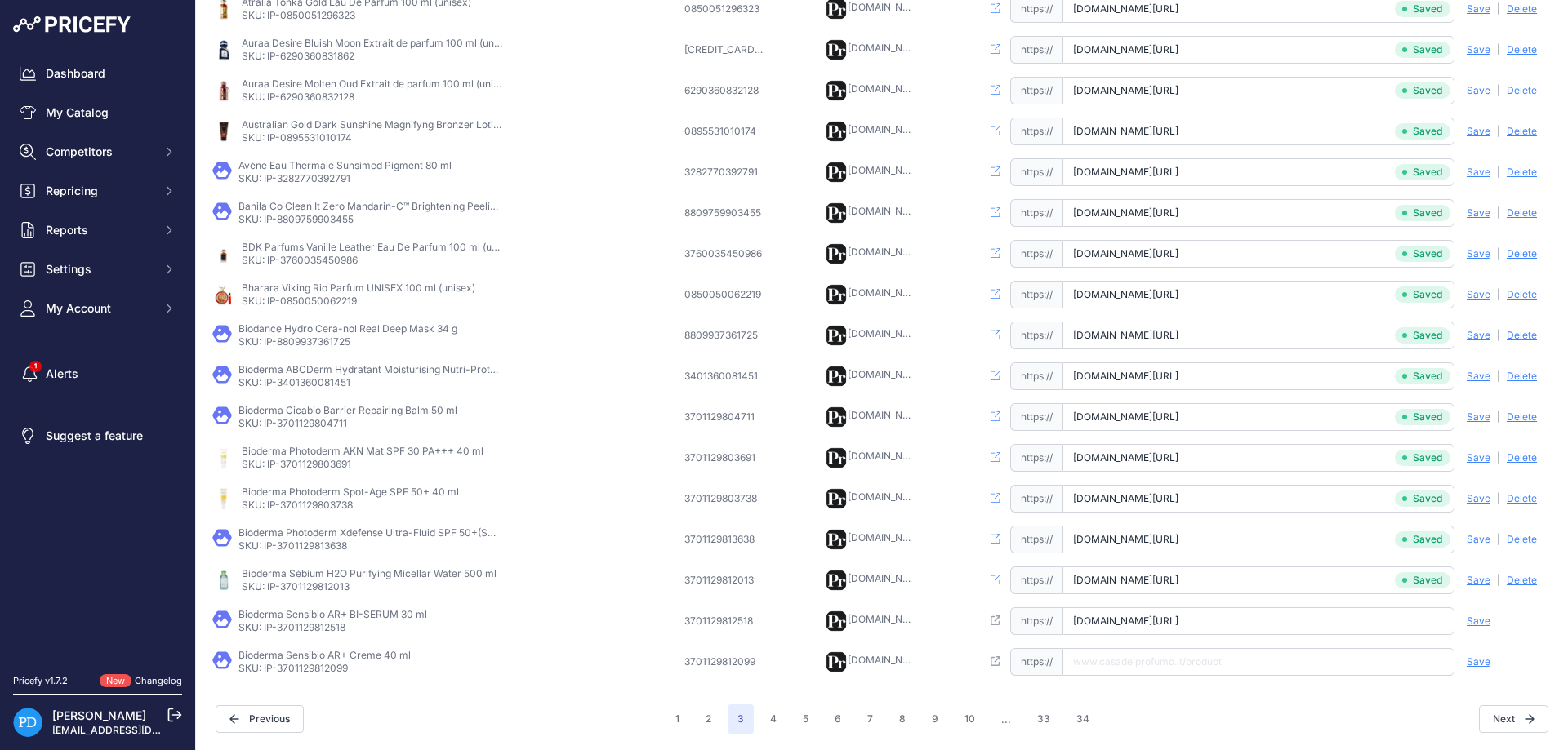
type input "[DOMAIN_NAME][URL]"
click at [1483, 622] on span "Save" at bounding box center [1479, 622] width 24 height 13
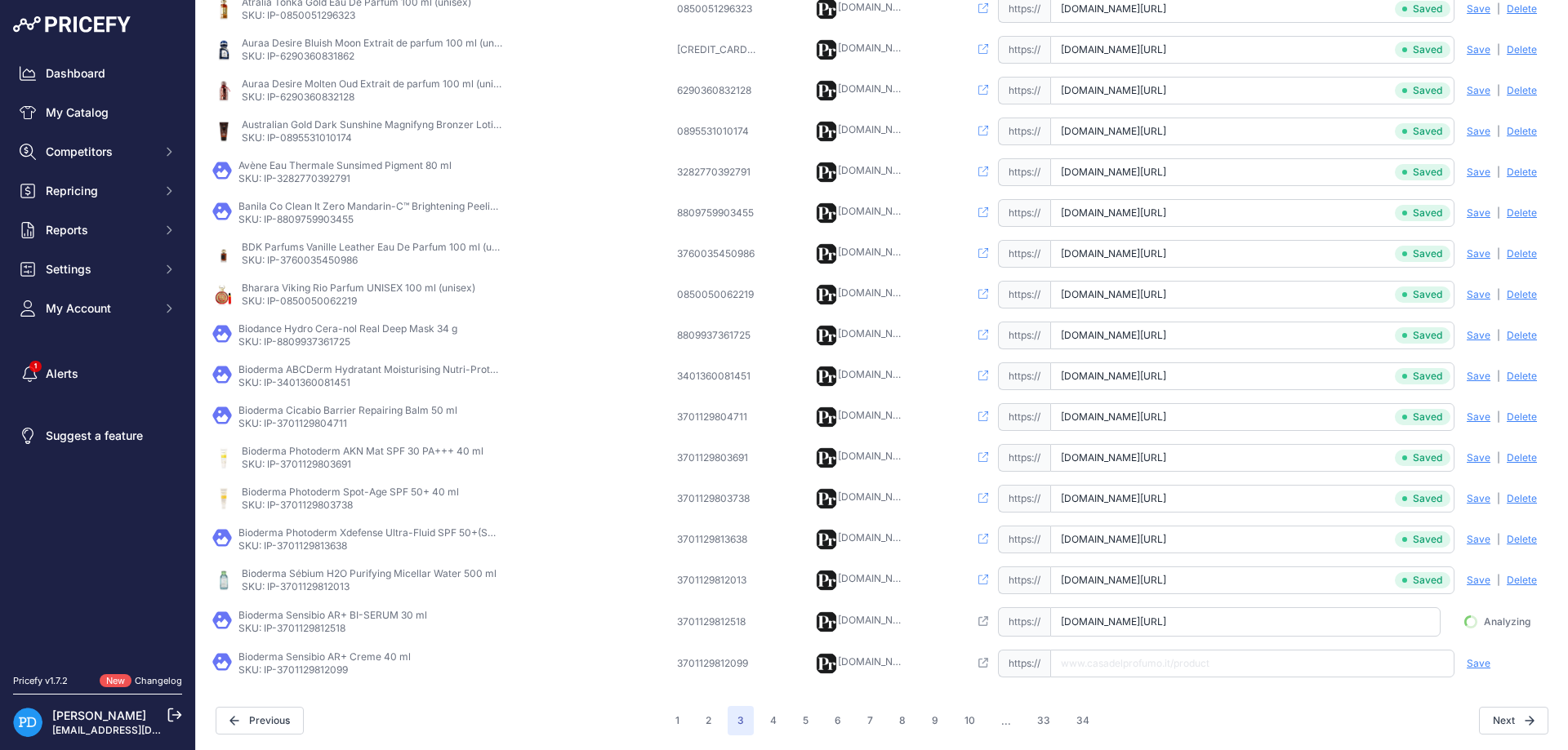
scroll to position [0, 54]
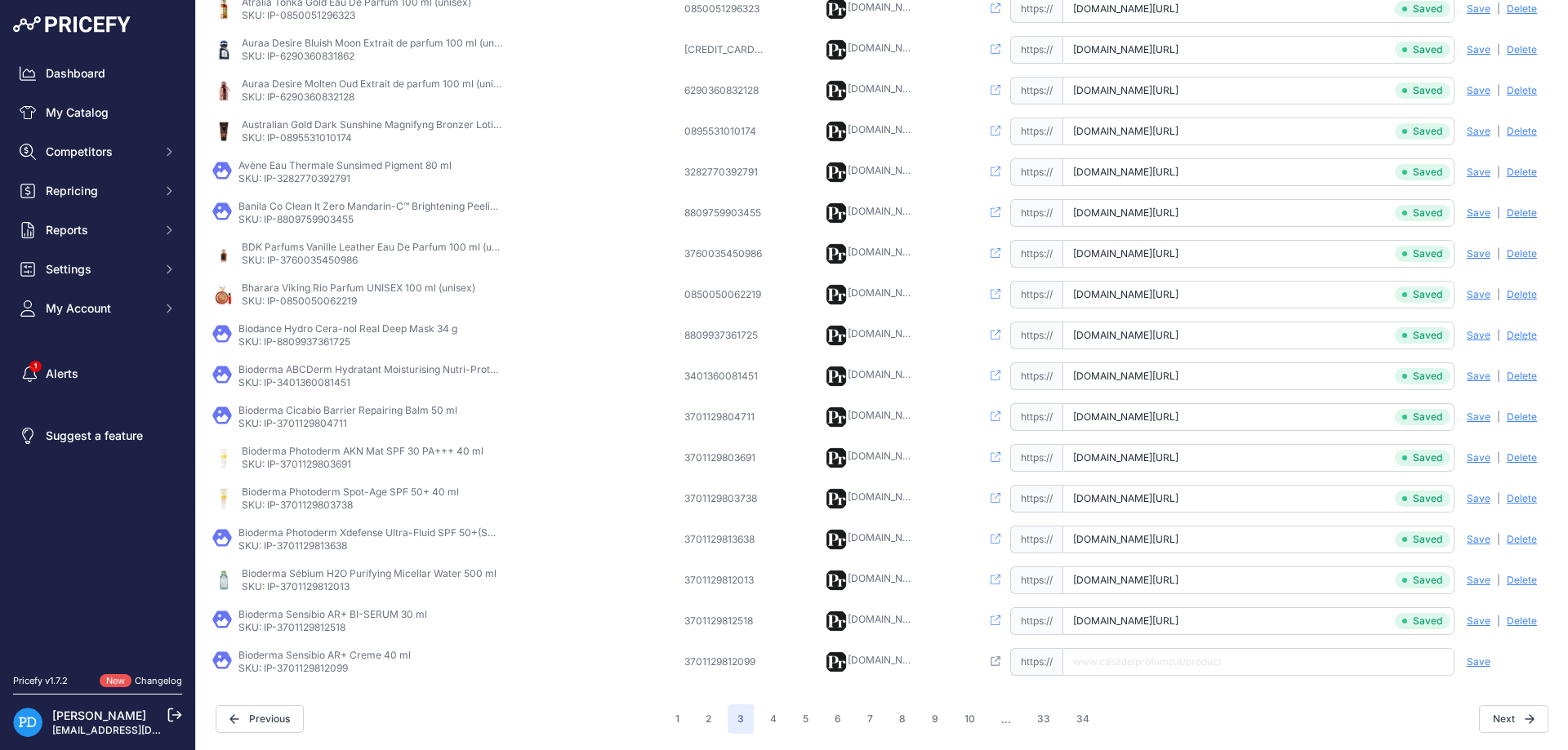
click at [324, 668] on p "SKU: IP-3701129812099" at bounding box center [324, 669] width 172 height 13
click at [1227, 656] on input "text" at bounding box center [1258, 662] width 392 height 28
paste input "[URL][DOMAIN_NAME]"
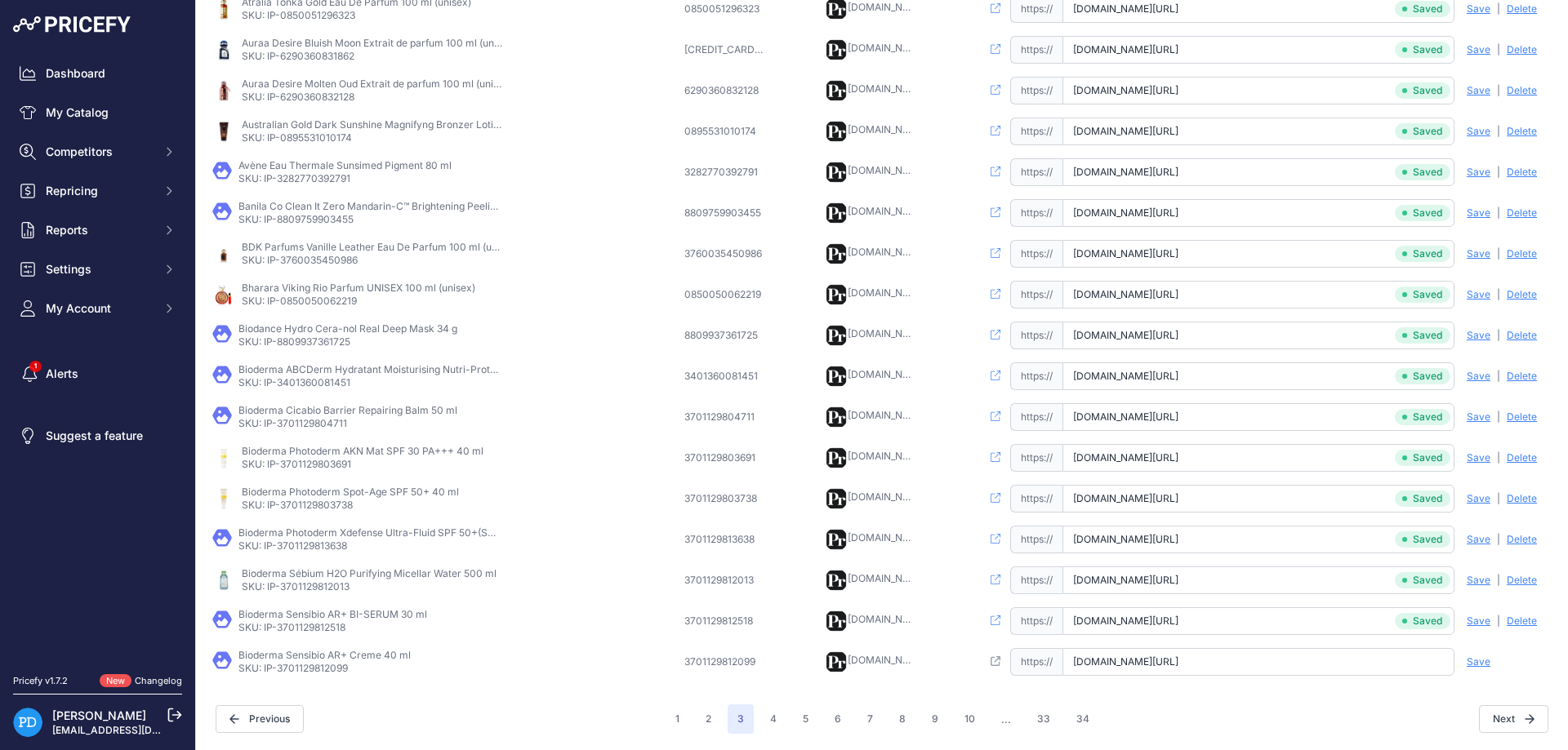
type input "[DOMAIN_NAME][URL]"
click at [1480, 663] on span "Save" at bounding box center [1479, 663] width 24 height 13
click at [708, 715] on button "2" at bounding box center [708, 719] width 26 height 29
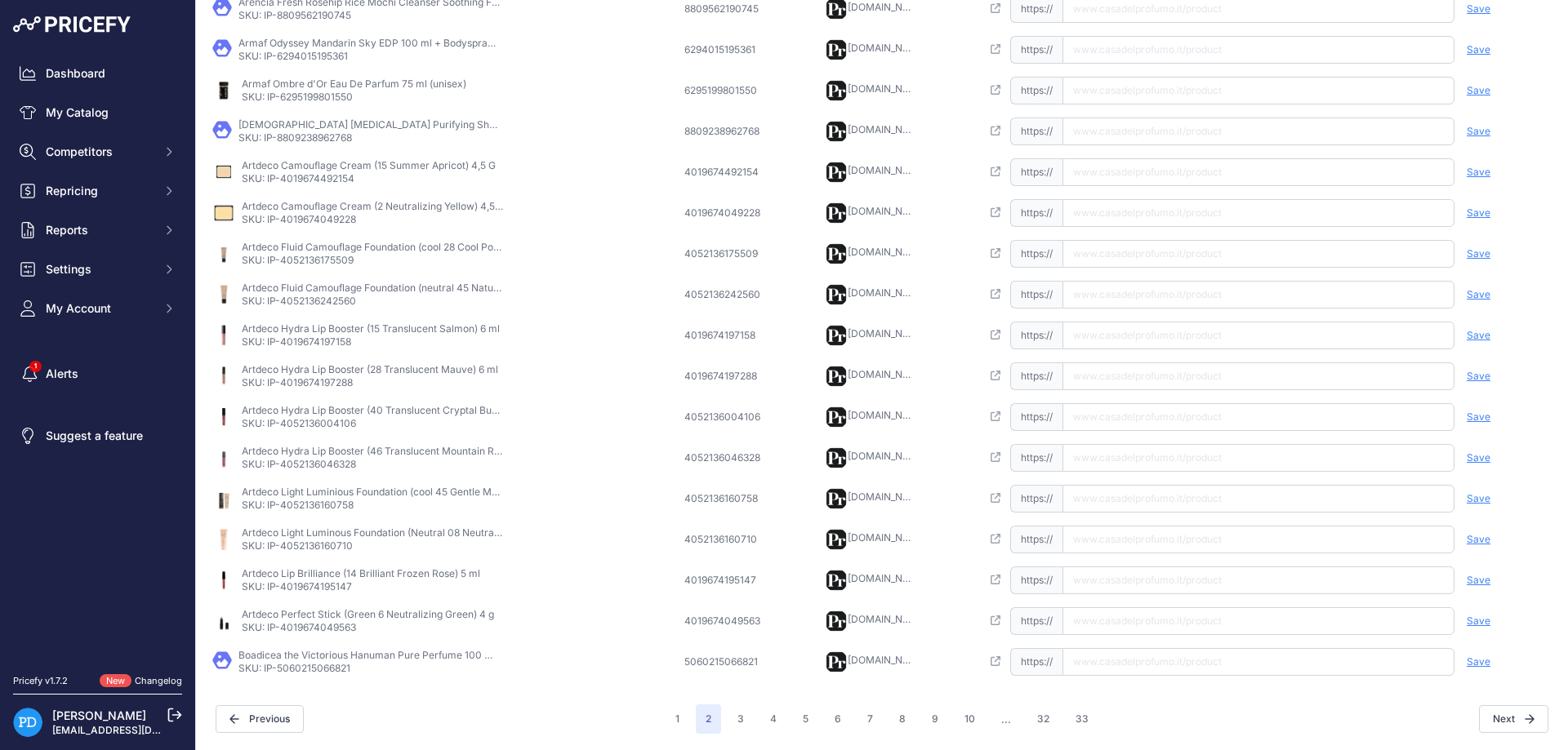
scroll to position [354, 0]
